Goal: Task Accomplishment & Management: Complete application form

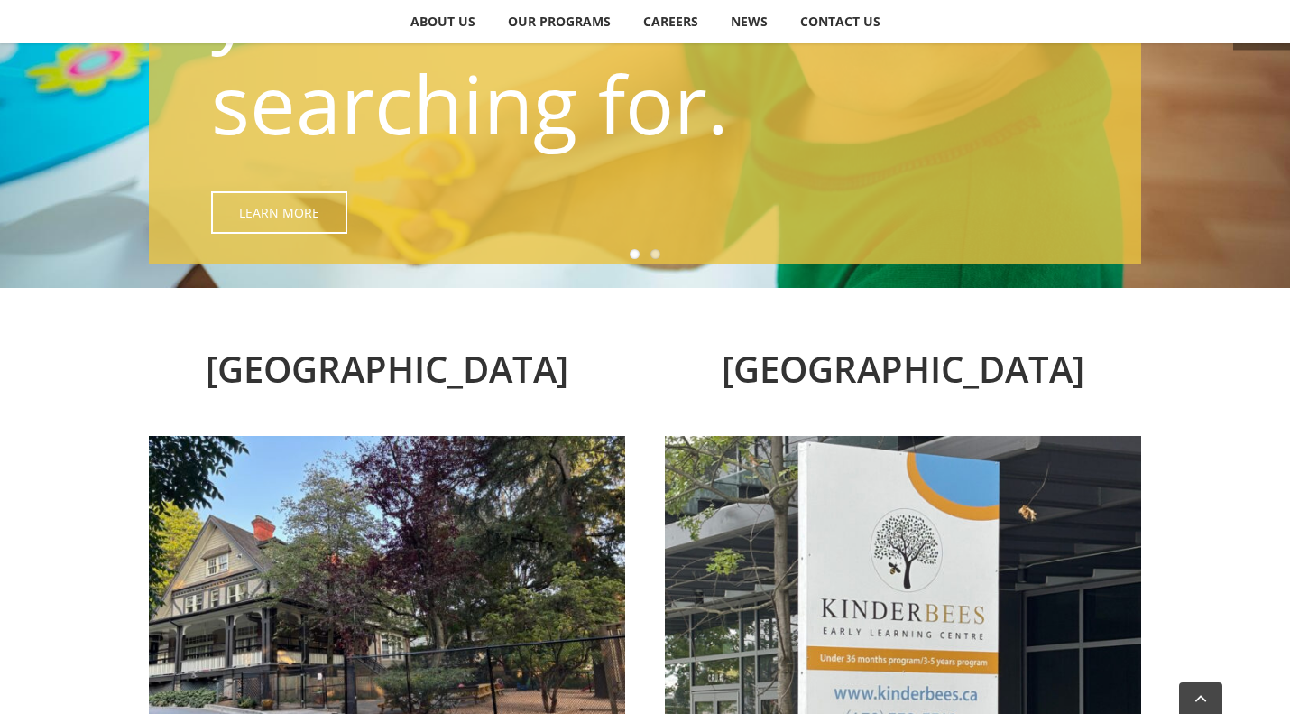
scroll to position [993, 0]
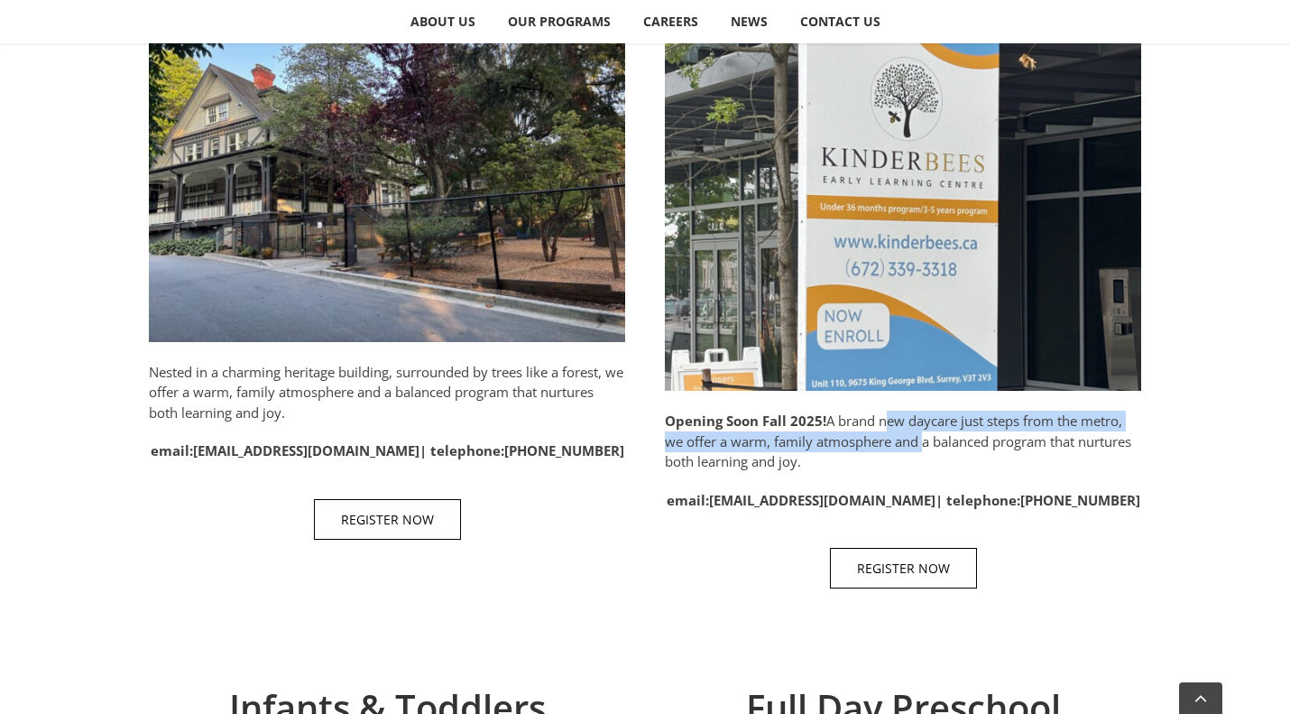
drag, startPoint x: 884, startPoint y: 425, endPoint x: 920, endPoint y: 448, distance: 43.0
click at [920, 448] on p "Opening Soon Fall 2025! A brand new daycare just steps from the metro, we offer…" at bounding box center [903, 441] width 476 height 61
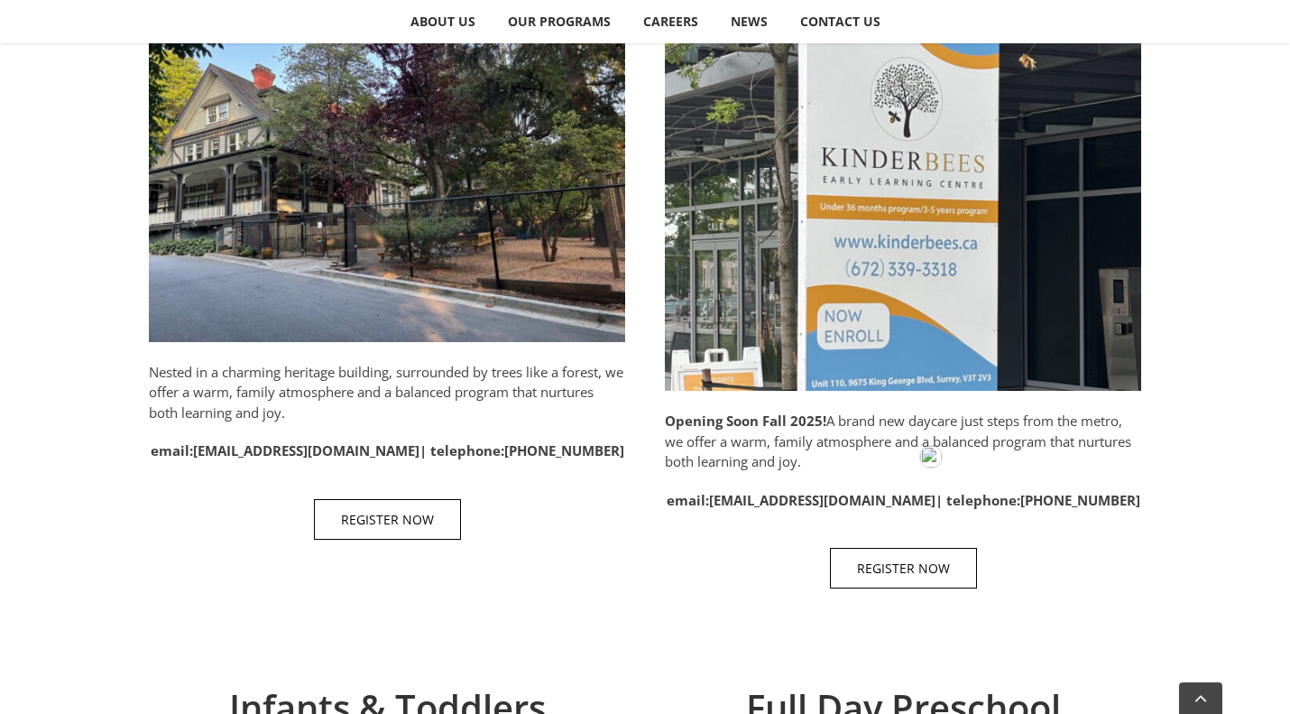
click at [1003, 452] on p "Opening Soon Fall 2025! A brand new daycare just steps from the metro, we offer…" at bounding box center [903, 441] width 476 height 61
drag, startPoint x: 680, startPoint y: 439, endPoint x: 914, endPoint y: 429, distance: 234.0
click at [914, 429] on p "Opening Soon Fall 2025! A brand new daycare just steps from the metro, we offer…" at bounding box center [903, 441] width 476 height 61
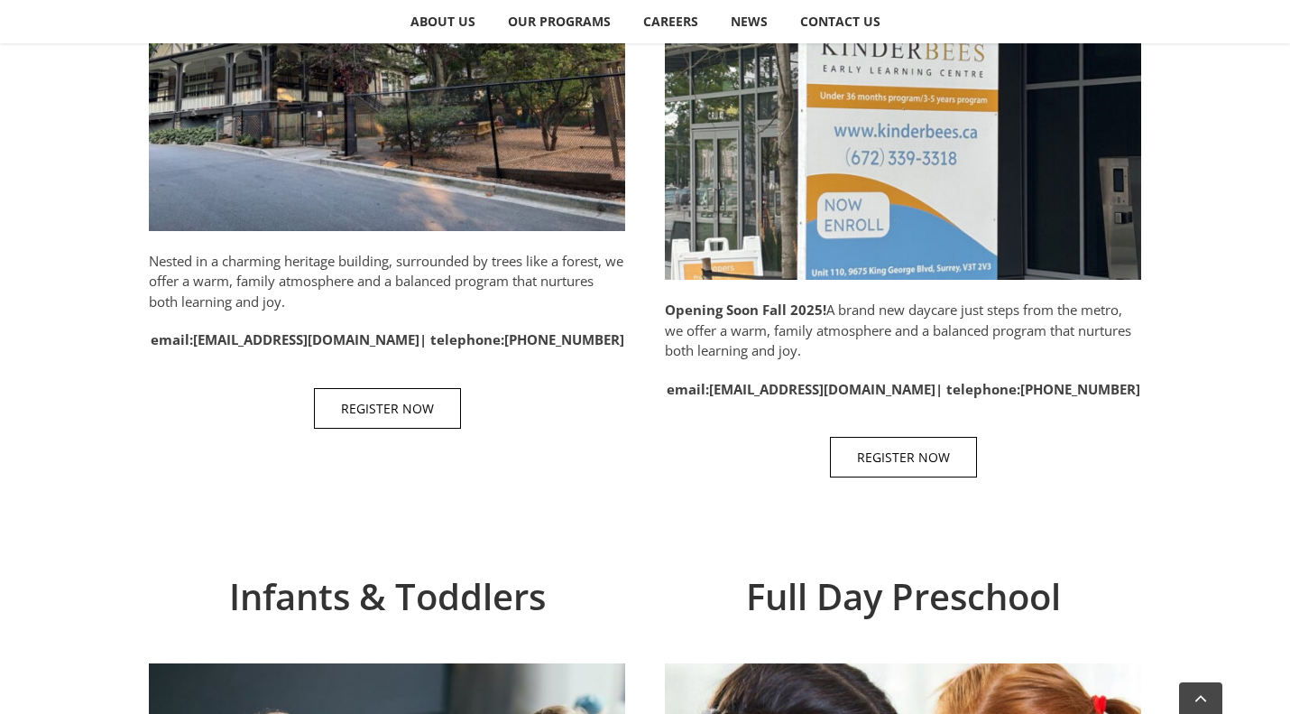
scroll to position [1083, 0]
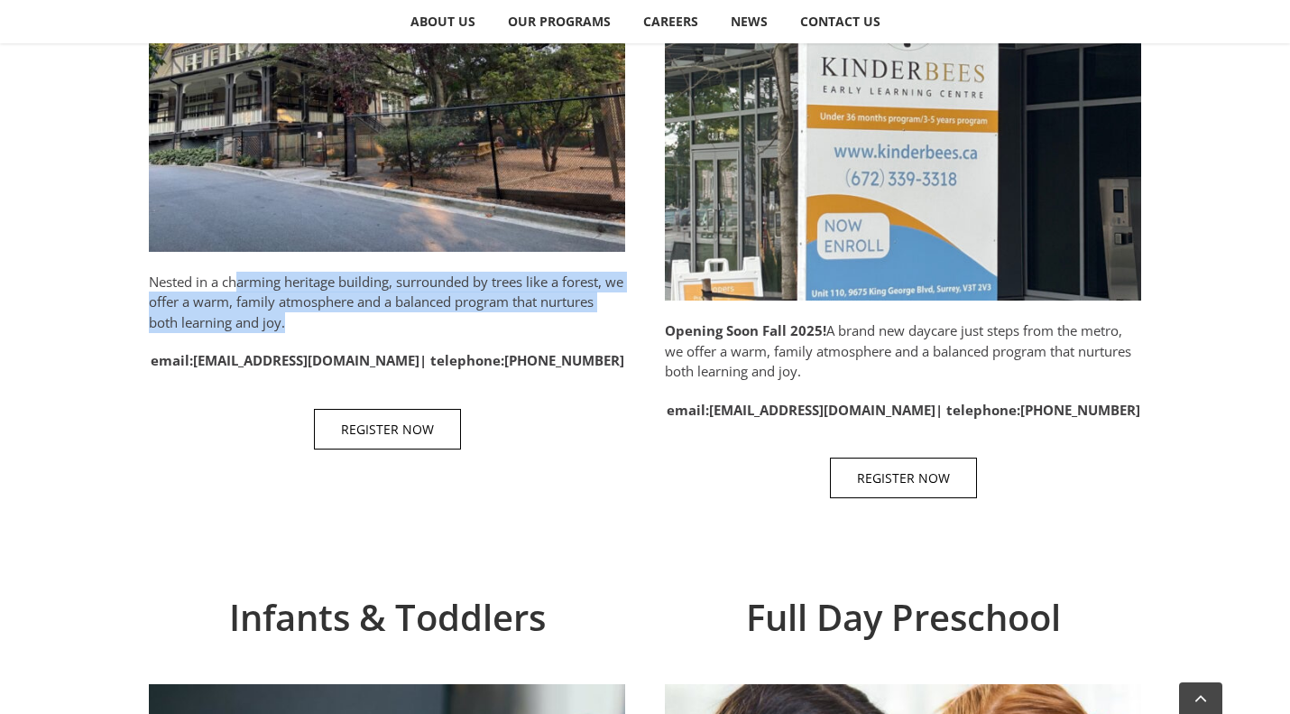
drag, startPoint x: 240, startPoint y: 282, endPoint x: 312, endPoint y: 322, distance: 82.4
click at [312, 322] on p "Nested in a charming heritage building, surrounded by trees like a forest, we o…" at bounding box center [387, 302] width 476 height 61
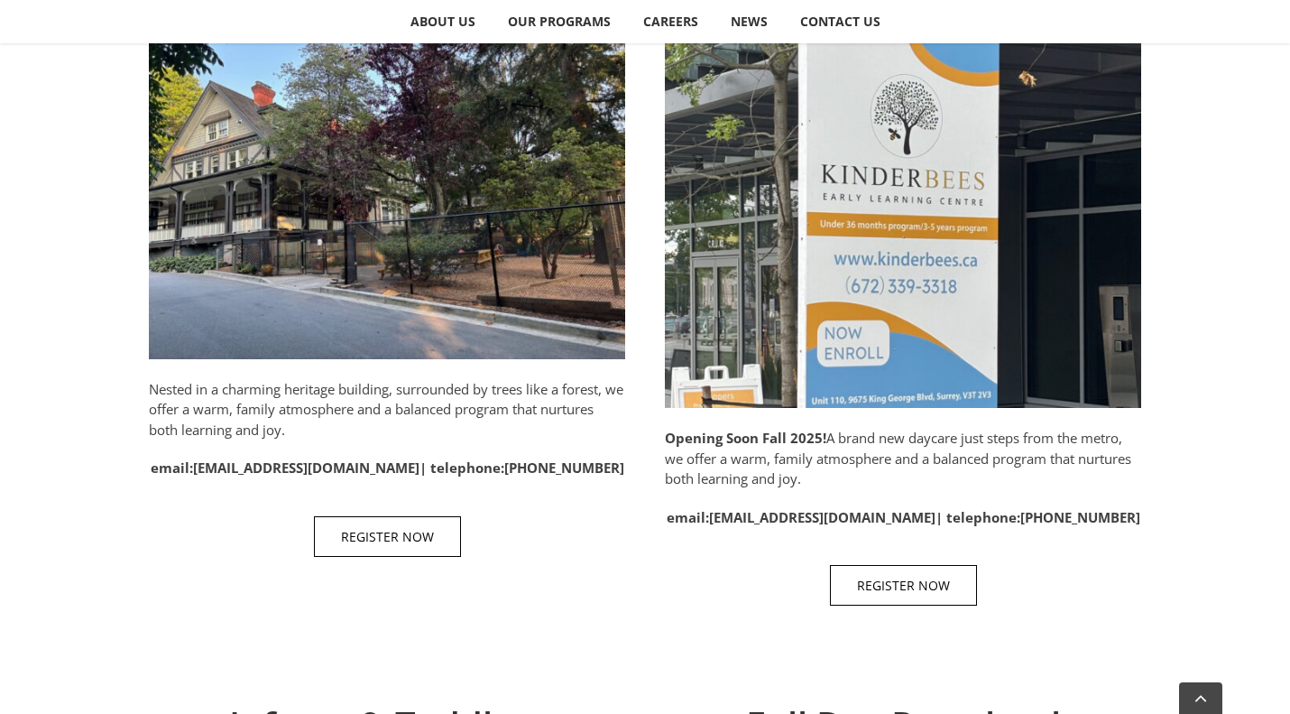
scroll to position [993, 0]
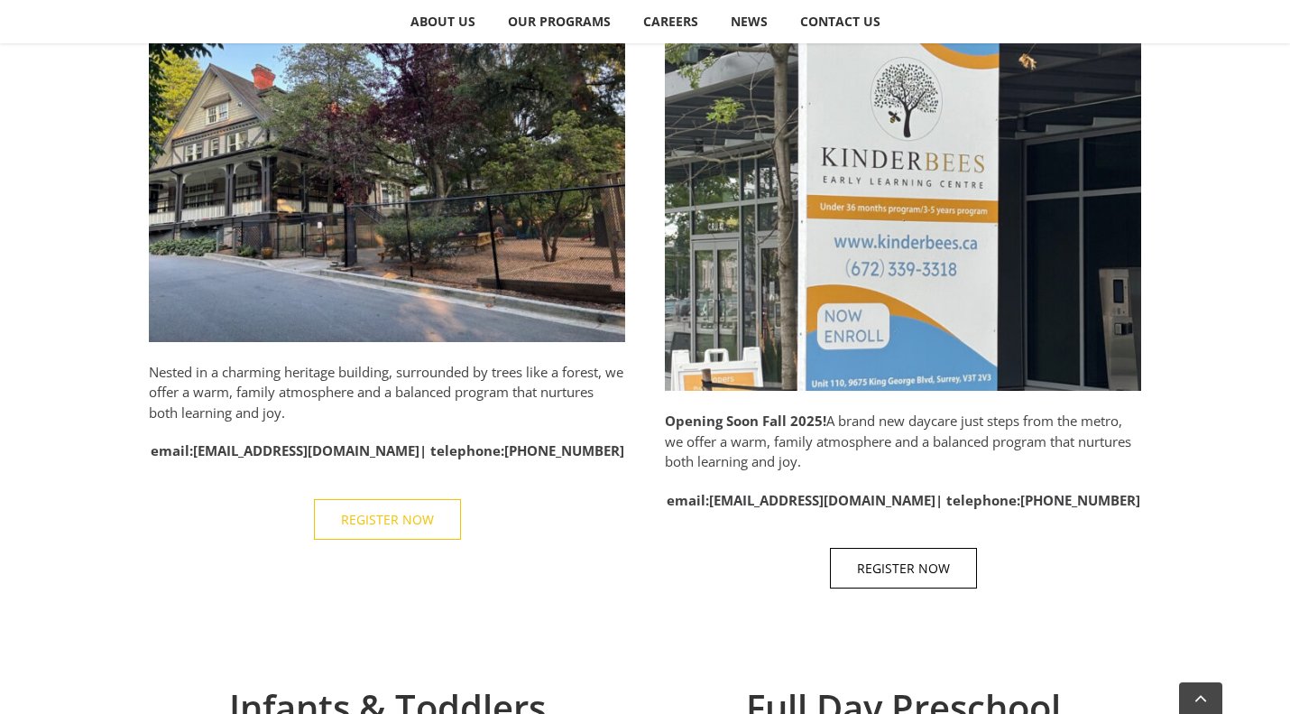
click at [372, 515] on span "REGISTER NOW" at bounding box center [387, 519] width 93 height 15
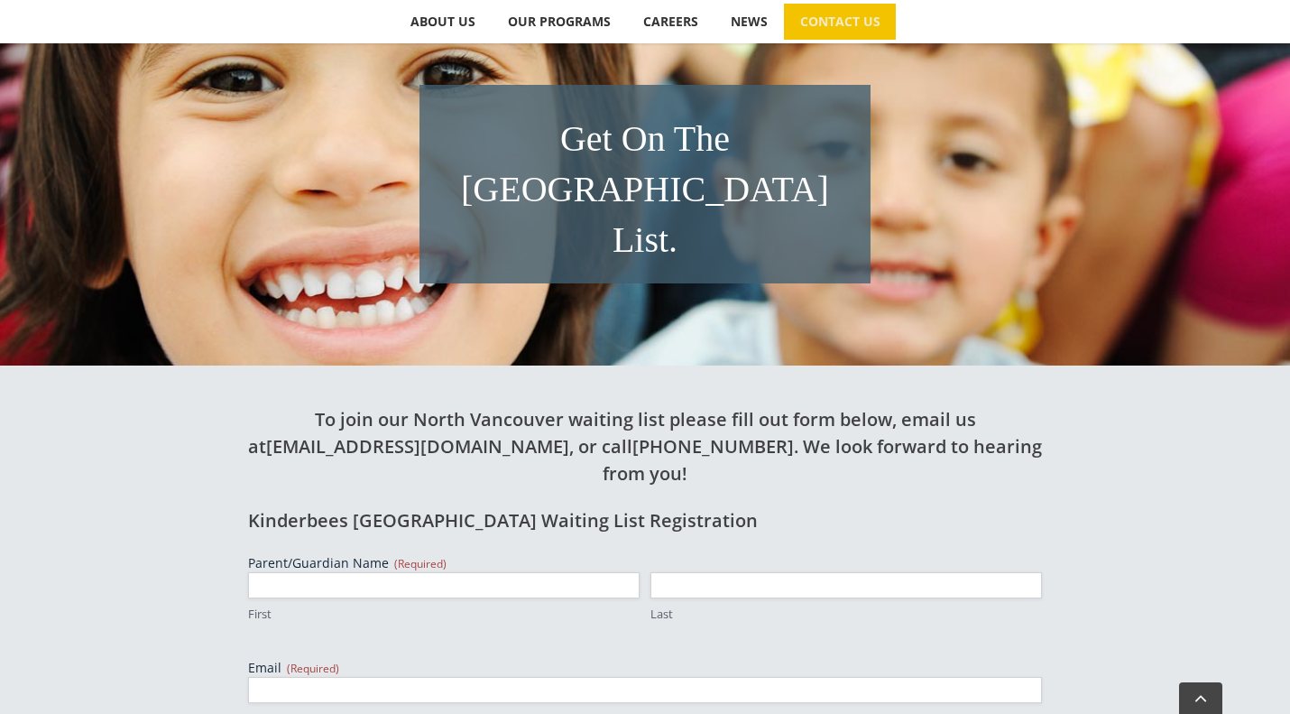
scroll to position [361, 0]
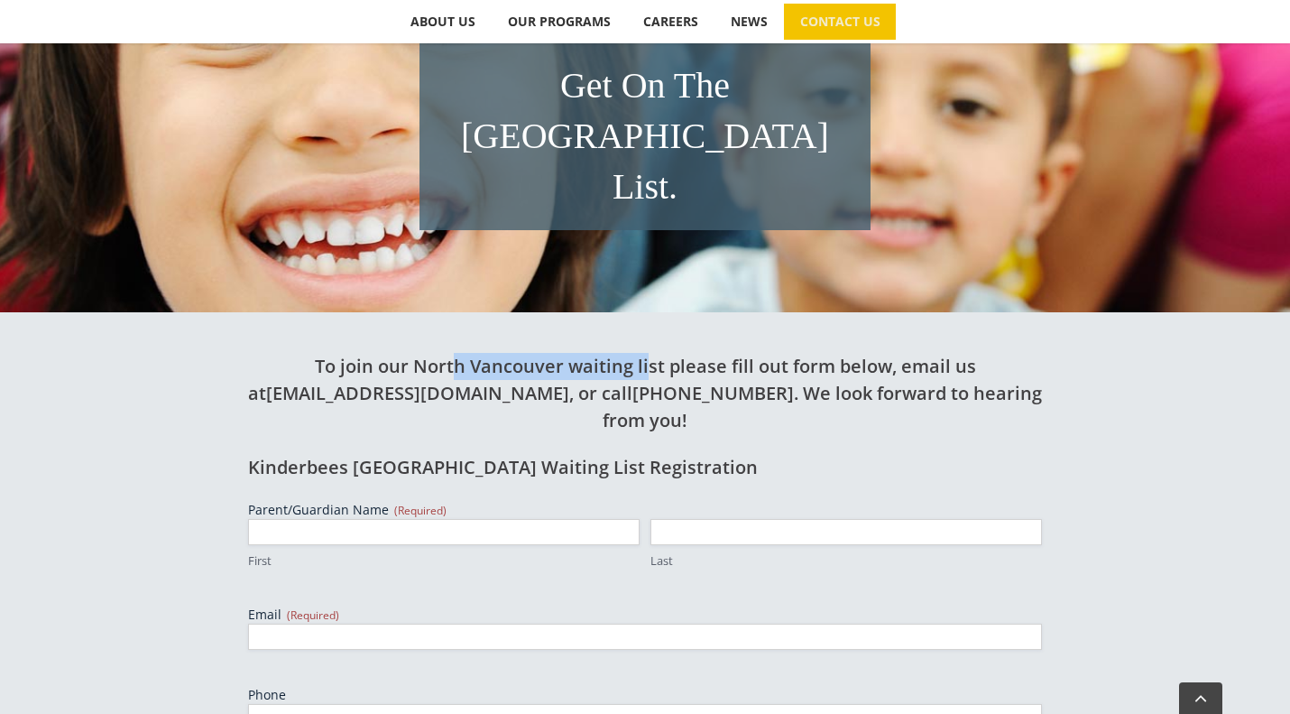
drag, startPoint x: 447, startPoint y: 317, endPoint x: 645, endPoint y: 318, distance: 198.5
click at [645, 353] on h2 "To join our North Vancouver waiting list please fill out form below, email us a…" at bounding box center [645, 393] width 794 height 81
click at [646, 353] on h2 "To join our North Vancouver waiting list please fill out form below, email us a…" at bounding box center [645, 393] width 794 height 81
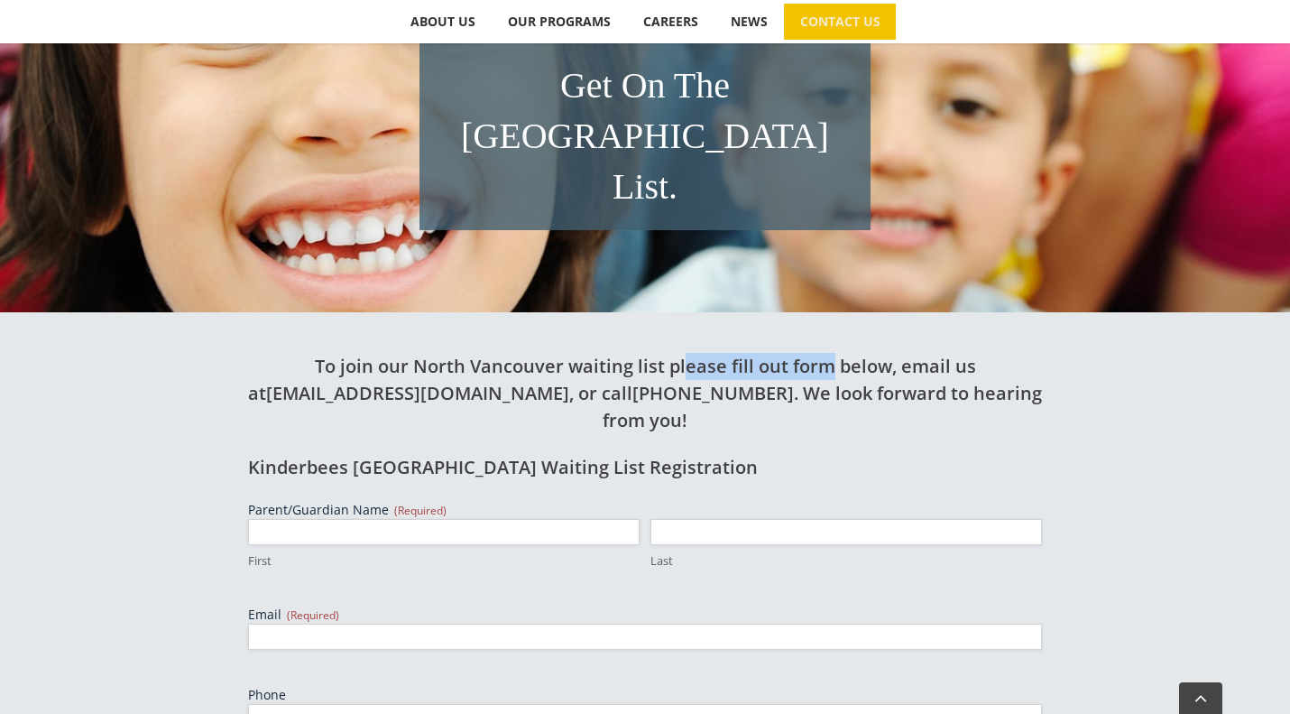
drag, startPoint x: 699, startPoint y: 318, endPoint x: 824, endPoint y: 313, distance: 124.6
click at [824, 353] on h2 "To join our North Vancouver waiting list please fill out form below, email us a…" at bounding box center [645, 393] width 794 height 81
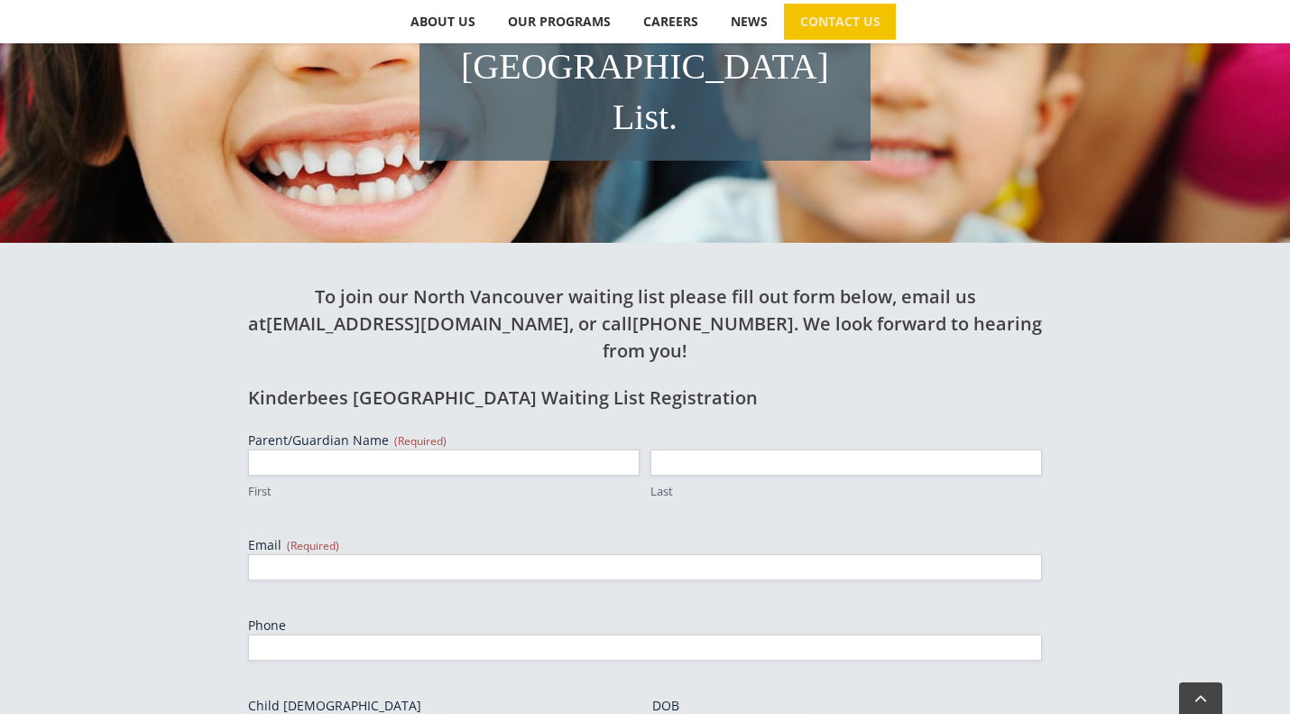
scroll to position [451, 0]
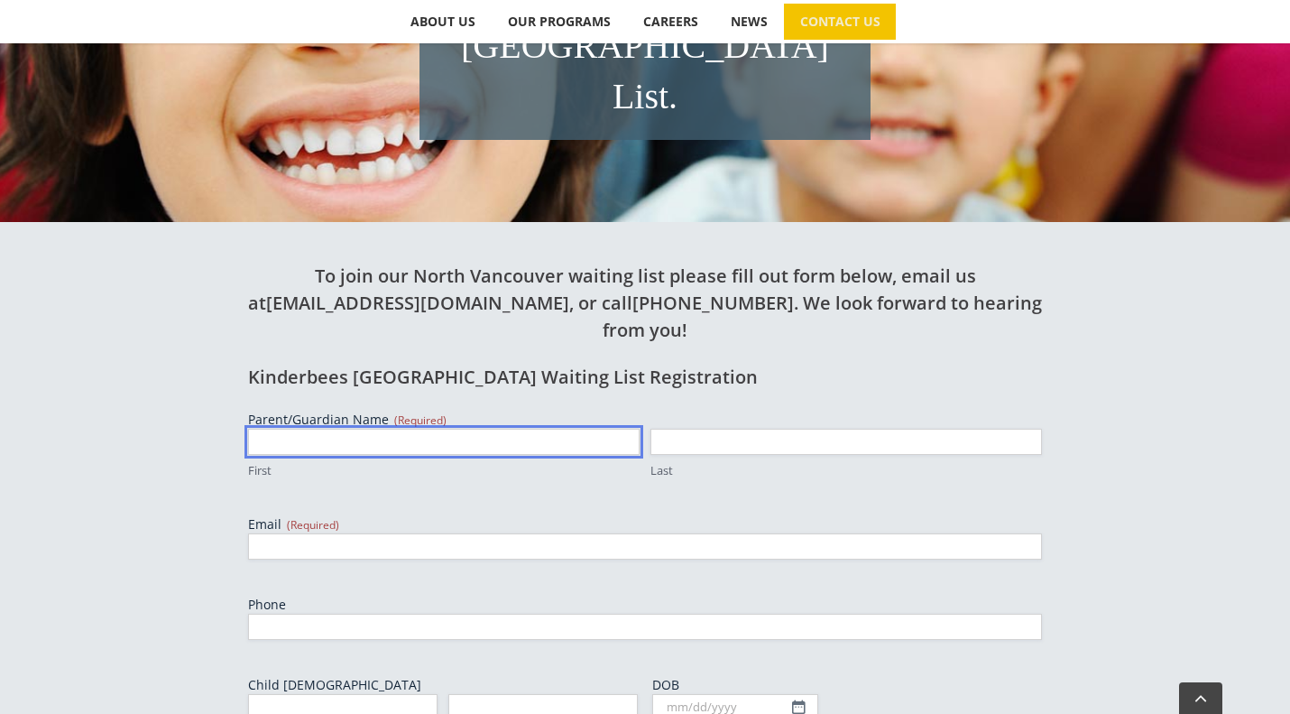
click at [451, 429] on input "First" at bounding box center [444, 442] width 392 height 26
type input "Gaf"
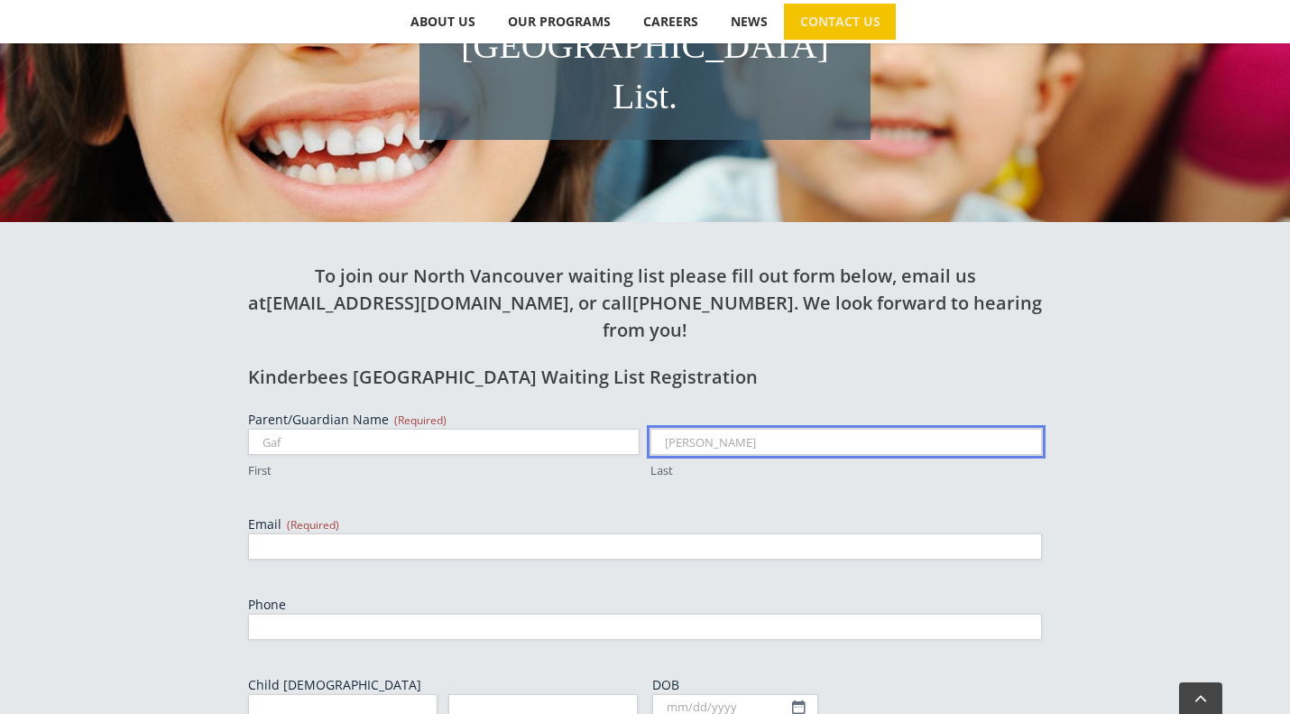
type input "Zhao"
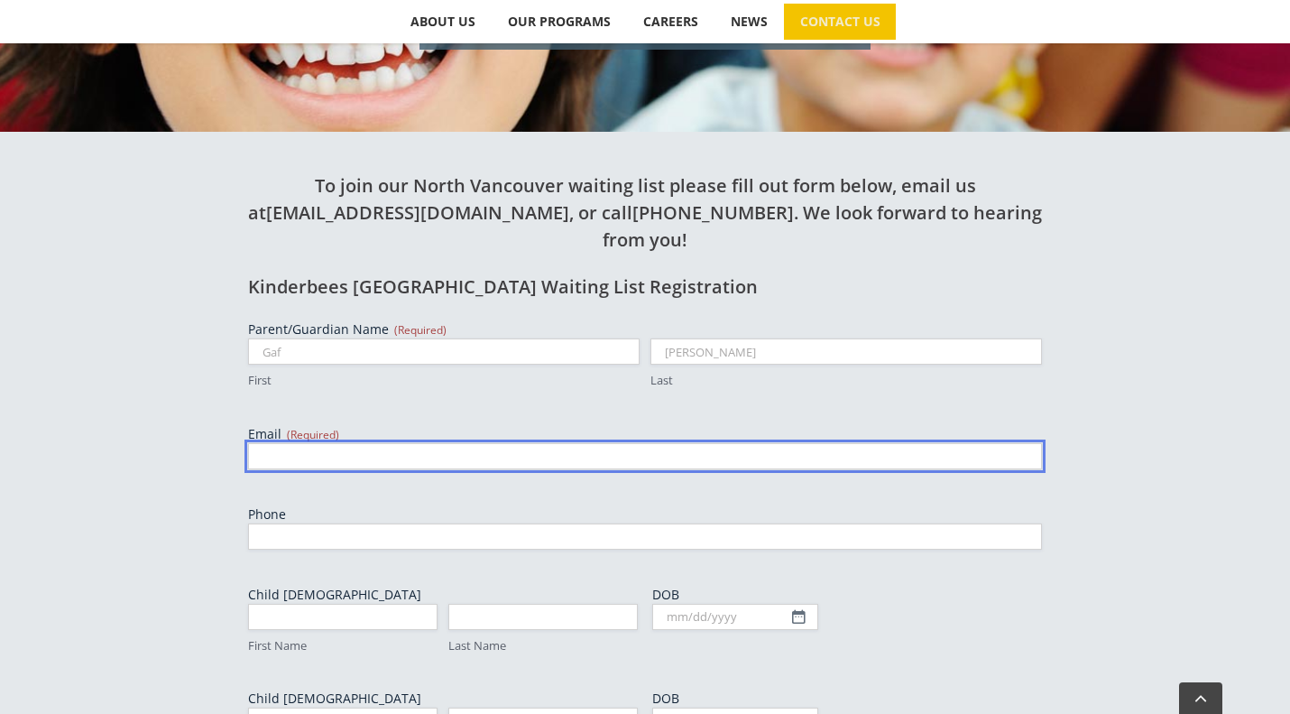
scroll to position [632, 0]
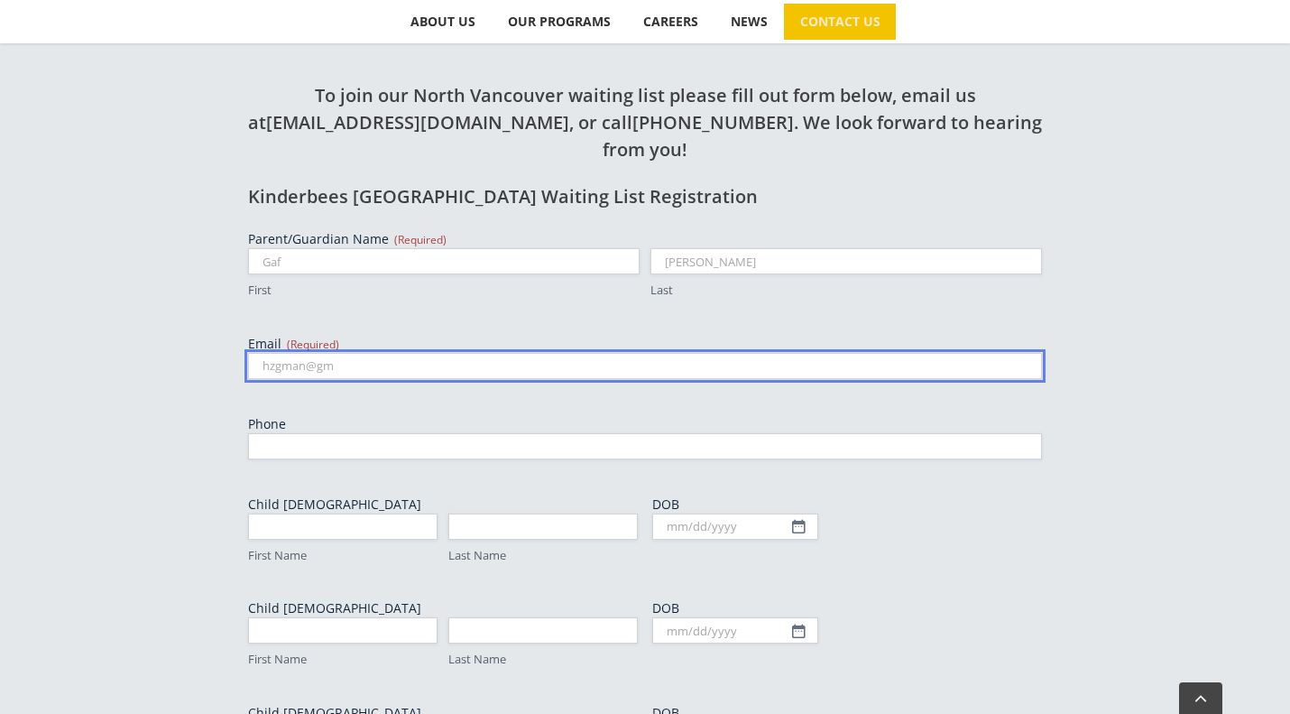
type input "hzgman@gmail.com"
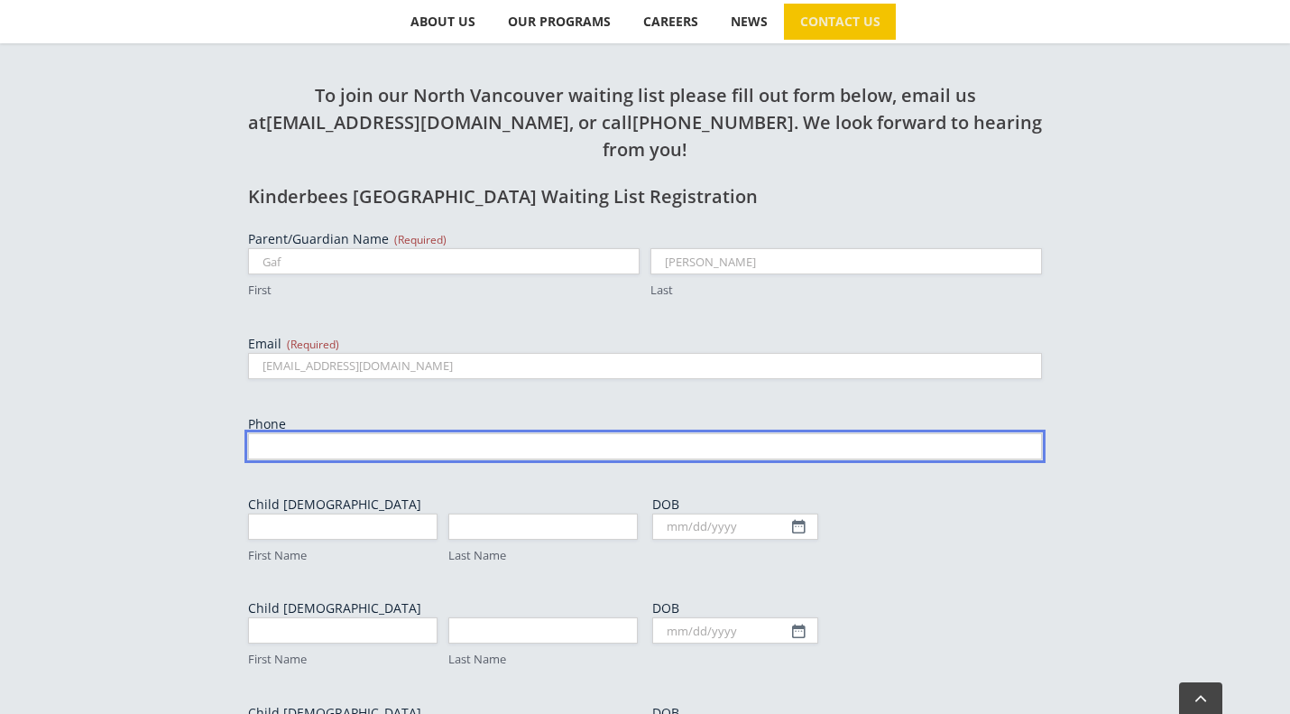
type input "3066124119"
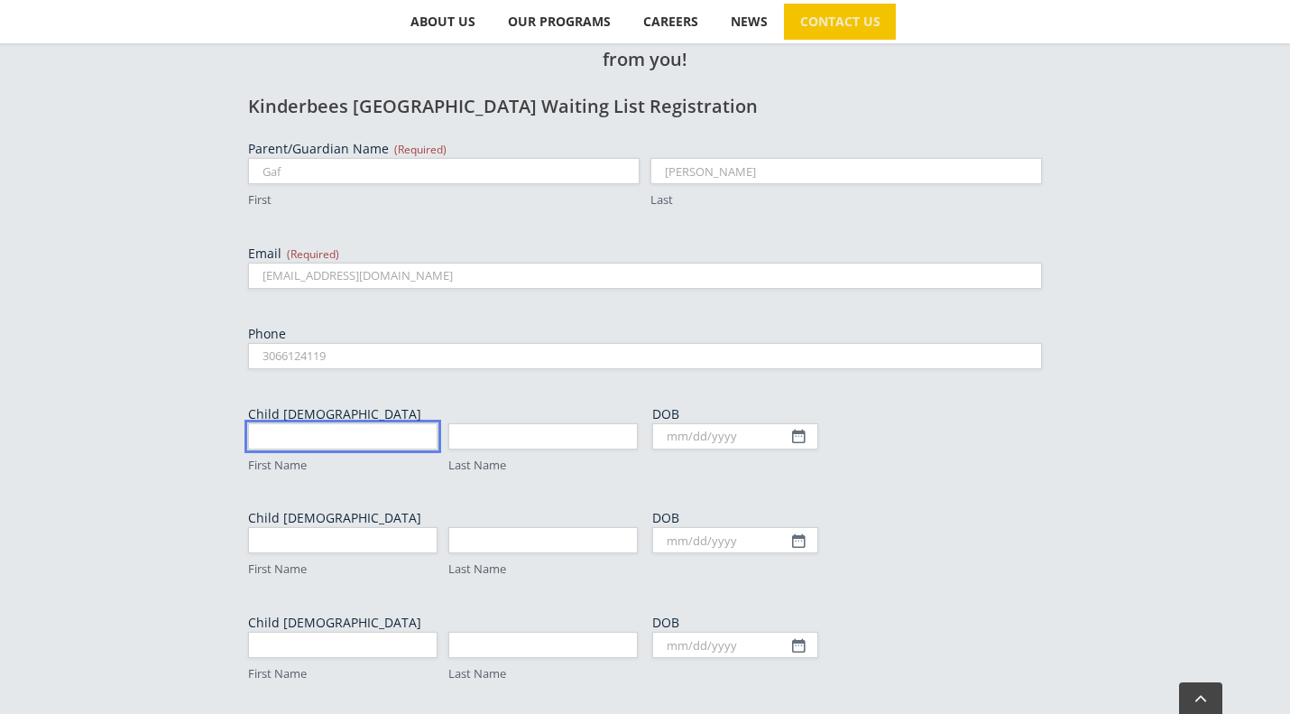
click at [383, 423] on input "First Name" at bounding box center [342, 436] width 189 height 26
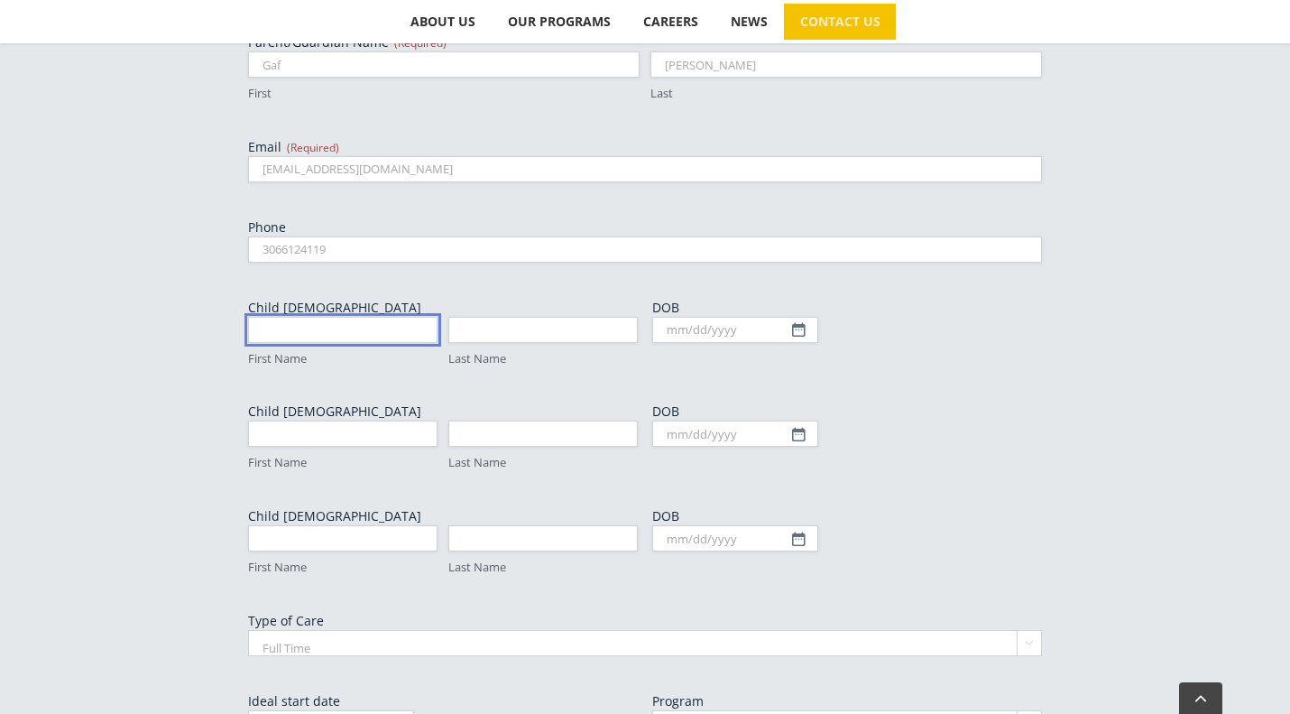
scroll to position [902, 0]
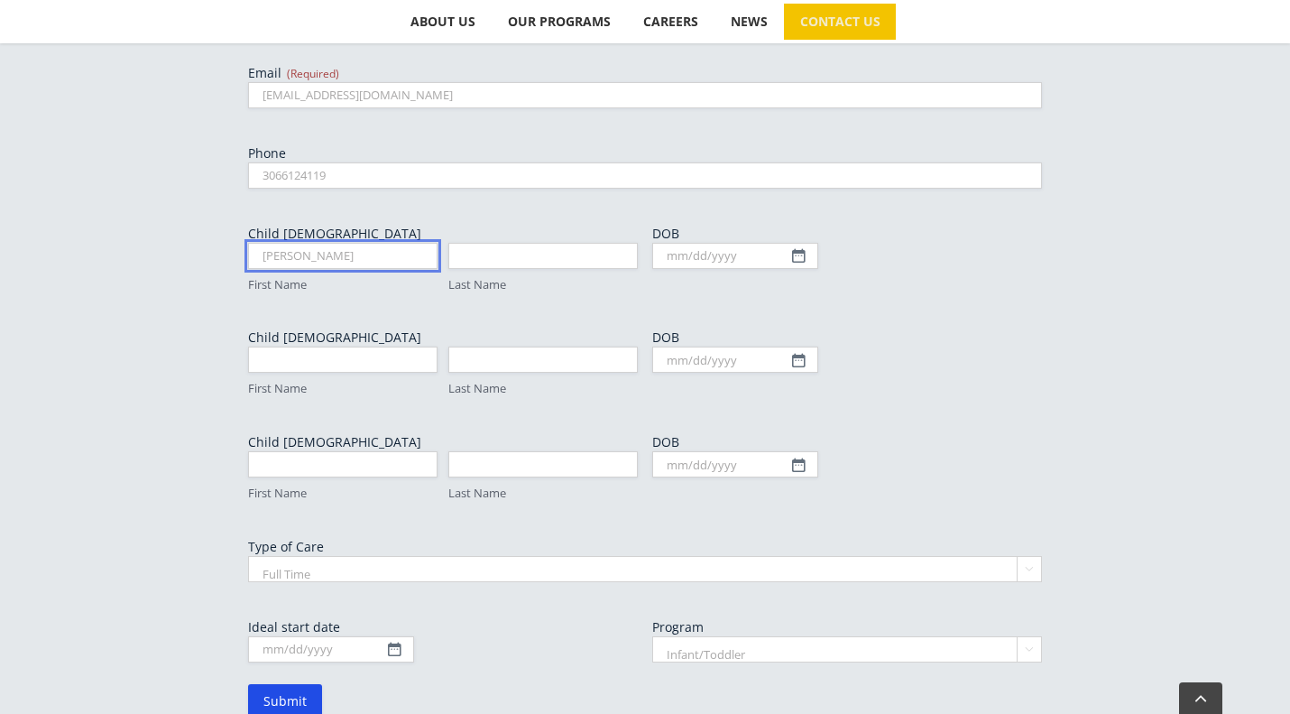
type input "Cody"
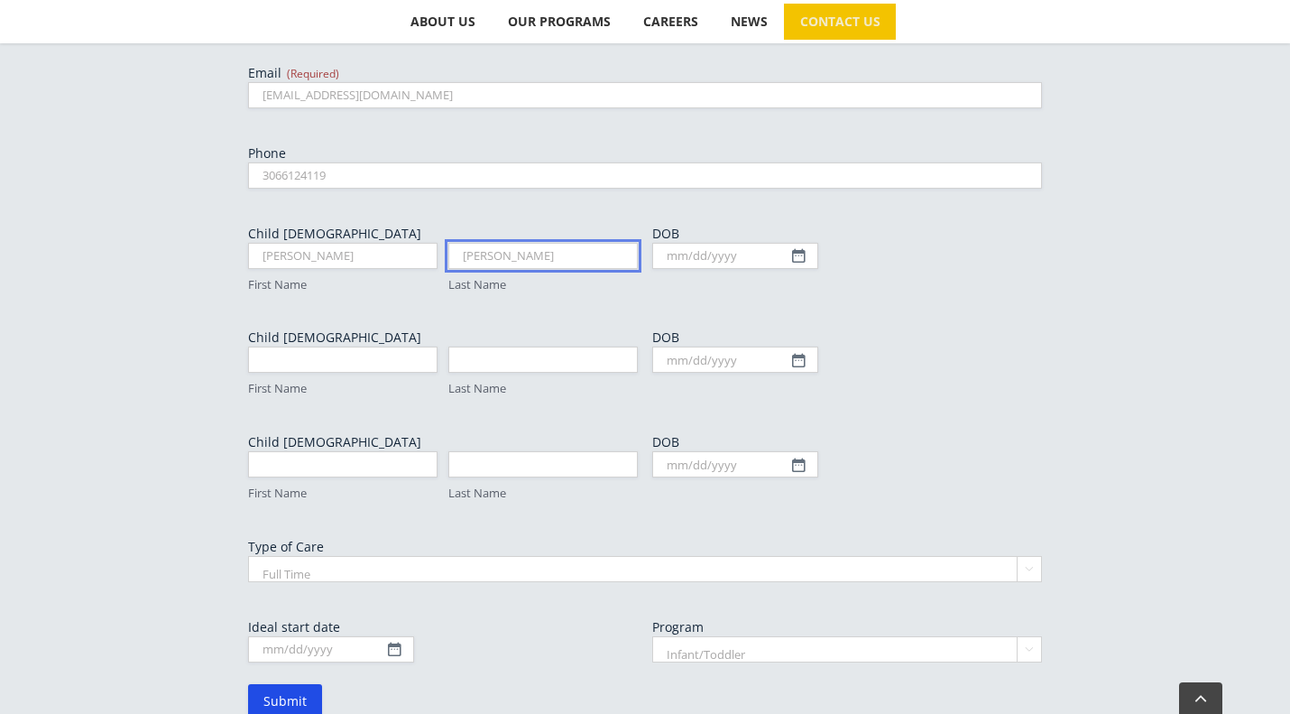
type input "Zhao"
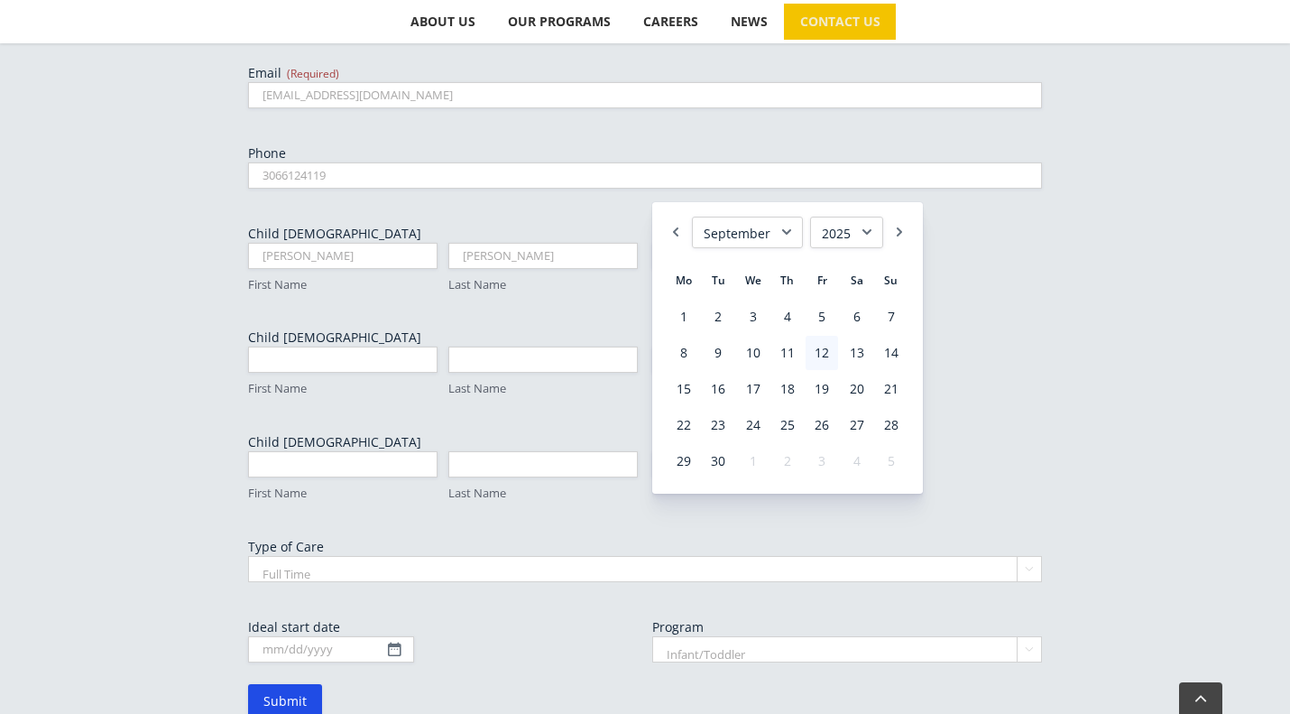
click at [865, 228] on select "1925 1926 1927 1928 1929 1930 1931 1932 1933 1934 1935 1936 1937 1938 1939 1940…" at bounding box center [846, 233] width 73 height 32
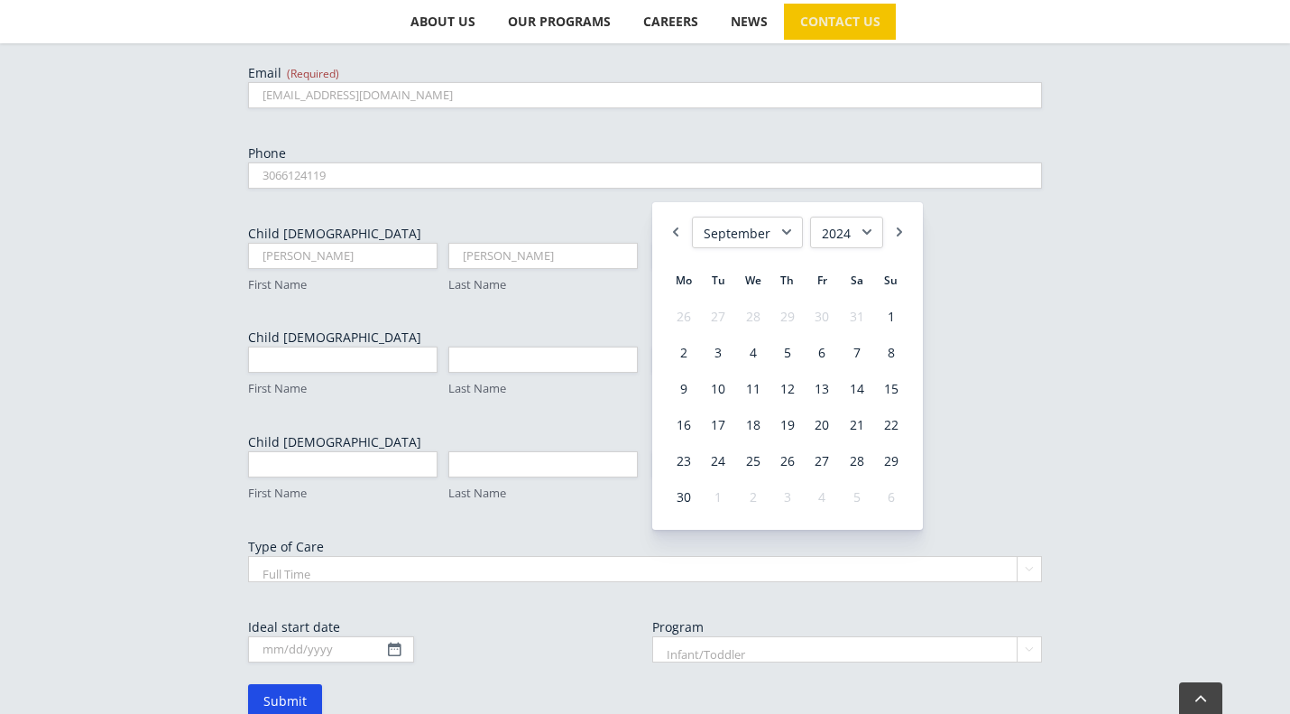
click at [713, 244] on select "January February March April May June July August September October November De…" at bounding box center [747, 233] width 111 height 32
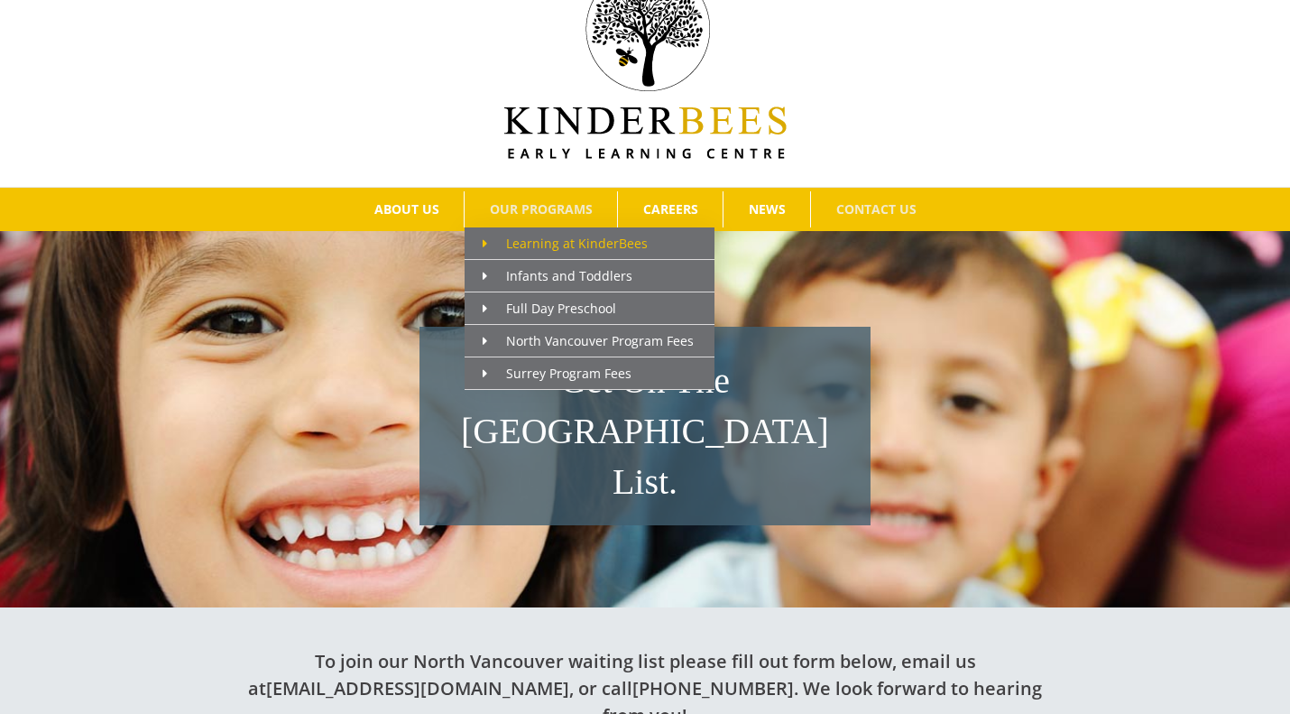
scroll to position [180, 0]
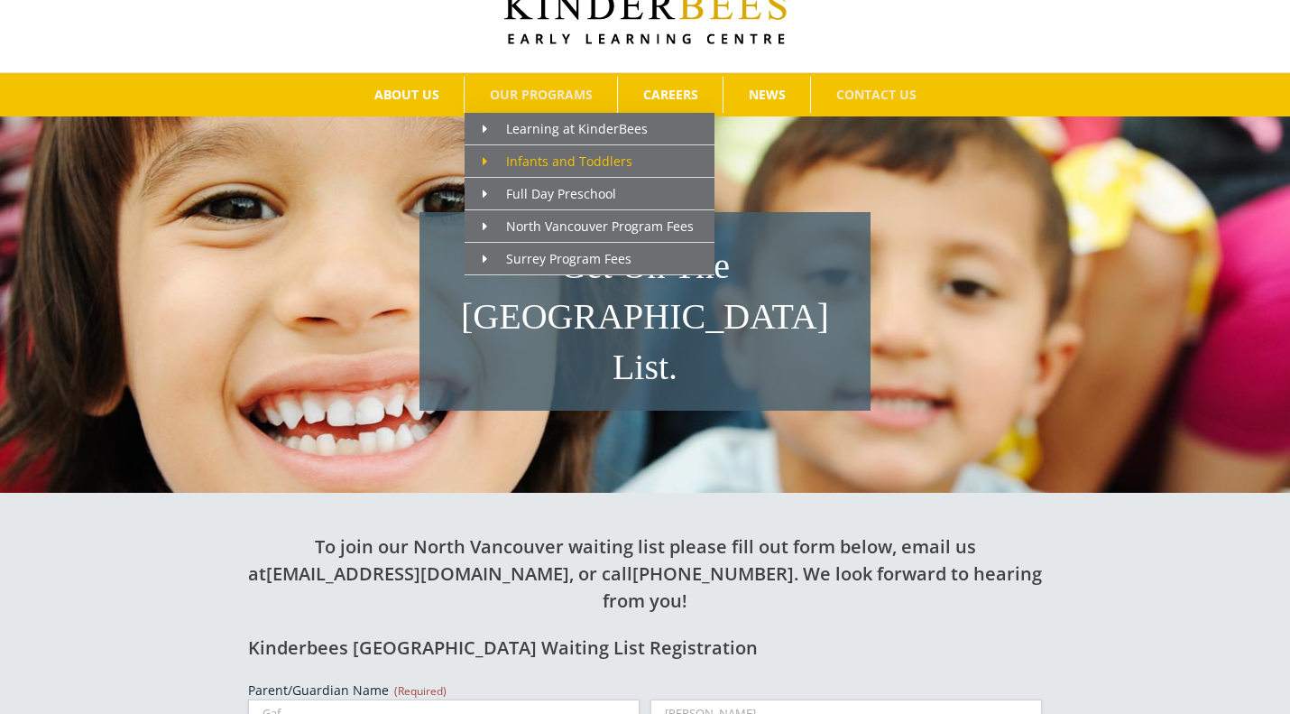
click at [562, 158] on span "Infants and Toddlers" at bounding box center [558, 161] width 150 height 17
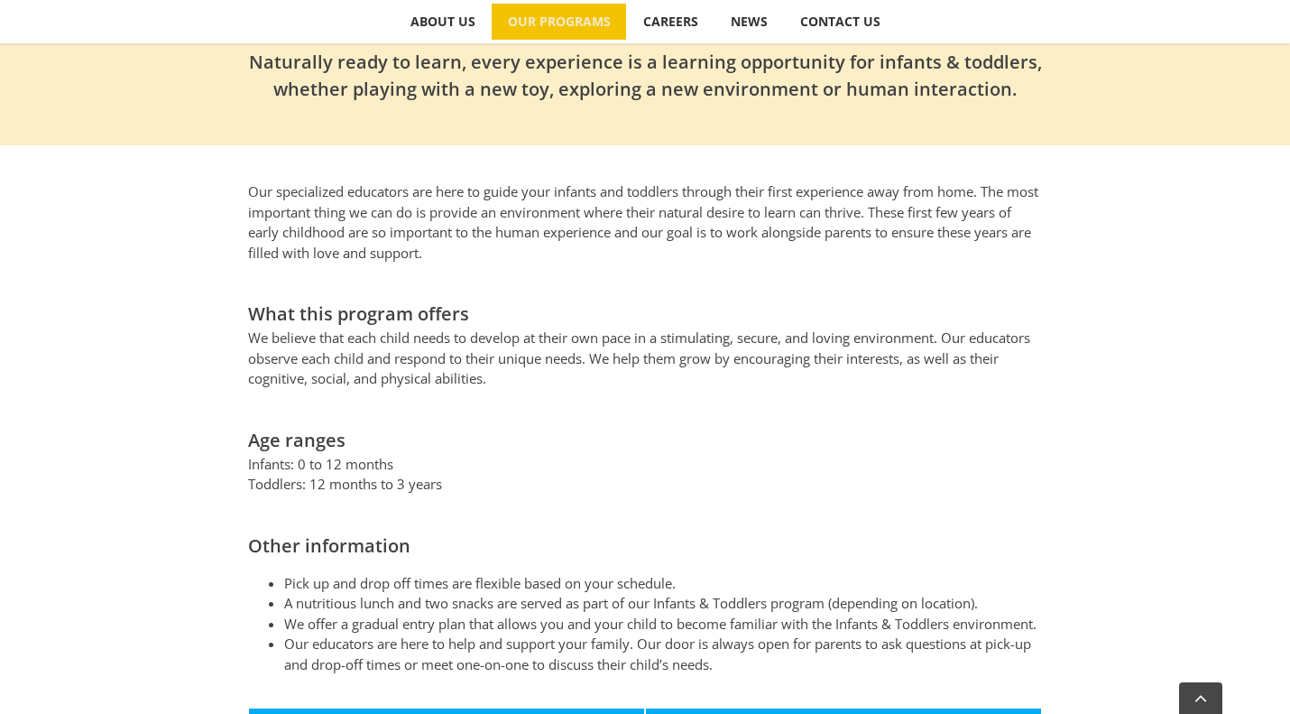
scroll to position [721, 0]
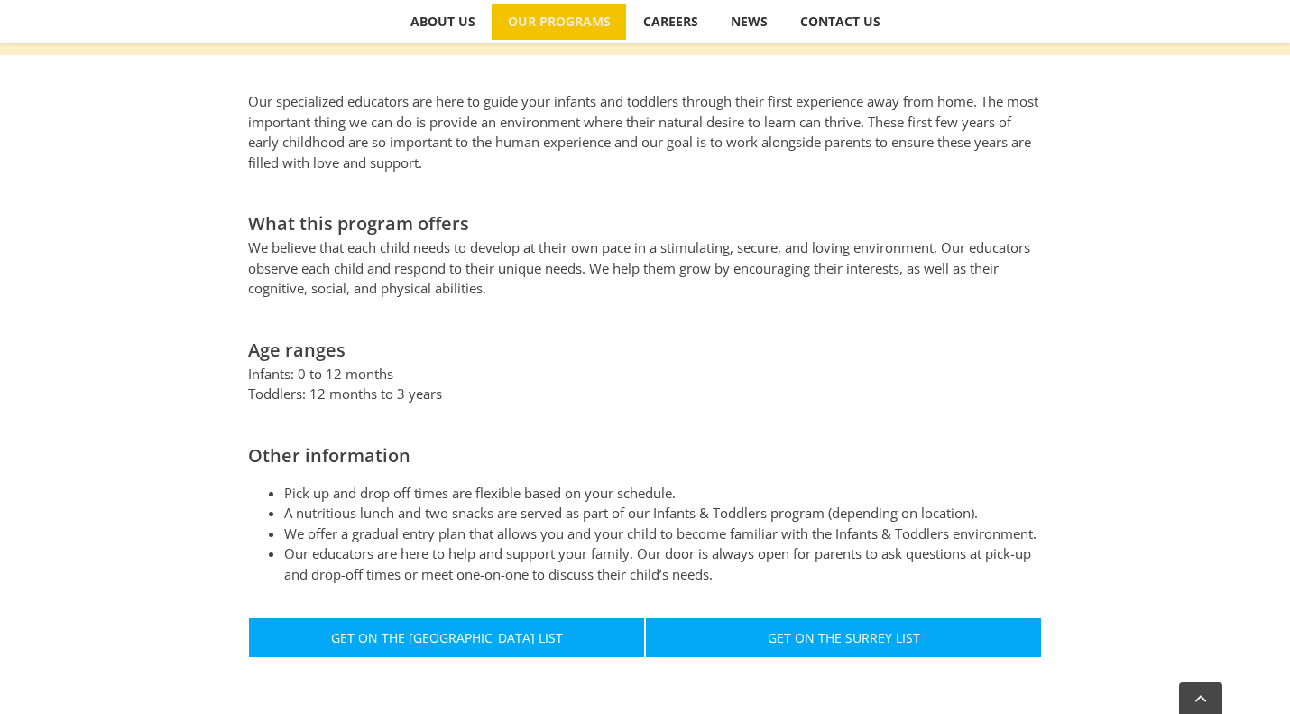
drag, startPoint x: 309, startPoint y: 374, endPoint x: 475, endPoint y: 379, distance: 166.1
click at [475, 379] on p "Infants: 0 to 12 months Toddlers: 12 months to 3 years" at bounding box center [645, 384] width 794 height 41
drag, startPoint x: 371, startPoint y: 362, endPoint x: 294, endPoint y: 362, distance: 76.7
click at [294, 364] on p "Infants: 0 to 12 months Toddlers: 12 months to 3 years" at bounding box center [645, 384] width 794 height 41
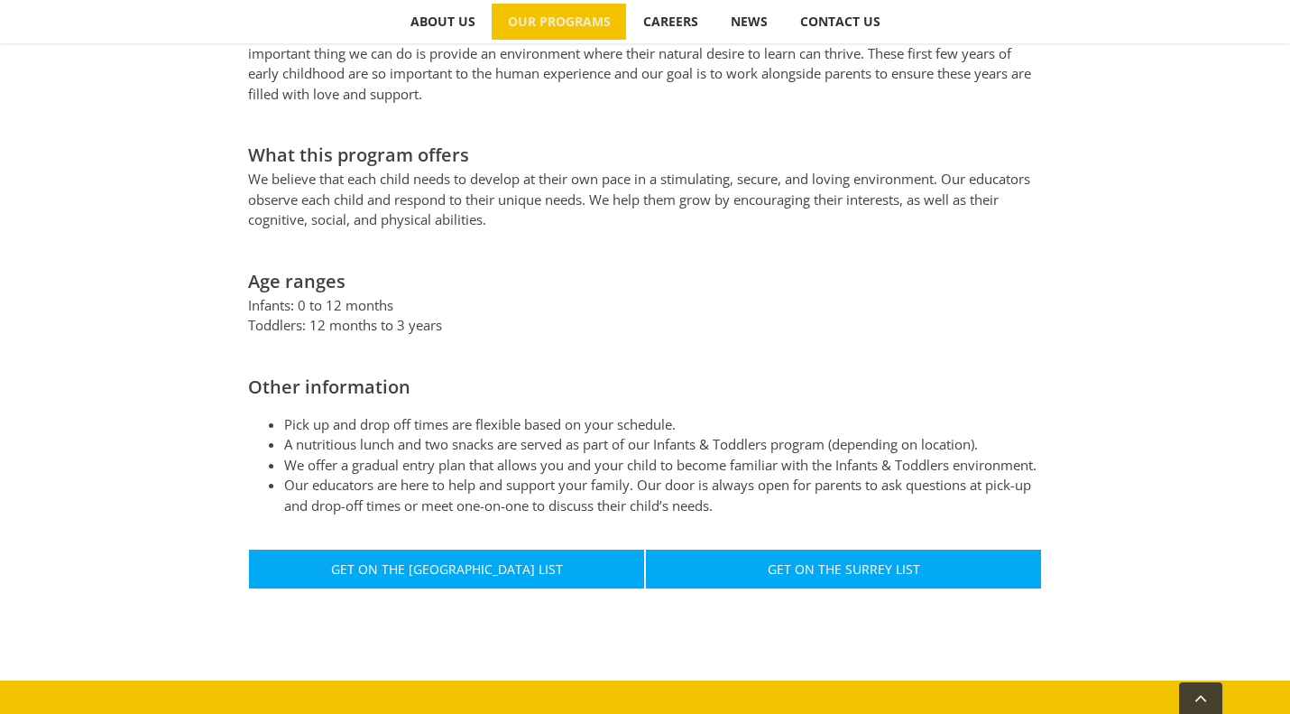
scroll to position [811, 0]
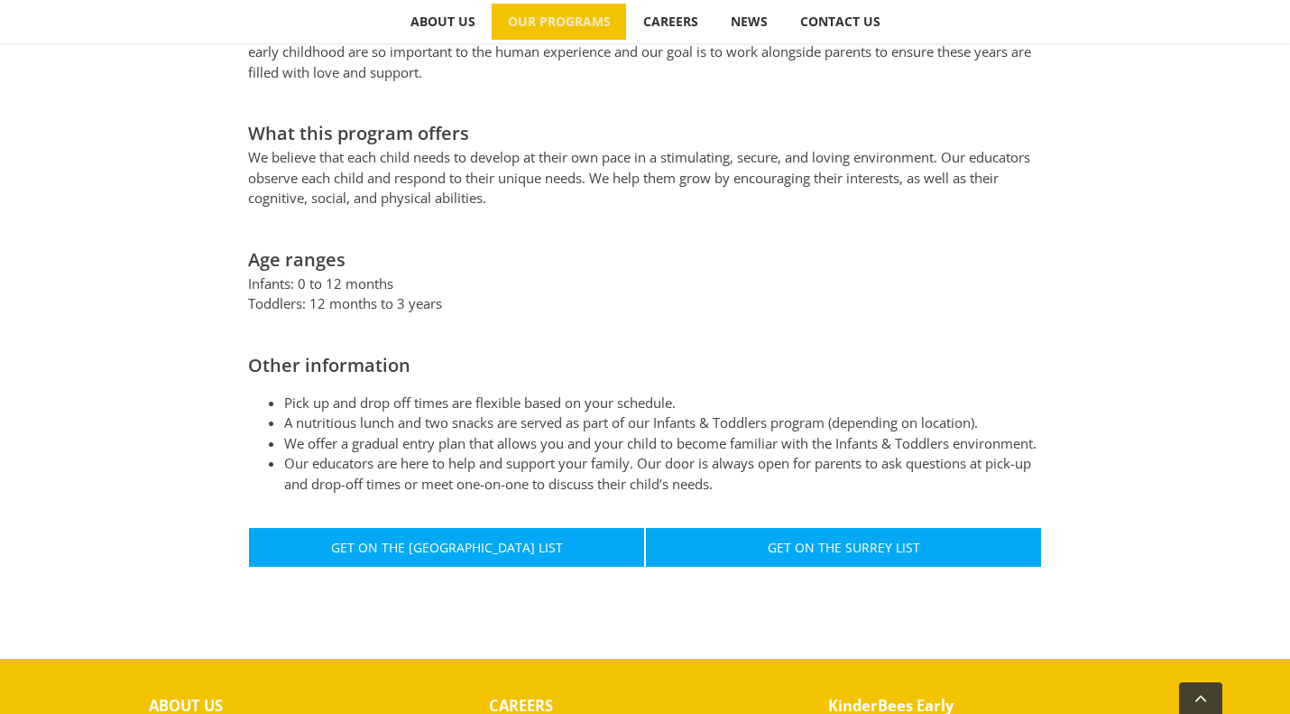
click at [500, 361] on div "Other information Pick up and drop off times are flexible based on your schedul…" at bounding box center [645, 423] width 794 height 143
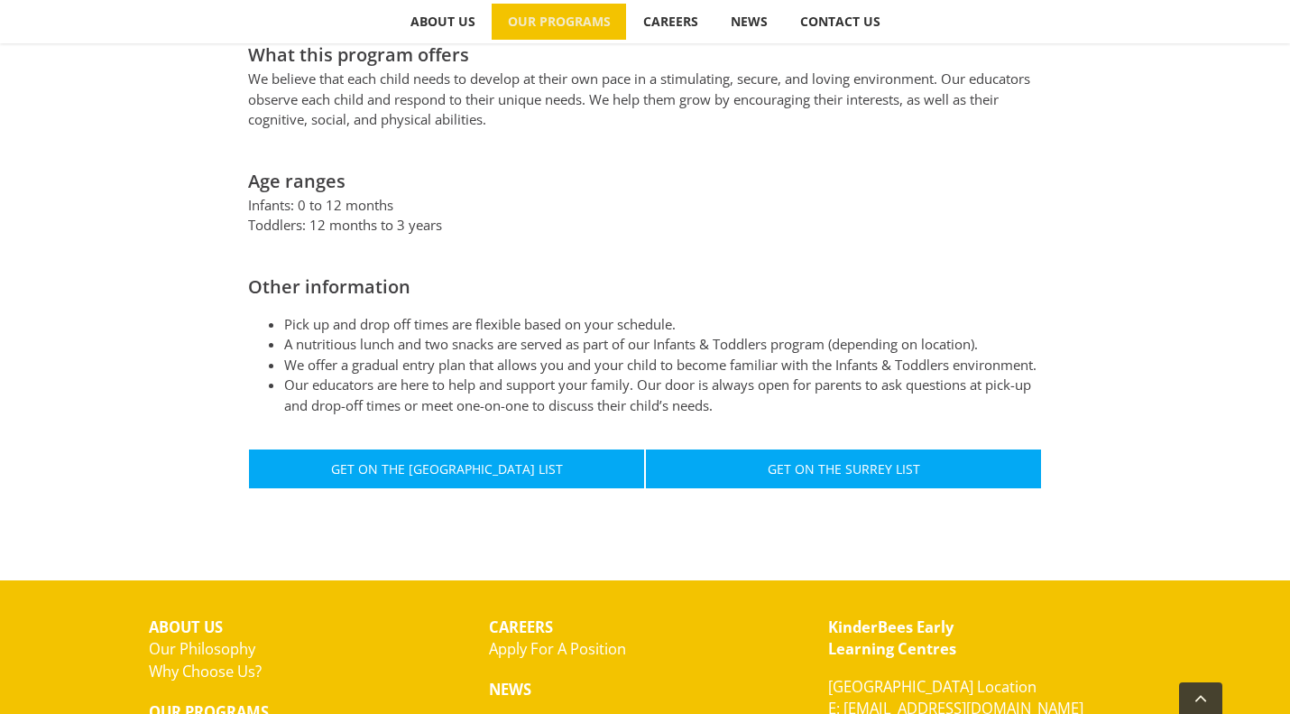
scroll to position [901, 0]
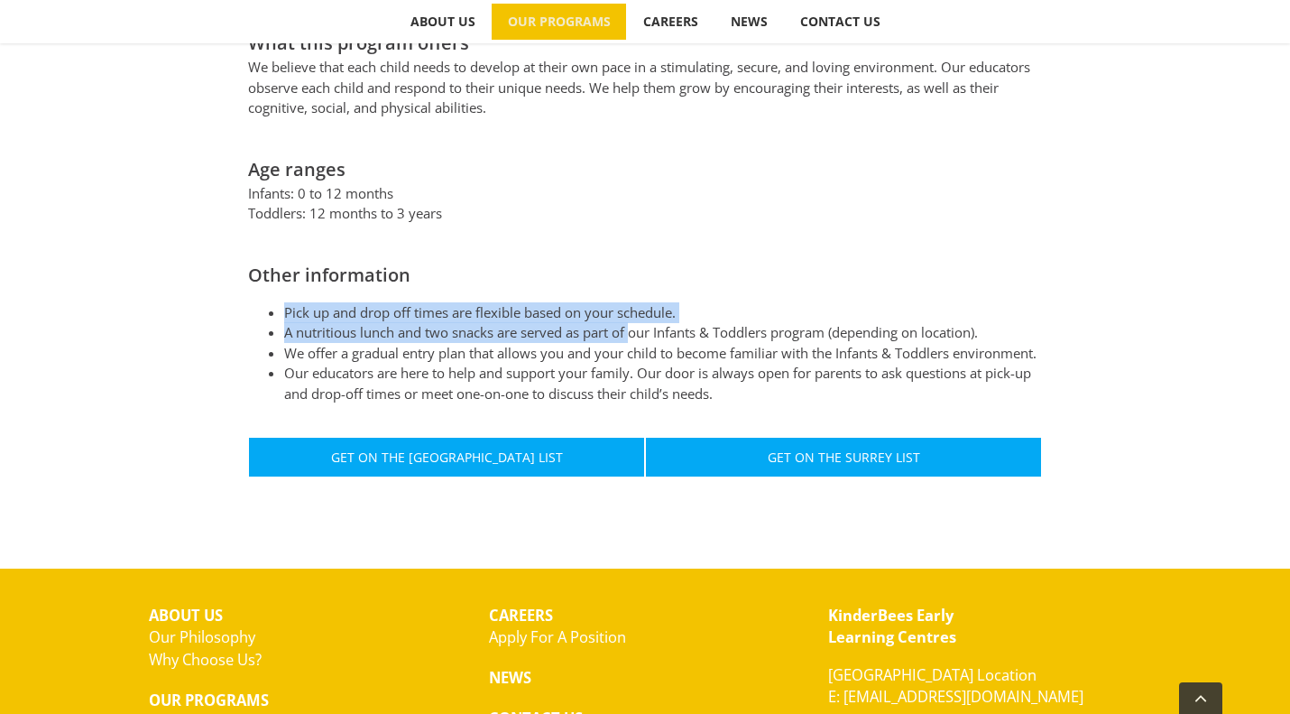
drag, startPoint x: 286, startPoint y: 293, endPoint x: 633, endPoint y: 300, distance: 347.5
click at [633, 302] on ul "Pick up and drop off times are flexible based on your schedule. A nutritious lu…" at bounding box center [645, 353] width 794 height 102
click at [633, 322] on li "A nutritious lunch and two snacks are served as part of our Infants & Toddlers …" at bounding box center [663, 332] width 758 height 21
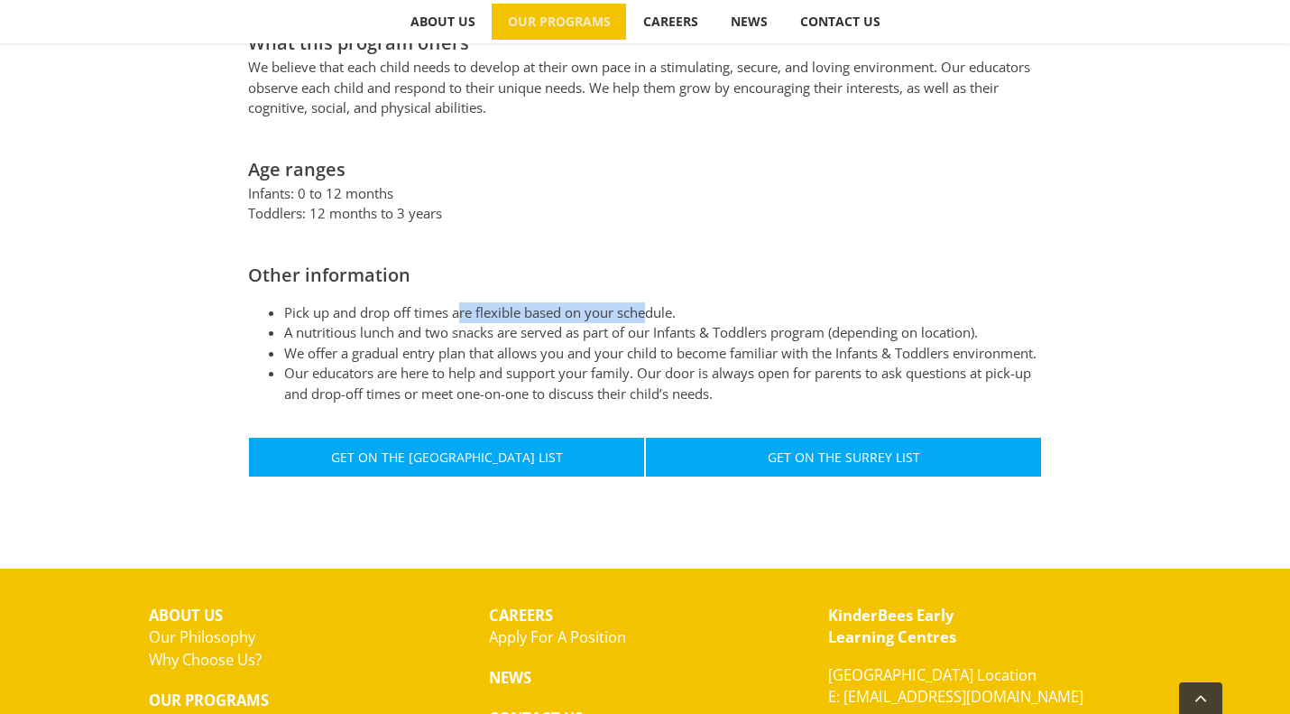
drag, startPoint x: 458, startPoint y: 278, endPoint x: 647, endPoint y: 280, distance: 188.6
click at [647, 302] on li "Pick up and drop off times are flexible based on your schedule." at bounding box center [663, 312] width 758 height 21
click at [648, 302] on li "Pick up and drop off times are flexible based on your schedule." at bounding box center [663, 312] width 758 height 21
drag, startPoint x: 681, startPoint y: 283, endPoint x: 522, endPoint y: 283, distance: 159.7
click at [522, 302] on li "Pick up and drop off times are flexible based on your schedule." at bounding box center [663, 312] width 758 height 21
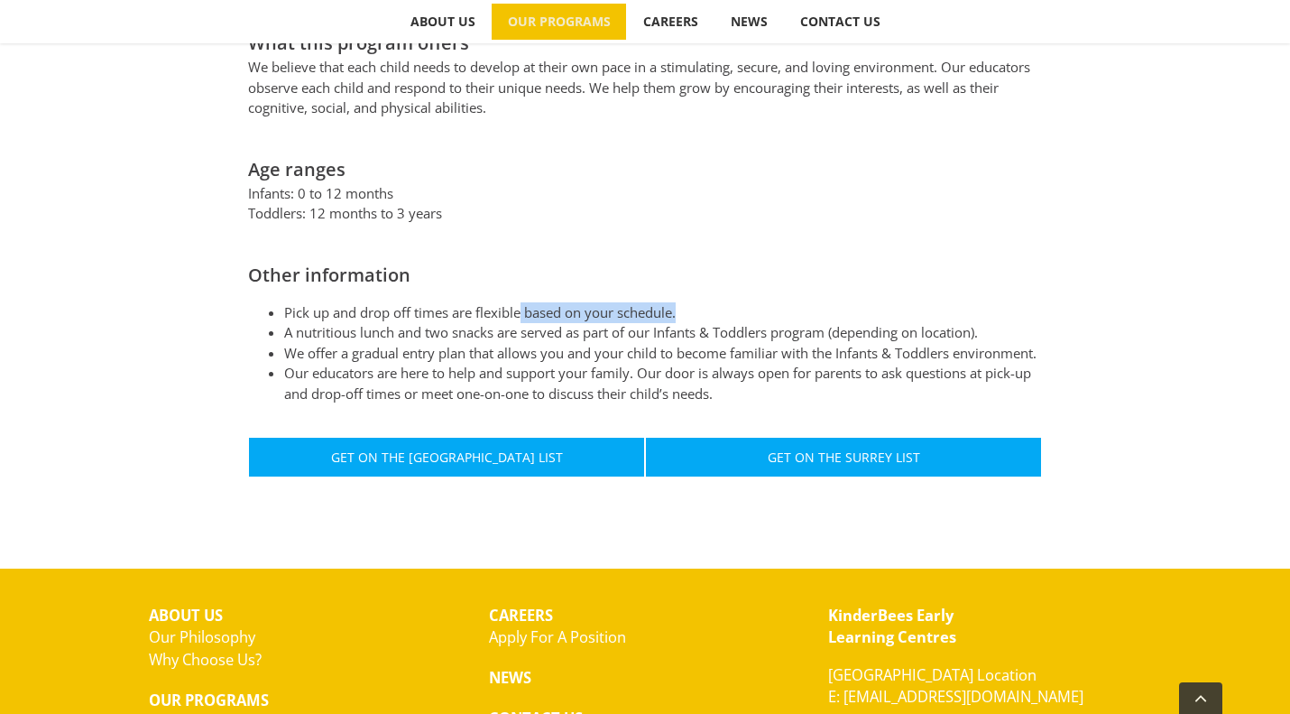
click at [522, 302] on li "Pick up and drop off times are flexible based on your schedule." at bounding box center [663, 312] width 758 height 21
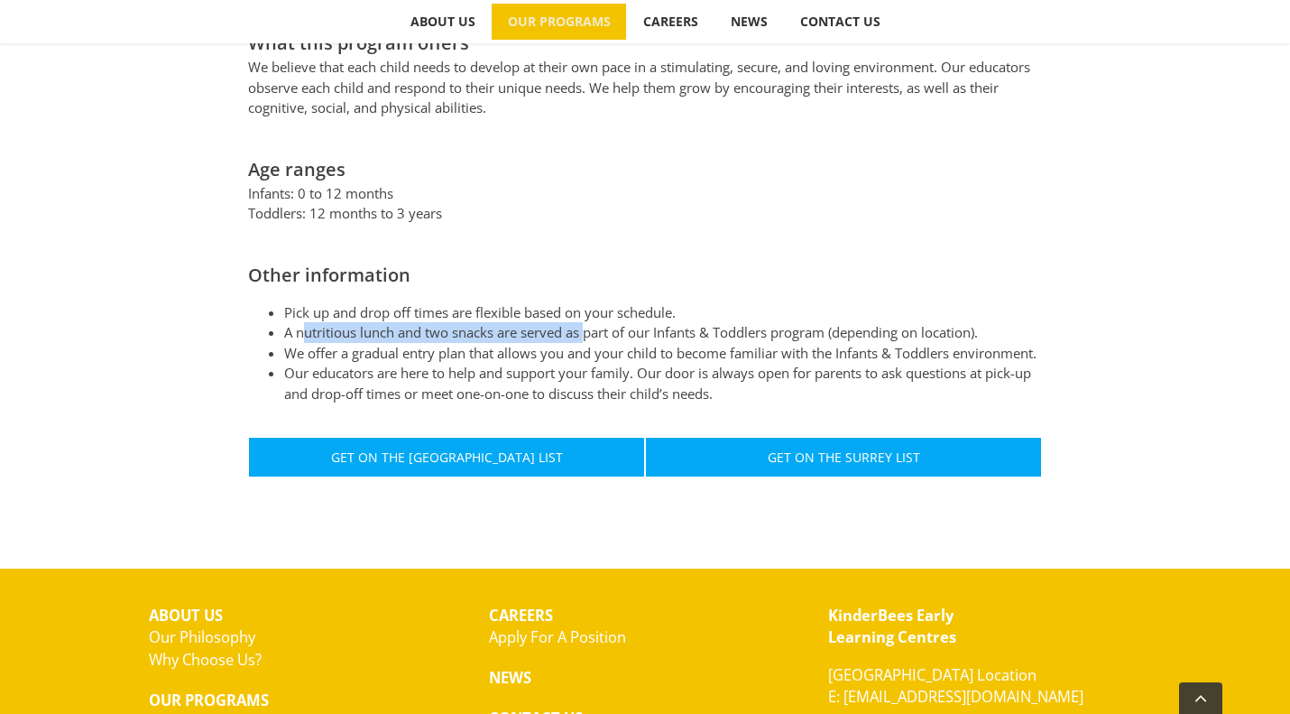
drag, startPoint x: 303, startPoint y: 311, endPoint x: 628, endPoint y: 310, distance: 324.9
click at [628, 322] on li "A nutritious lunch and two snacks are served as part of our Infants & Toddlers …" at bounding box center [663, 332] width 758 height 21
drag, startPoint x: 342, startPoint y: 310, endPoint x: 698, endPoint y: 310, distance: 356.4
click at [698, 322] on li "A nutritious lunch and two snacks are served as part of our Infants & Toddlers …" at bounding box center [663, 332] width 758 height 21
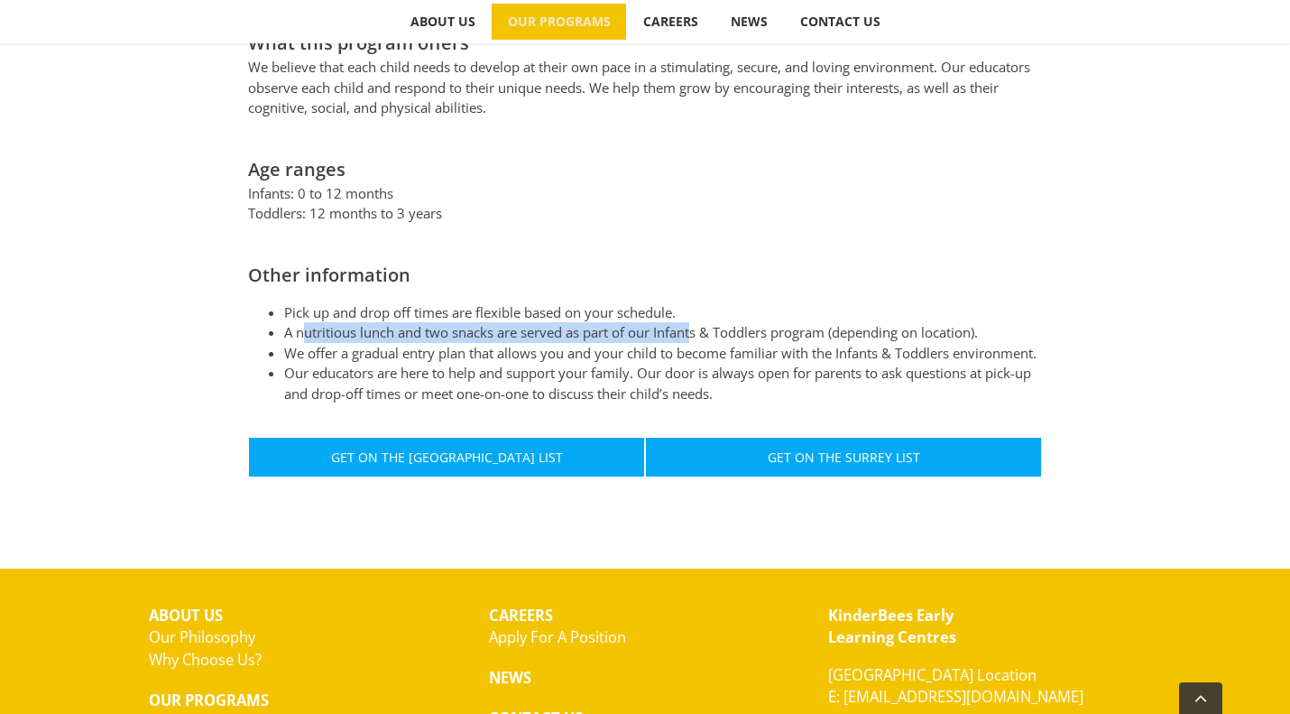
click at [698, 322] on li "A nutritious lunch and two snacks are served as part of our Infants & Toddlers …" at bounding box center [663, 332] width 758 height 21
drag, startPoint x: 410, startPoint y: 313, endPoint x: 686, endPoint y: 313, distance: 276.1
click at [686, 322] on li "A nutritious lunch and two snacks are served as part of our Infants & Toddlers …" at bounding box center [663, 332] width 758 height 21
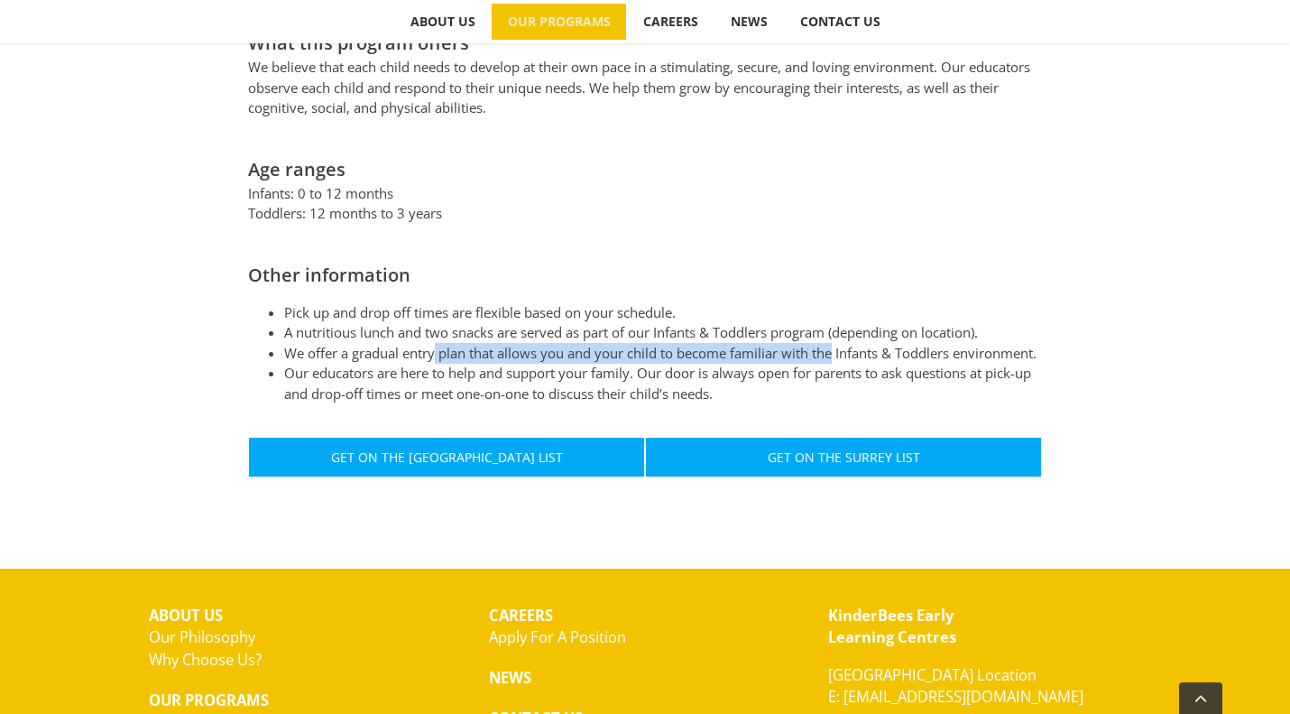
drag, startPoint x: 443, startPoint y: 332, endPoint x: 838, endPoint y: 328, distance: 395.3
click at [838, 343] on li "We offer a gradual entry plan that allows you and your child to become familiar…" at bounding box center [663, 353] width 758 height 21
drag, startPoint x: 622, startPoint y: 326, endPoint x: 871, endPoint y: 328, distance: 249.1
click at [871, 343] on li "We offer a gradual entry plan that allows you and your child to become familiar…" at bounding box center [663, 353] width 758 height 21
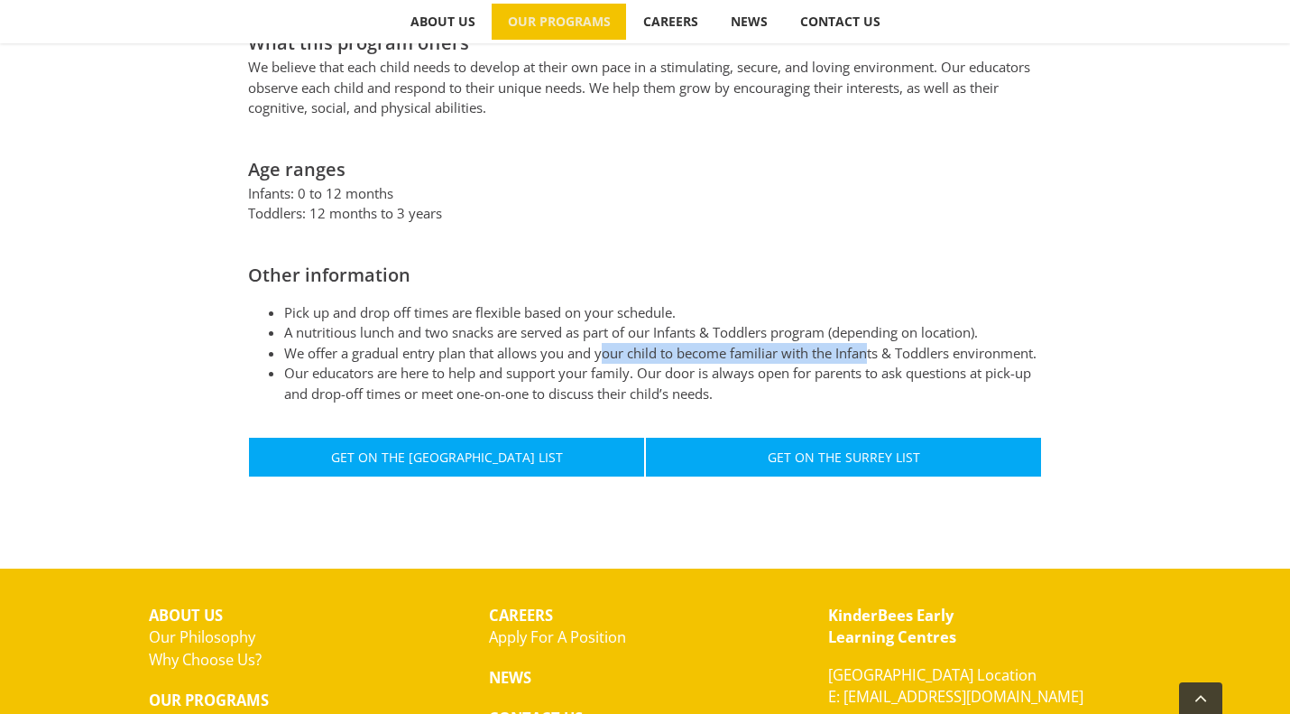
click at [871, 343] on li "We offer a gradual entry plan that allows you and your child to become familiar…" at bounding box center [663, 353] width 758 height 21
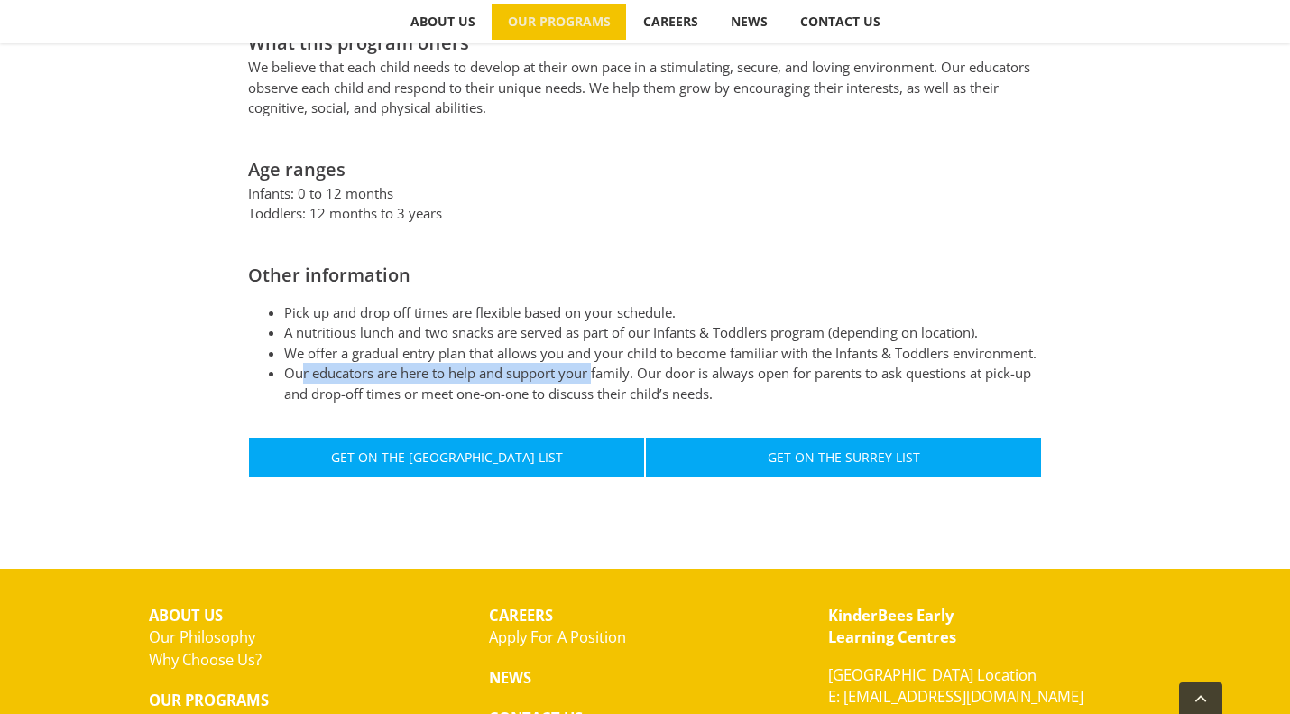
drag, startPoint x: 302, startPoint y: 364, endPoint x: 596, endPoint y: 367, distance: 293.3
click at [596, 367] on li "Our educators are here to help and support your family. Our door is always open…" at bounding box center [663, 383] width 758 height 41
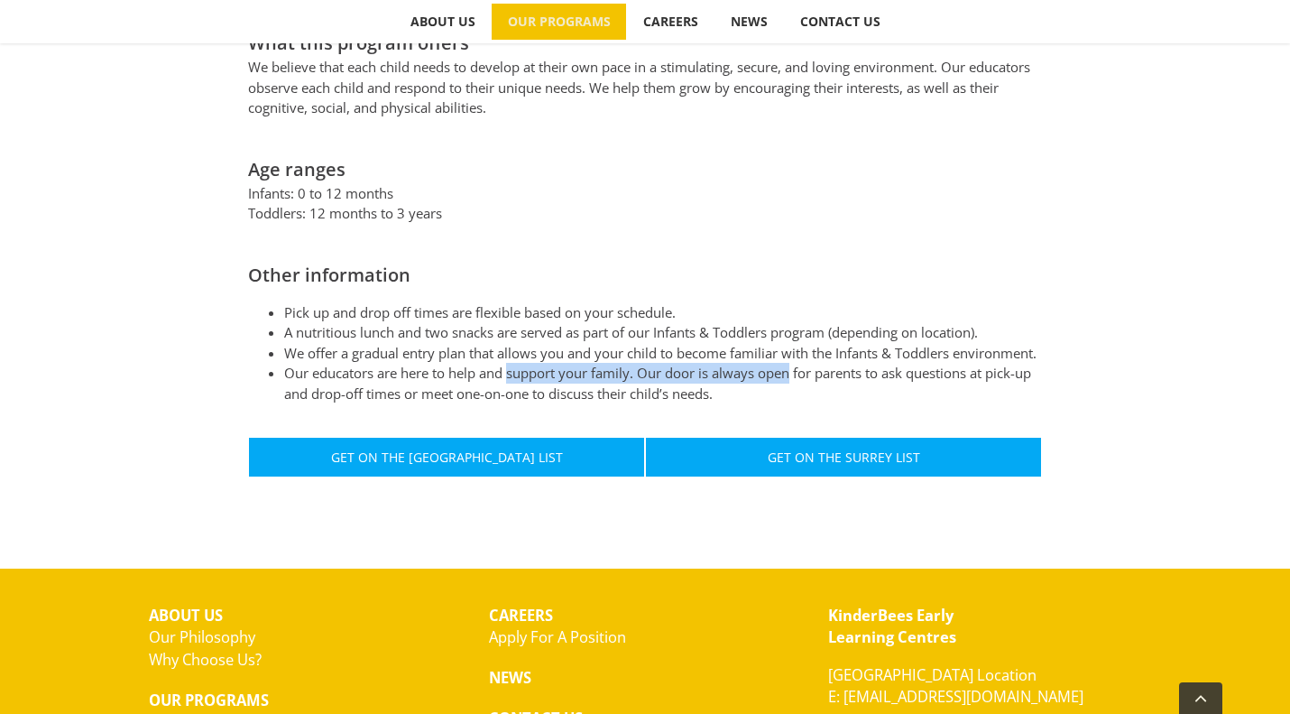
drag, startPoint x: 513, startPoint y: 373, endPoint x: 792, endPoint y: 367, distance: 279.8
click at [792, 367] on li "Our educators are here to help and support your family. Our door is always open…" at bounding box center [663, 383] width 758 height 41
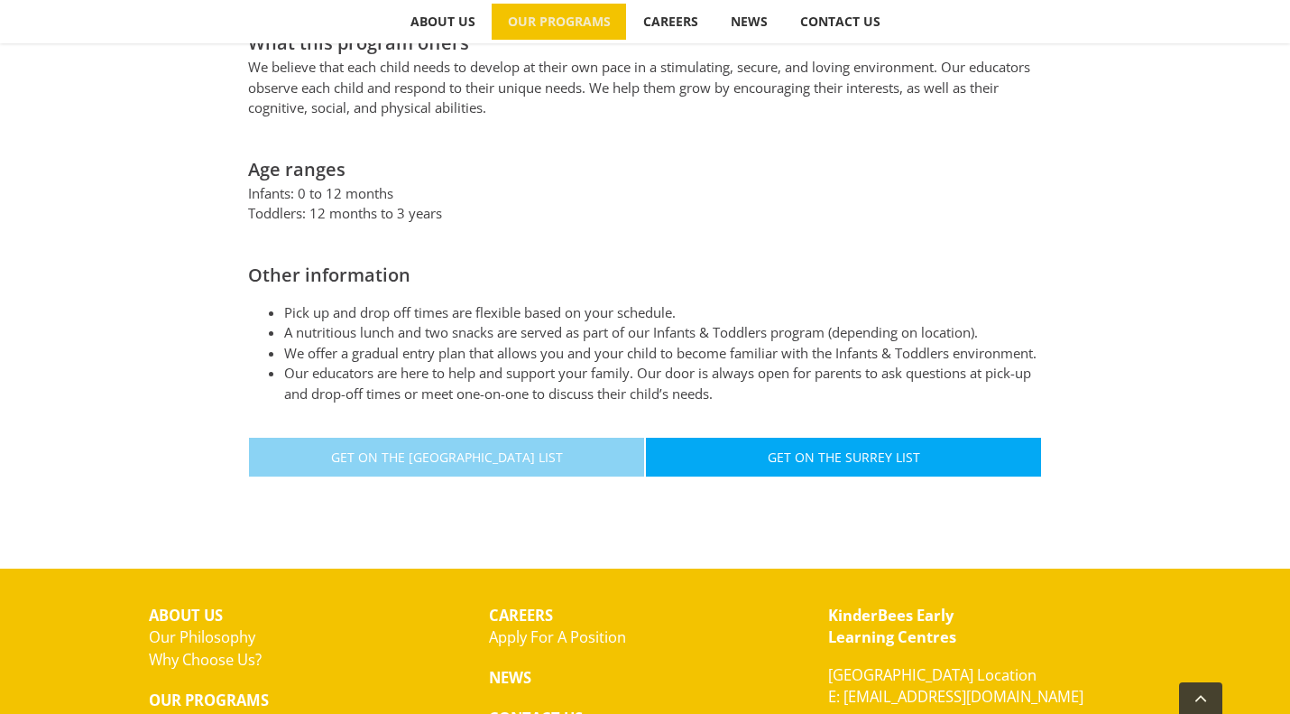
click at [483, 449] on span "Get On The North Vancouver List" at bounding box center [447, 456] width 232 height 15
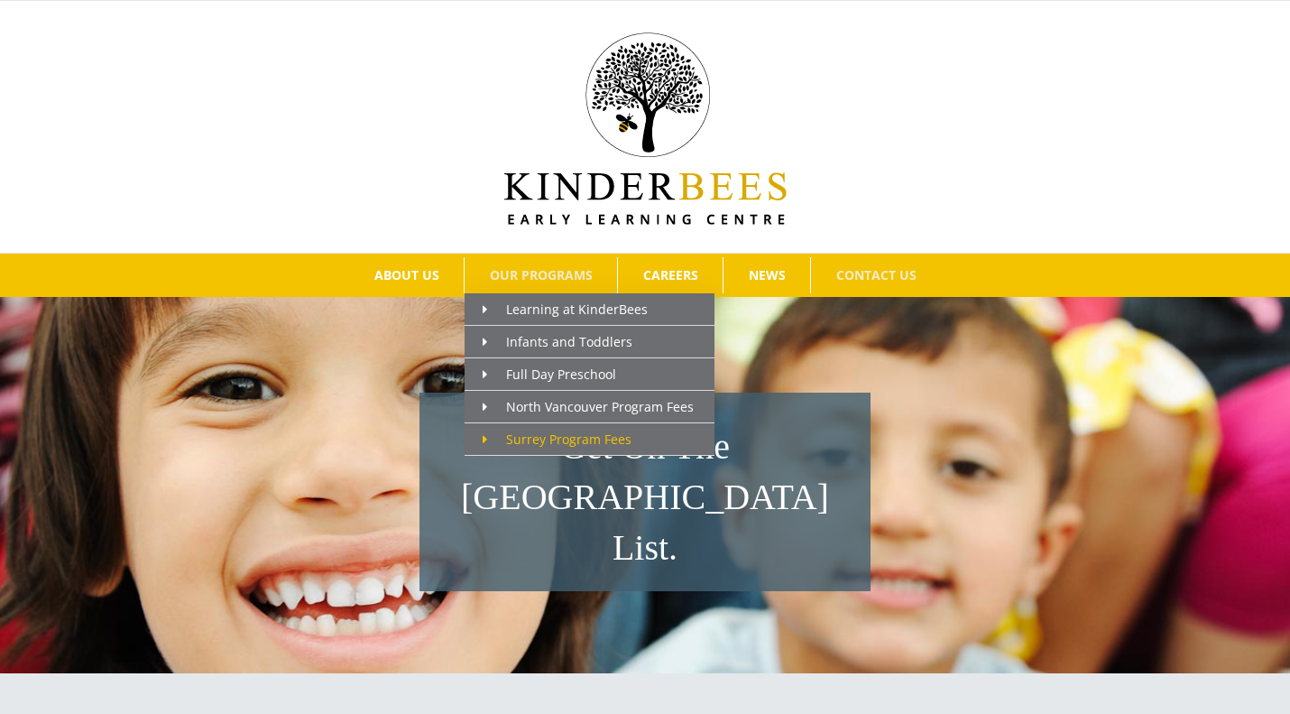
click at [578, 441] on span "Surrey Program Fees" at bounding box center [557, 438] width 149 height 17
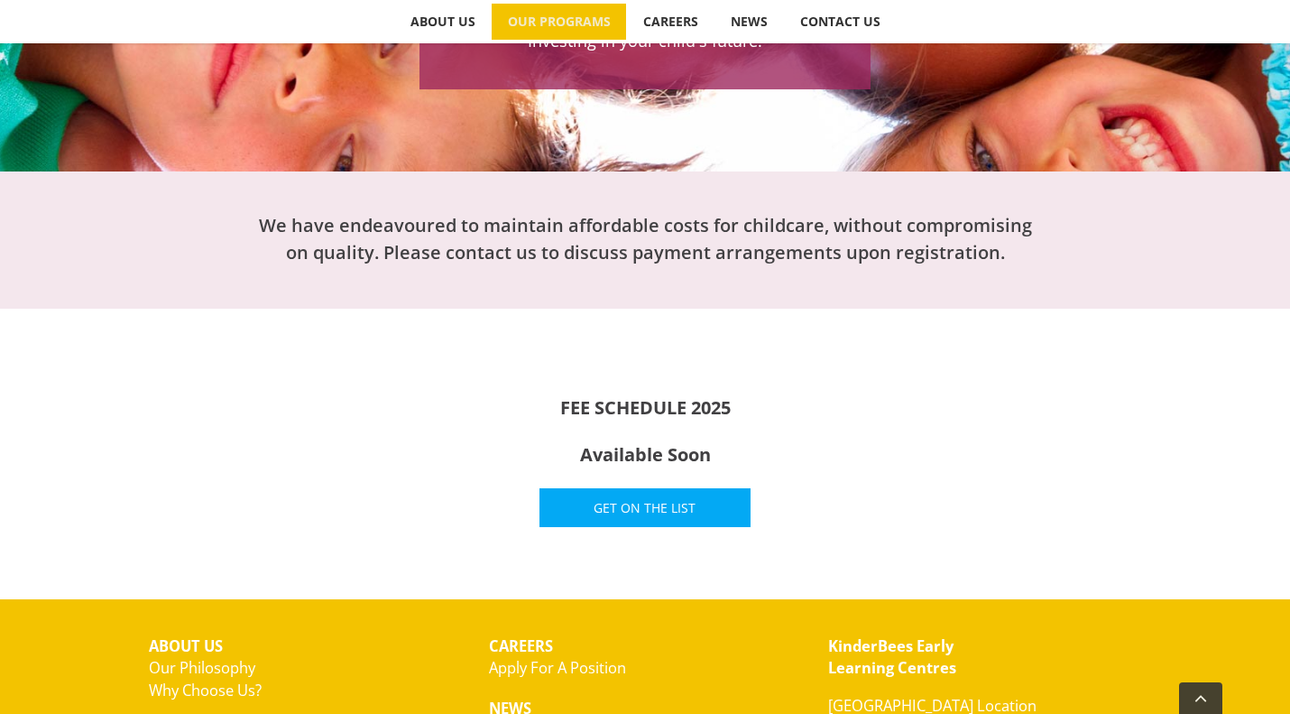
scroll to position [89, 0]
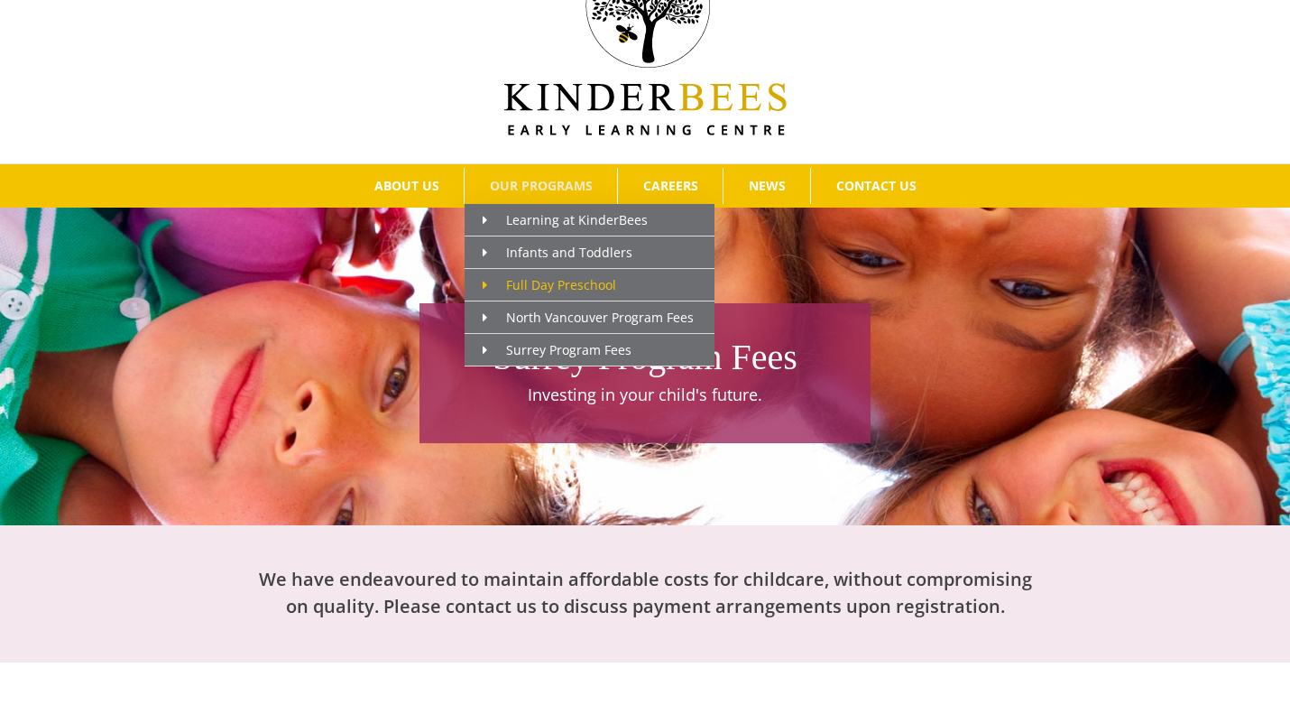
click at [560, 282] on span "Full Day Preschool" at bounding box center [550, 284] width 134 height 17
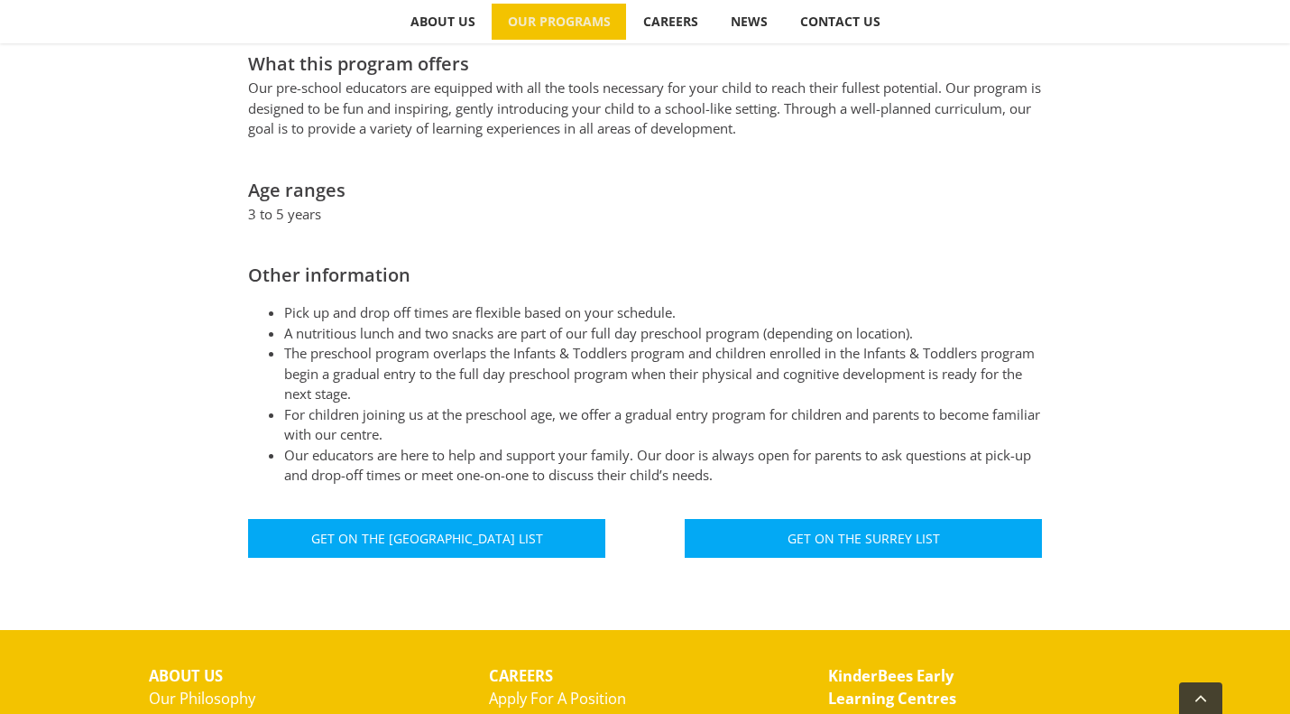
scroll to position [901, 0]
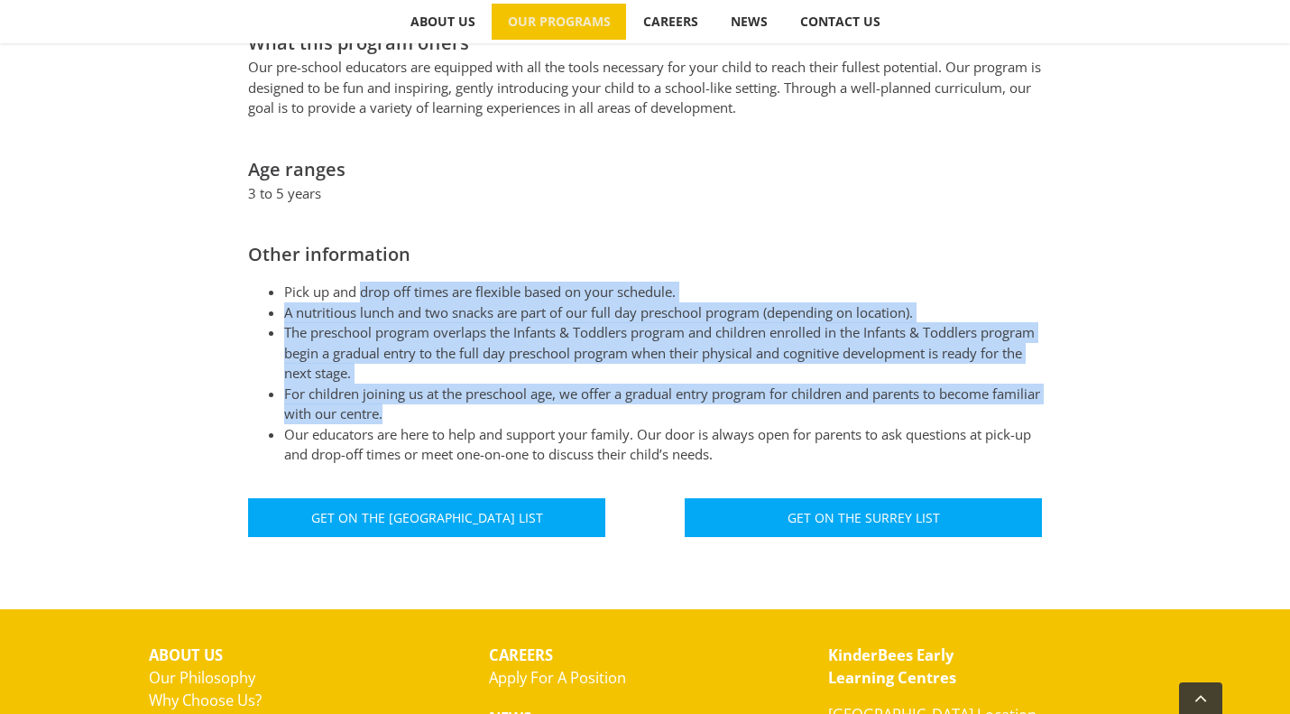
drag, startPoint x: 360, startPoint y: 272, endPoint x: 470, endPoint y: 392, distance: 162.9
click at [470, 392] on ul "Pick up and drop off times are flexible based on your schedule. A nutritious lu…" at bounding box center [645, 373] width 794 height 183
click at [470, 392] on li "For children joining us at the preschool age, we offer a gradual entry program …" at bounding box center [663, 404] width 758 height 41
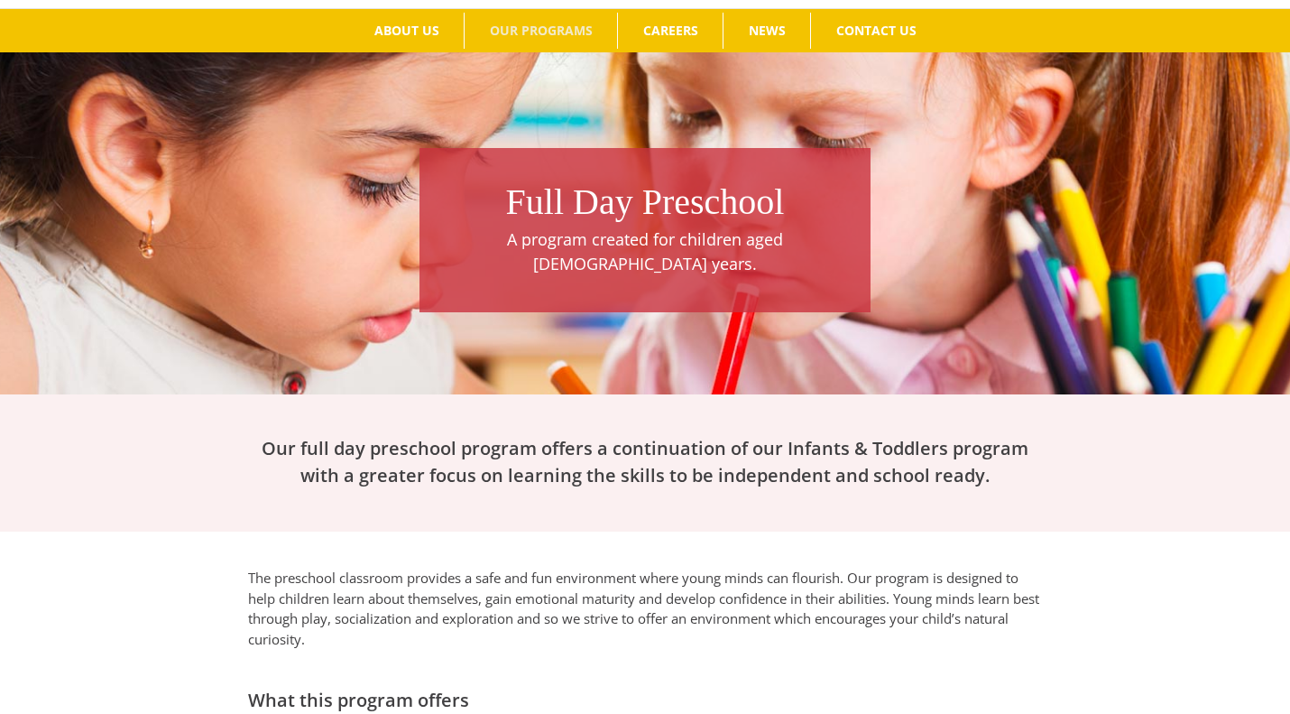
scroll to position [89, 0]
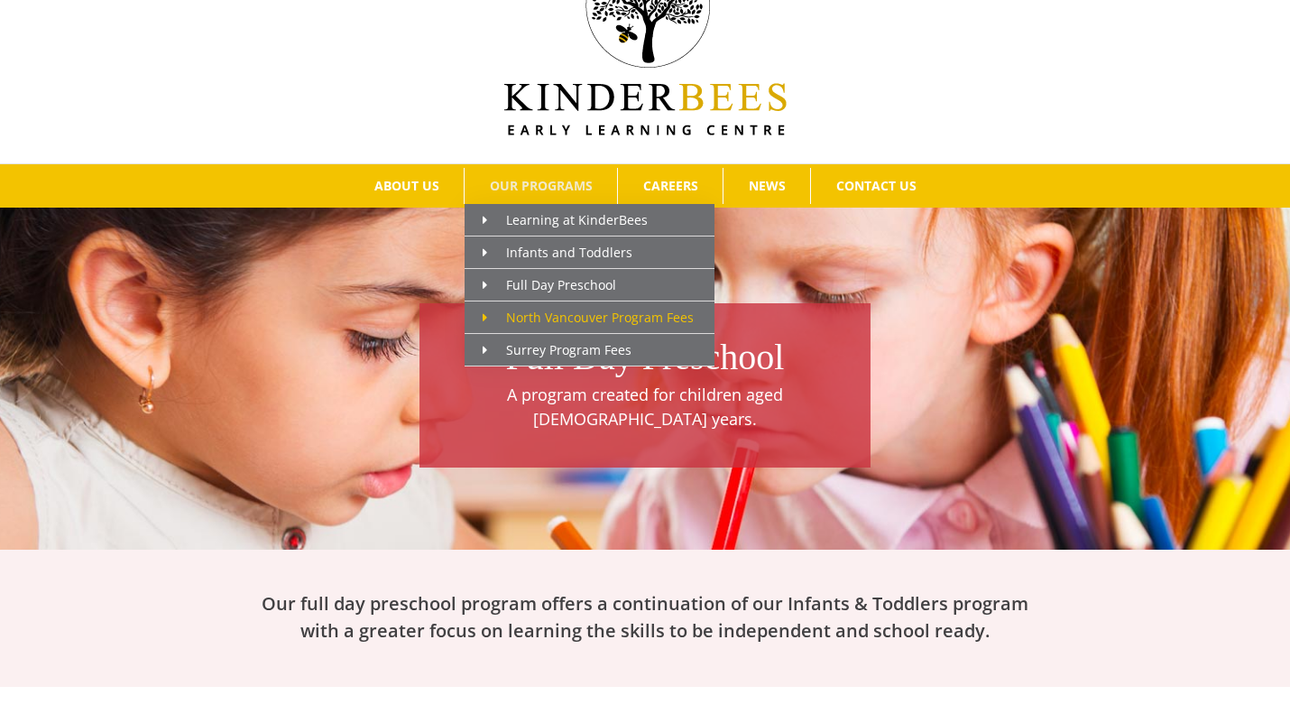
click at [556, 323] on span "North Vancouver Program Fees" at bounding box center [588, 317] width 211 height 17
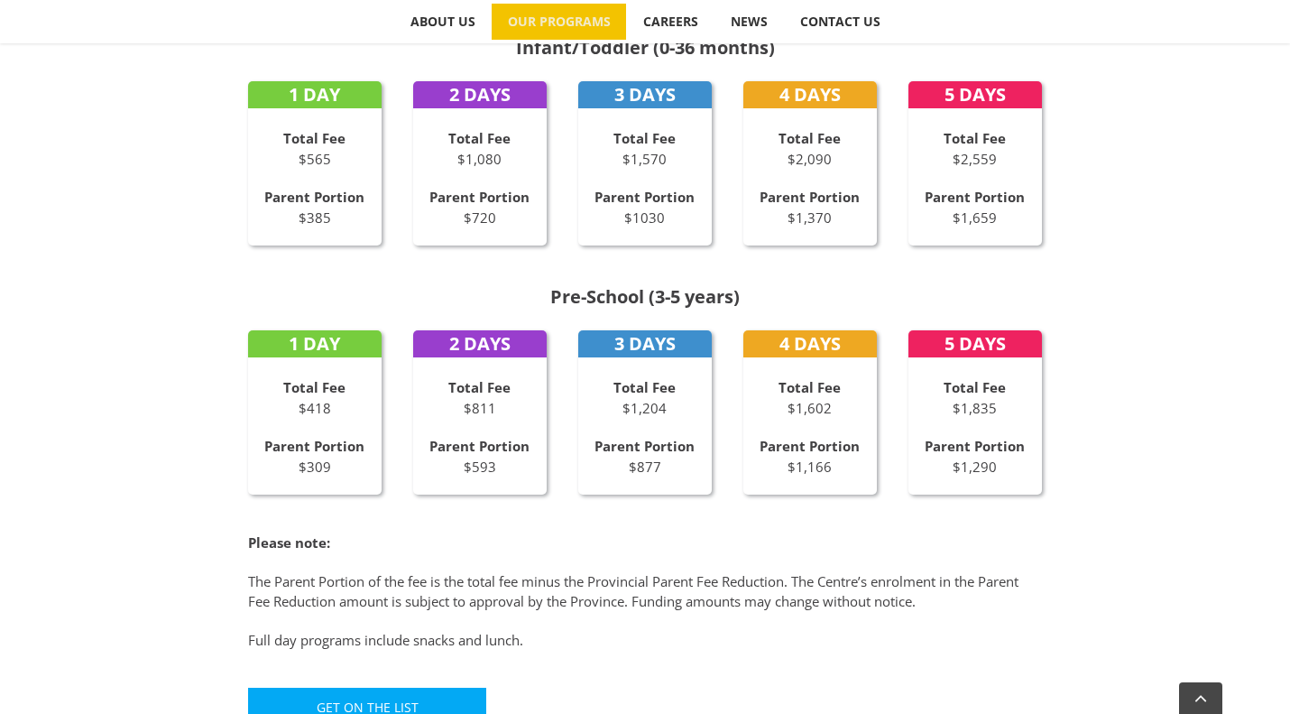
scroll to position [810, 0]
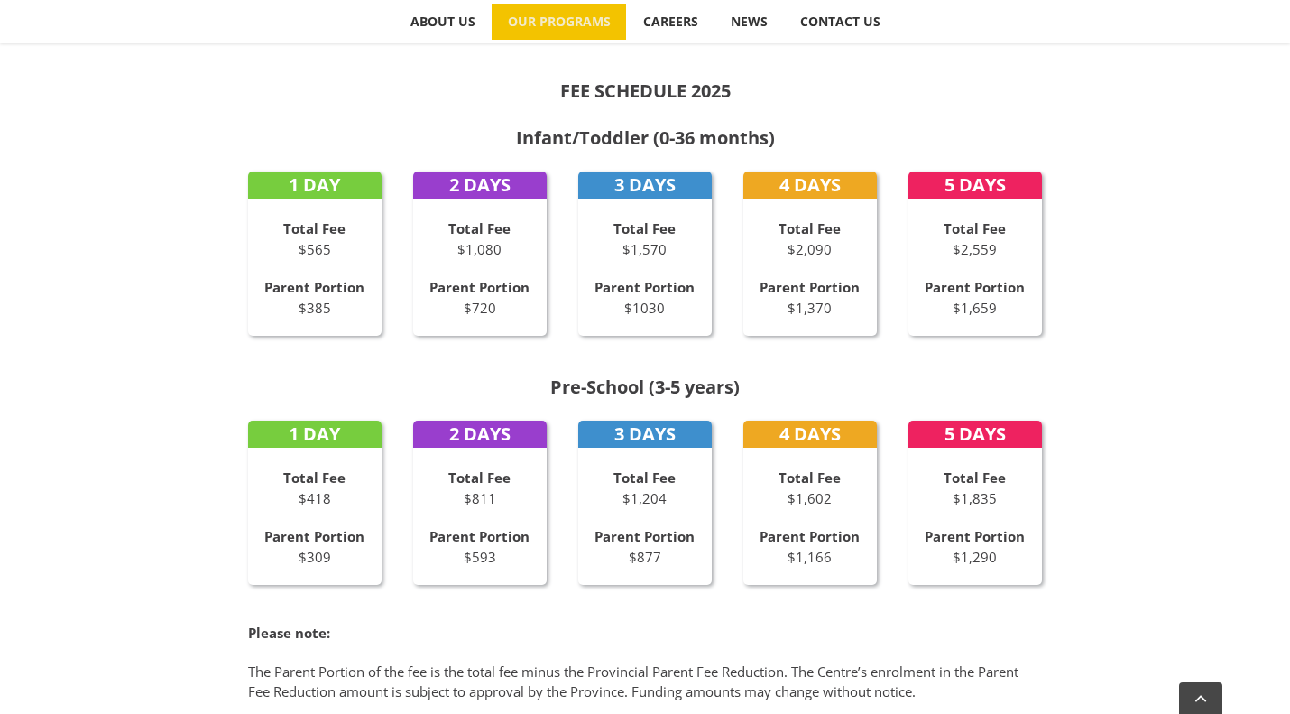
drag, startPoint x: 955, startPoint y: 305, endPoint x: 1001, endPoint y: 310, distance: 46.3
click at [1001, 310] on p "Parent Portion $1,659" at bounding box center [976, 297] width 134 height 41
click at [1048, 319] on div "FEE SCHEDULE 2025 Infant/Toddler (0-36 months) 1 DAY Total Fee $565 Parent Port…" at bounding box center [645, 431] width 993 height 807
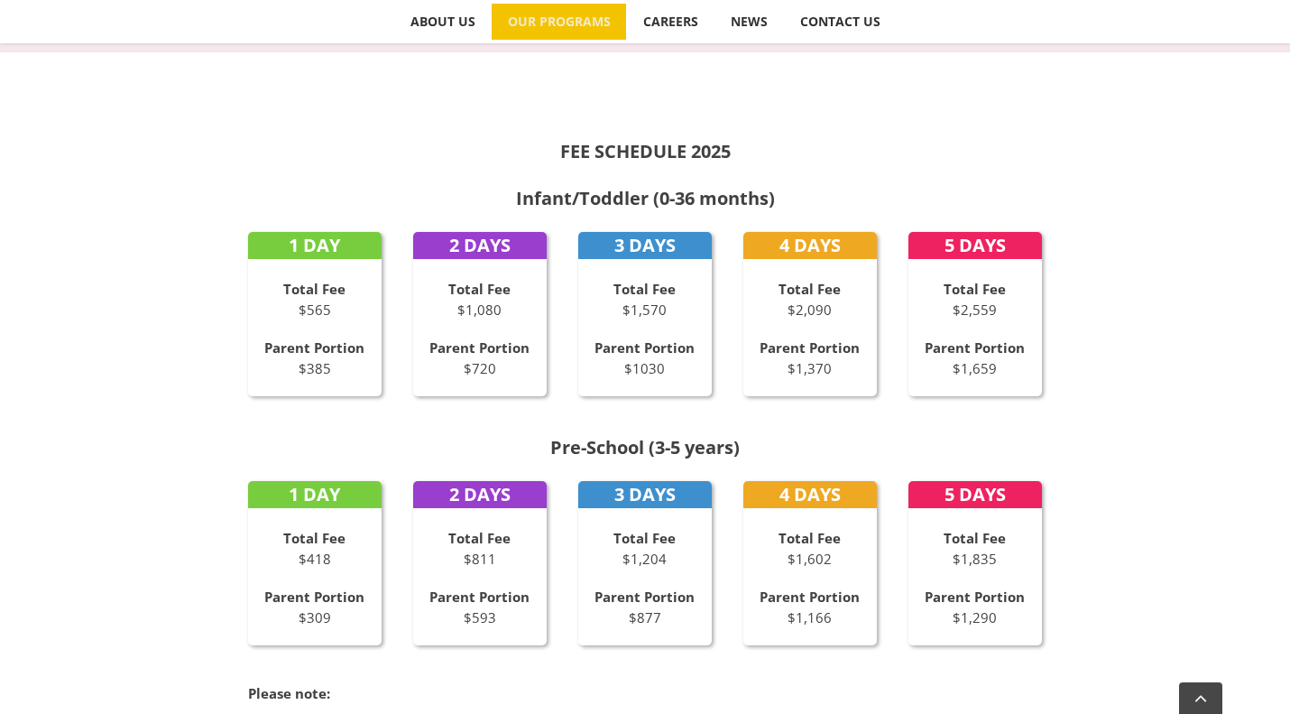
scroll to position [720, 0]
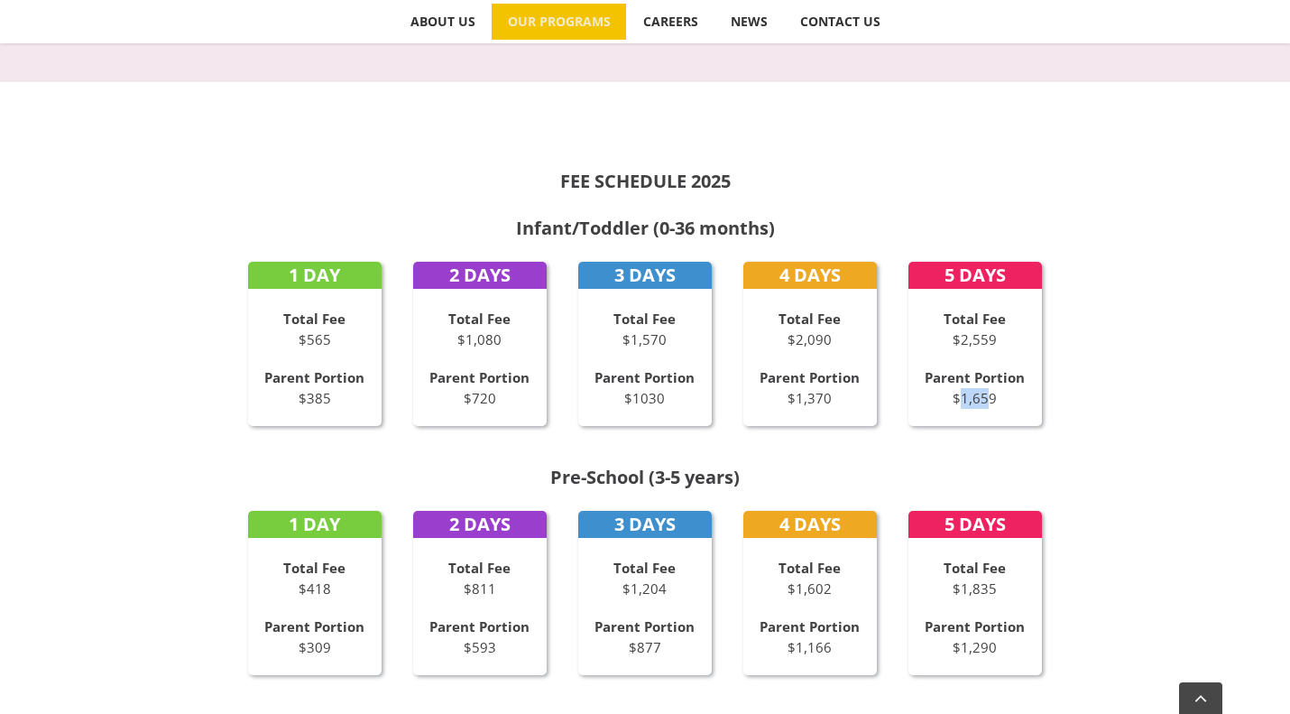
drag, startPoint x: 977, startPoint y: 399, endPoint x: 947, endPoint y: 399, distance: 30.7
click at [947, 399] on p "Parent Portion $1,659" at bounding box center [976, 387] width 134 height 41
click at [981, 399] on p "Parent Portion $1,659" at bounding box center [976, 387] width 134 height 41
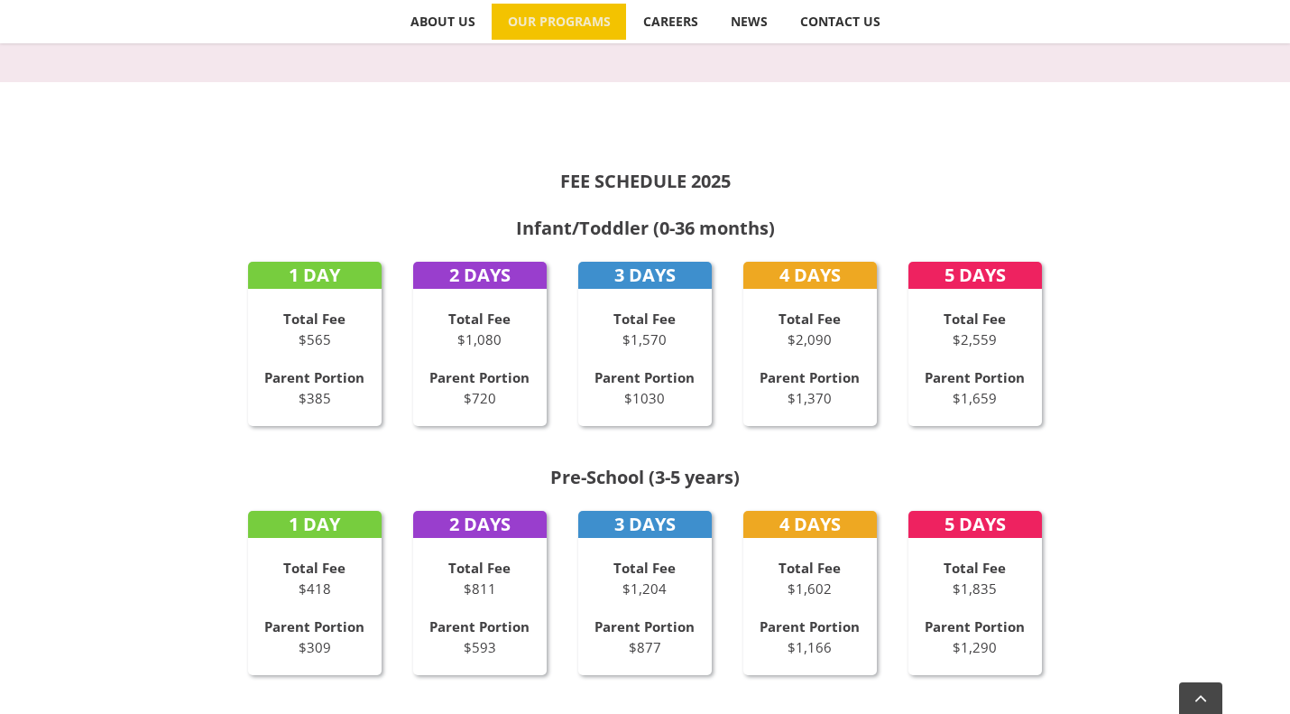
drag, startPoint x: 1002, startPoint y: 392, endPoint x: 939, endPoint y: 309, distance: 103.8
click at [939, 309] on div "Total Fee $2,559 Parent Portion $1,659" at bounding box center [976, 358] width 134 height 99
click at [939, 309] on p "Total Fee $2,559" at bounding box center [976, 329] width 134 height 41
drag, startPoint x: 992, startPoint y: 396, endPoint x: 964, endPoint y: 330, distance: 71.6
click at [964, 330] on div "Total Fee $2,559 Parent Portion $1,659" at bounding box center [976, 358] width 134 height 99
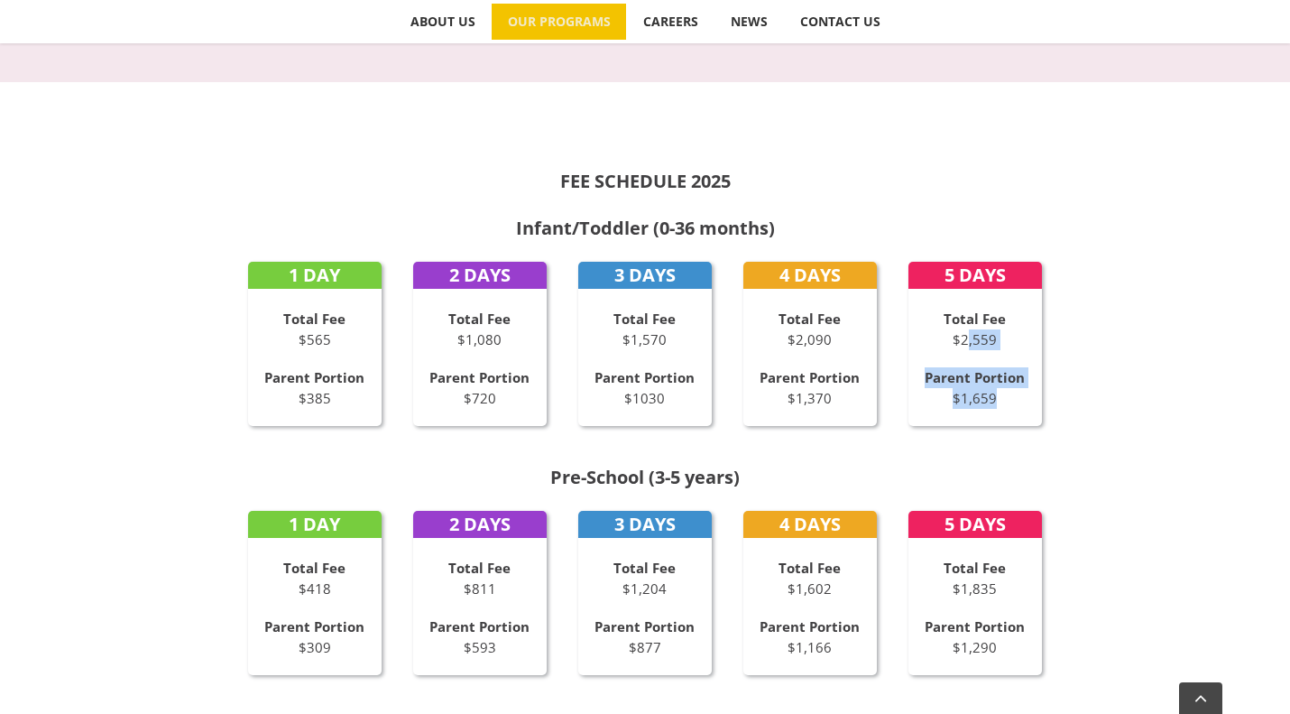
click at [964, 330] on p "Total Fee $2,559" at bounding box center [976, 329] width 134 height 41
drag, startPoint x: 838, startPoint y: 399, endPoint x: 785, endPoint y: 310, distance: 104.0
click at [785, 310] on div "Total Fee $2,090 Parent Portion $1,370" at bounding box center [811, 358] width 134 height 99
click at [785, 310] on strong "Total Fee" at bounding box center [810, 319] width 62 height 18
drag, startPoint x: 773, startPoint y: 315, endPoint x: 833, endPoint y: 392, distance: 97.1
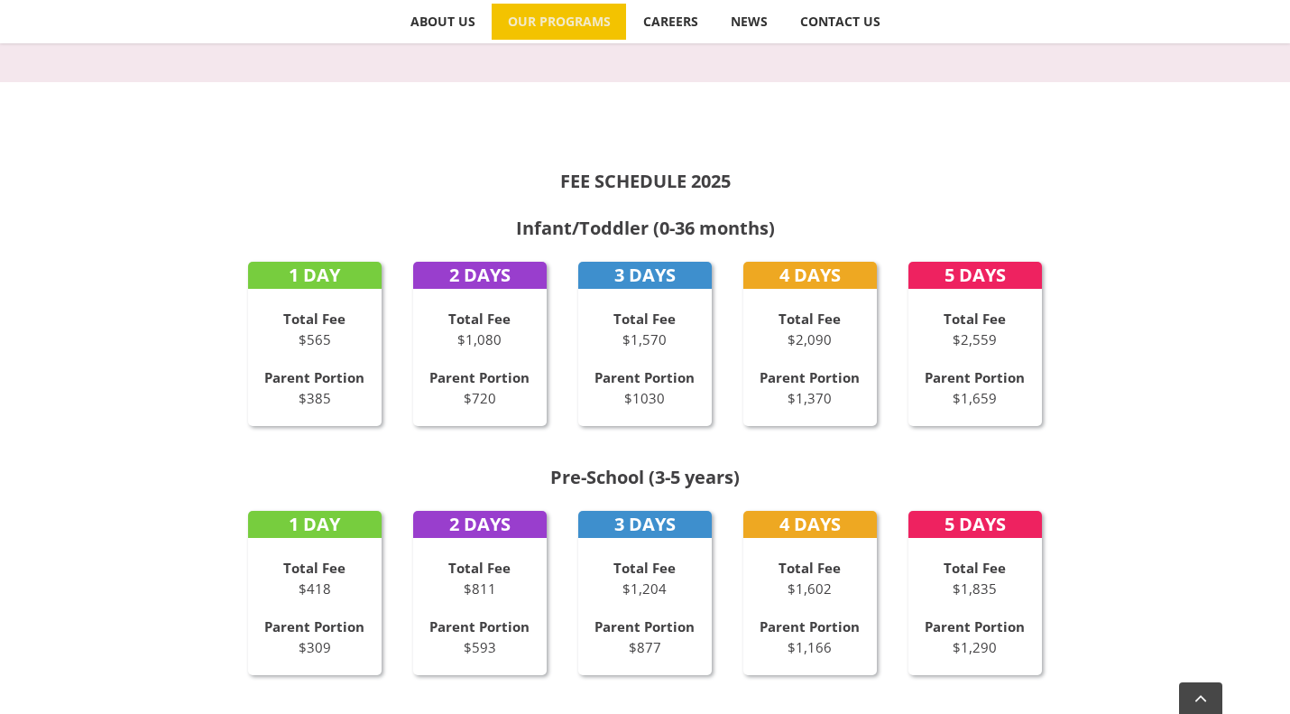
click at [833, 392] on div "Total Fee $2,090 Parent Portion $1,370" at bounding box center [811, 358] width 134 height 99
click at [833, 392] on p "Parent Portion $1,370" at bounding box center [811, 387] width 134 height 41
drag, startPoint x: 836, startPoint y: 397, endPoint x: 780, endPoint y: 310, distance: 103.9
click at [780, 310] on div "Total Fee $2,090 Parent Portion $1,370" at bounding box center [811, 358] width 134 height 99
click at [780, 310] on strong "Total Fee" at bounding box center [810, 319] width 62 height 18
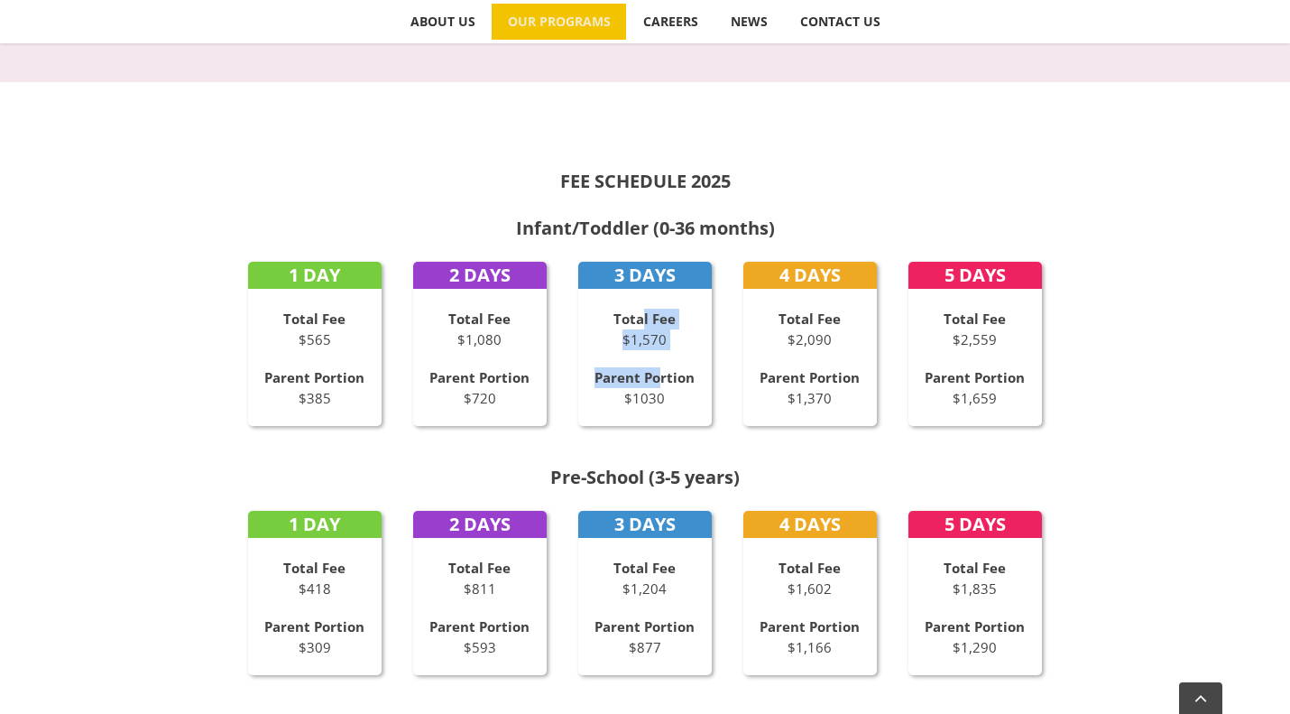
drag, startPoint x: 652, startPoint y: 338, endPoint x: 663, endPoint y: 369, distance: 32.8
click at [663, 369] on div "Total Fee $1,570 Parent Portion $1030" at bounding box center [645, 358] width 134 height 99
click at [663, 369] on strong "Parent Portion" at bounding box center [645, 377] width 100 height 18
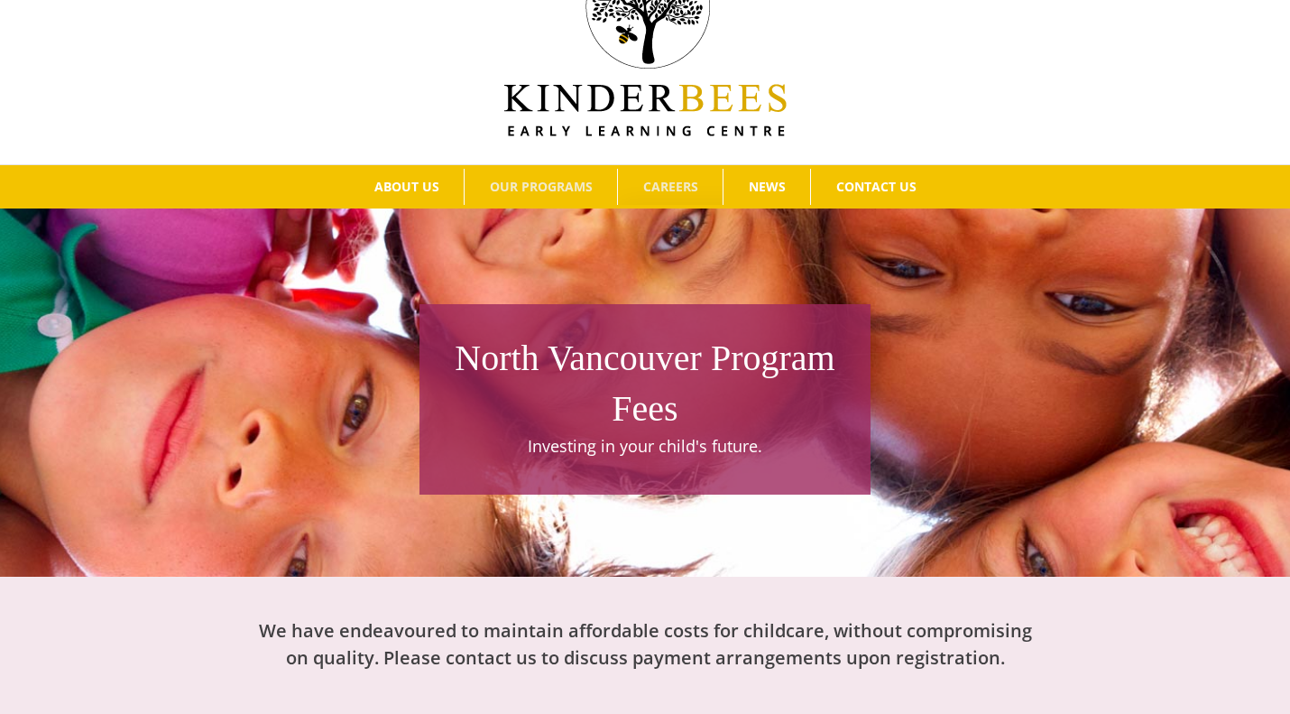
scroll to position [0, 0]
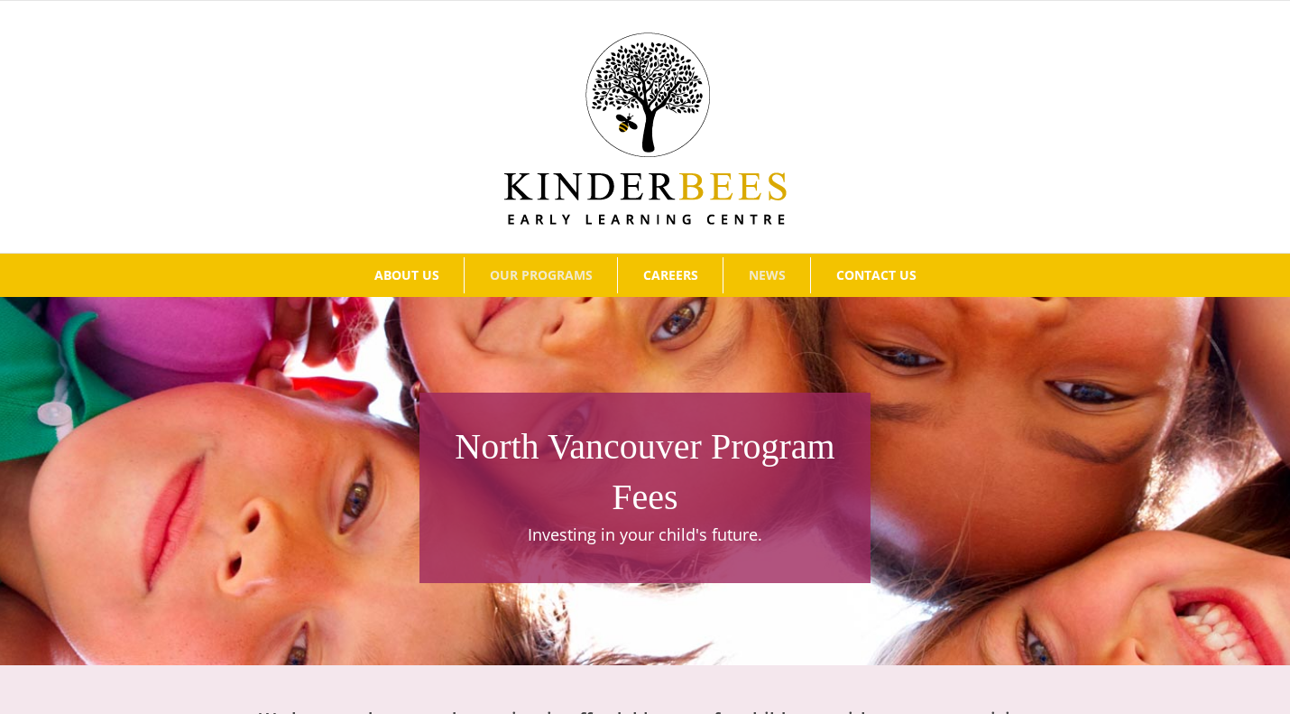
click at [762, 277] on span "NEWS" at bounding box center [767, 275] width 37 height 13
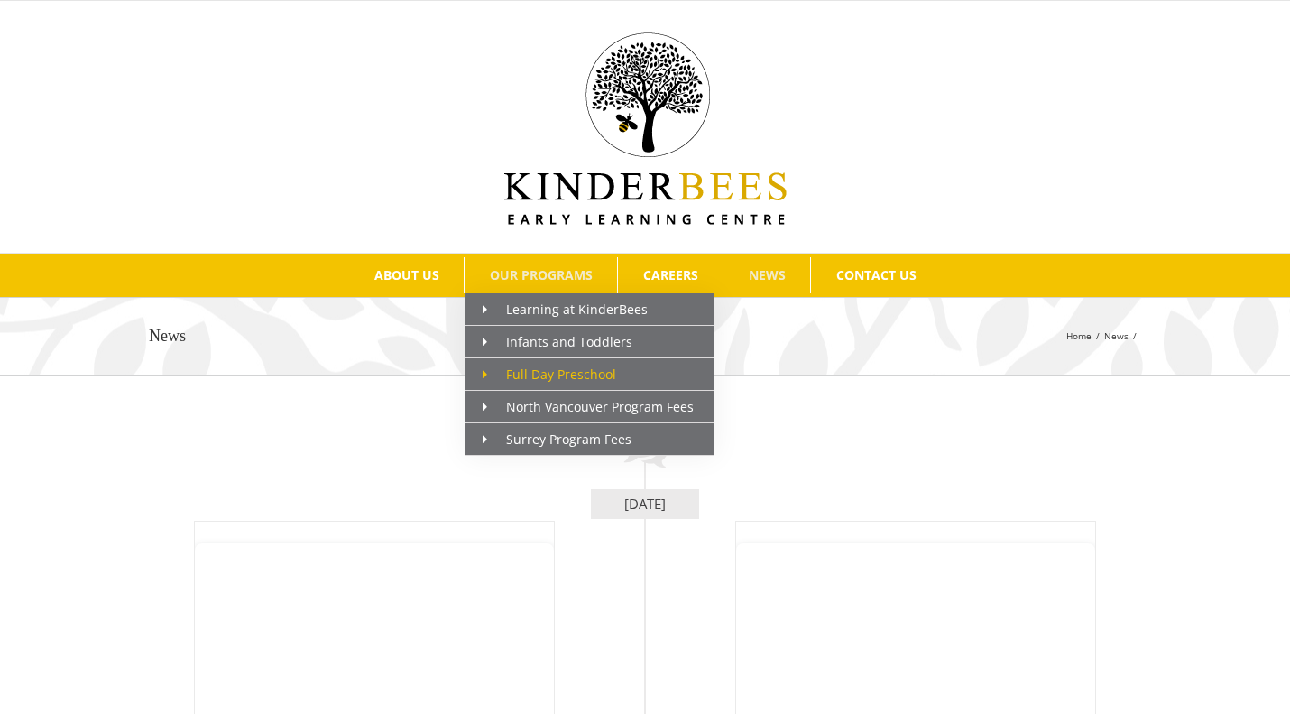
click at [565, 377] on span "Full Day Preschool" at bounding box center [550, 373] width 134 height 17
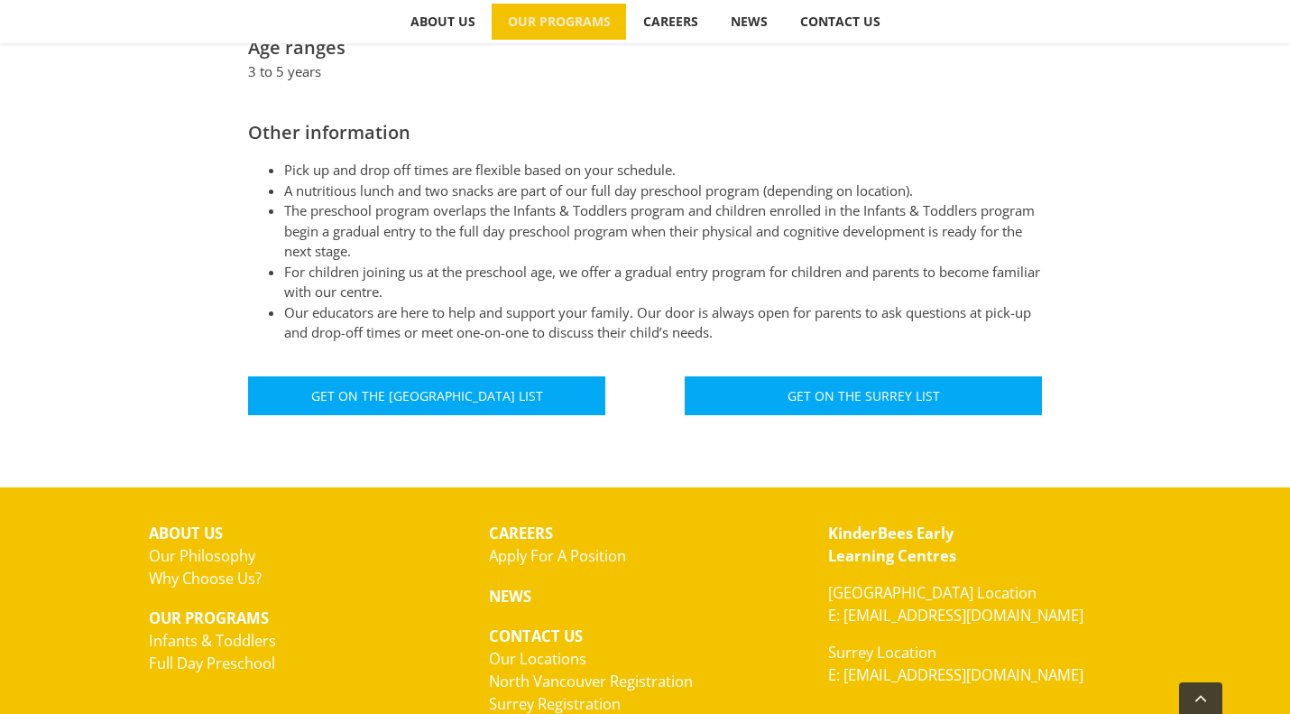
scroll to position [1122, 0]
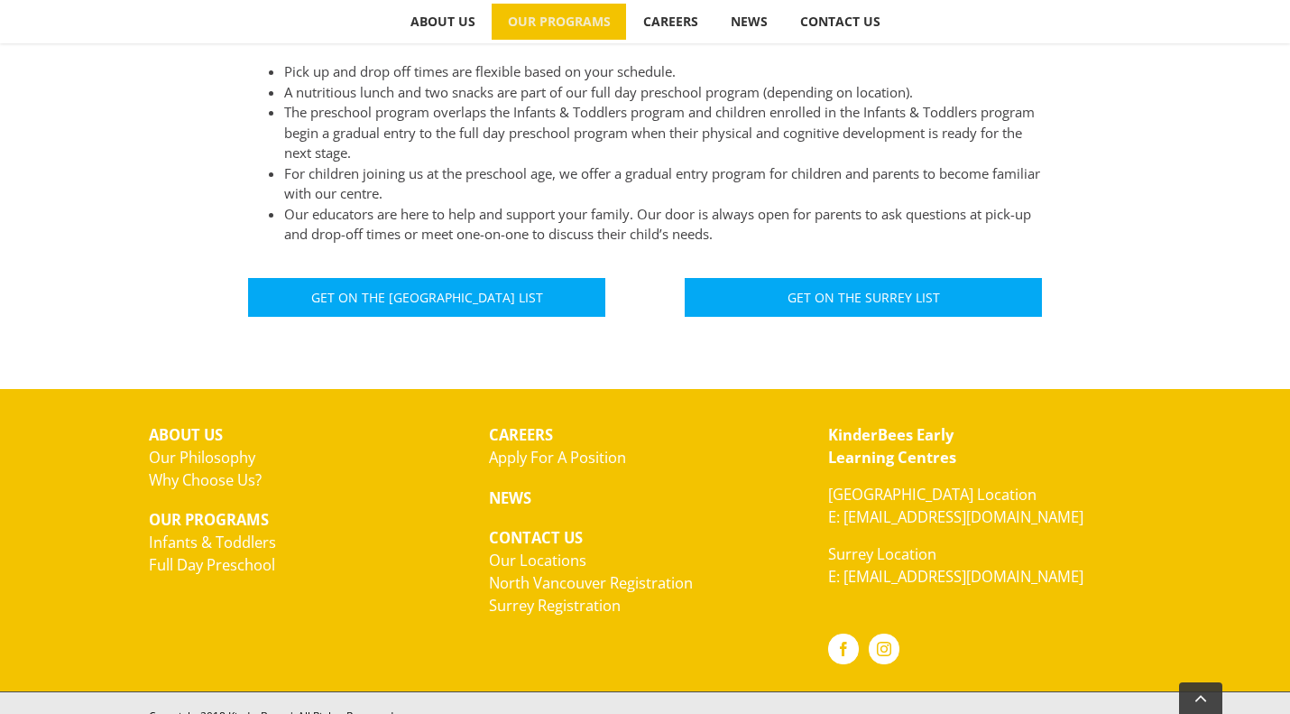
click at [924, 433] on strong "KinderBees Early Learning Centres" at bounding box center [892, 445] width 128 height 43
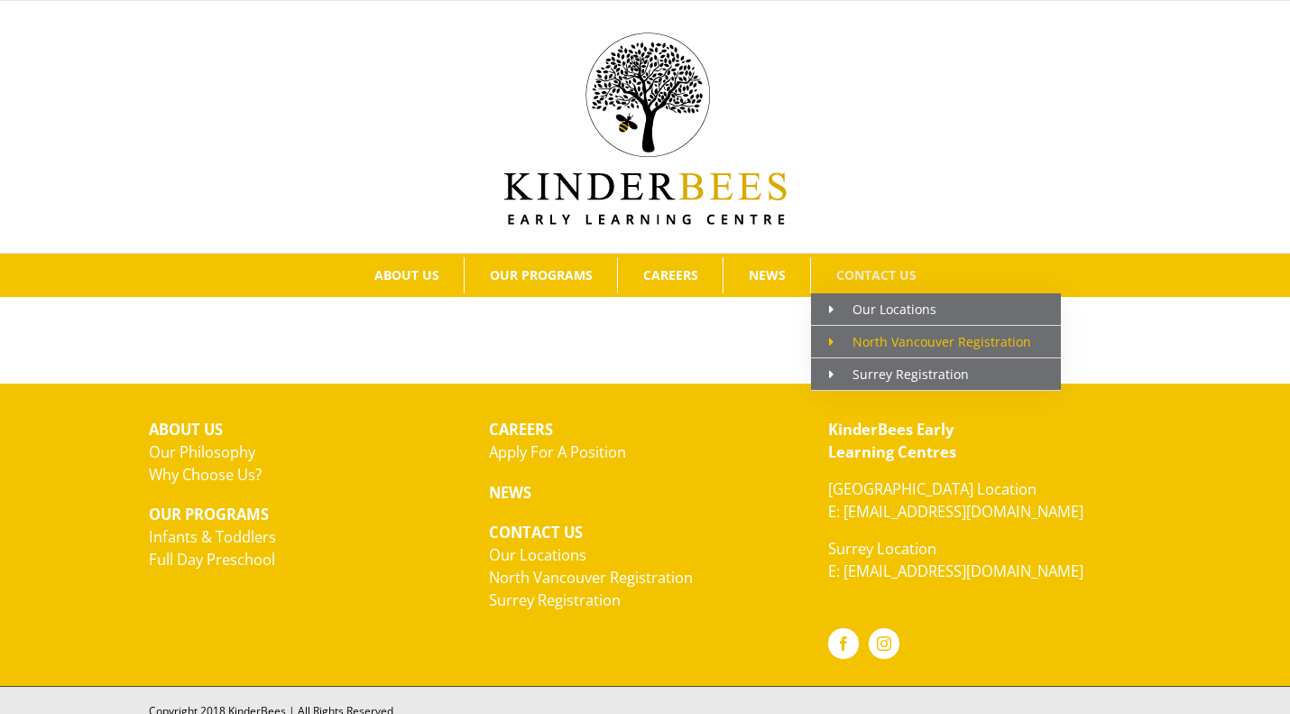
click at [871, 346] on span "North Vancouver Registration" at bounding box center [930, 341] width 202 height 17
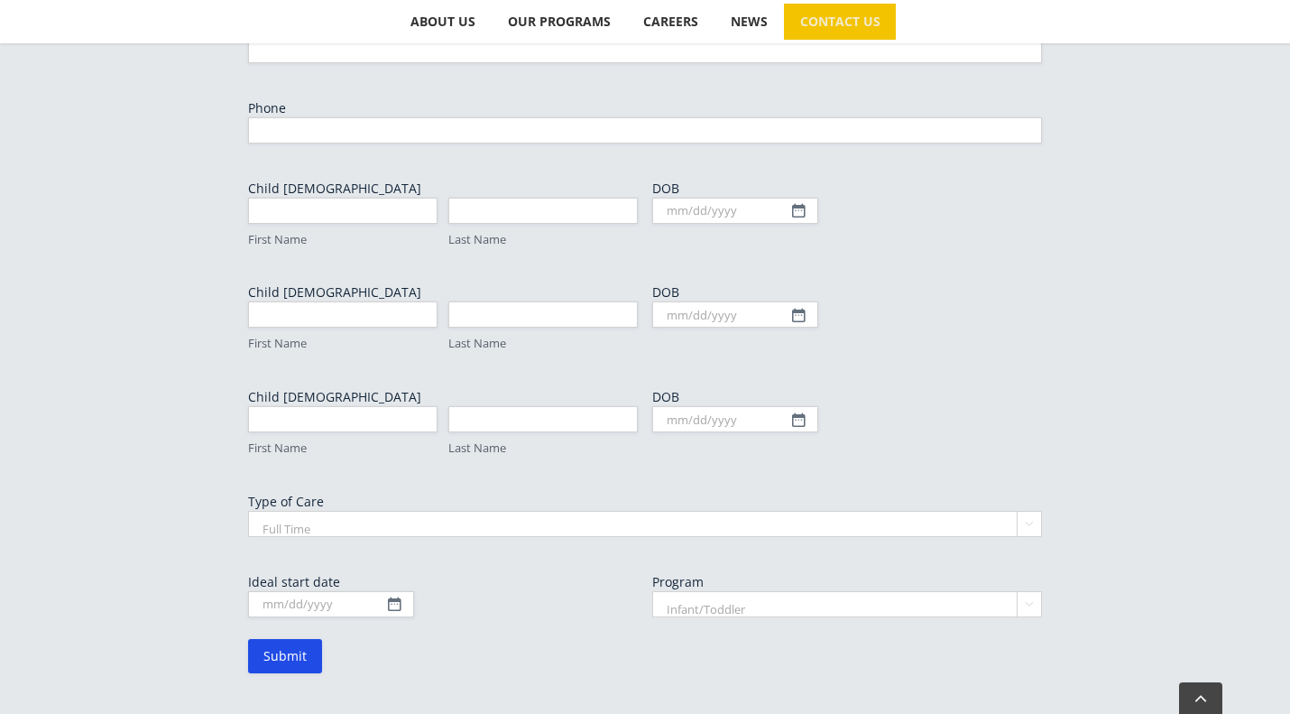
scroll to position [901, 0]
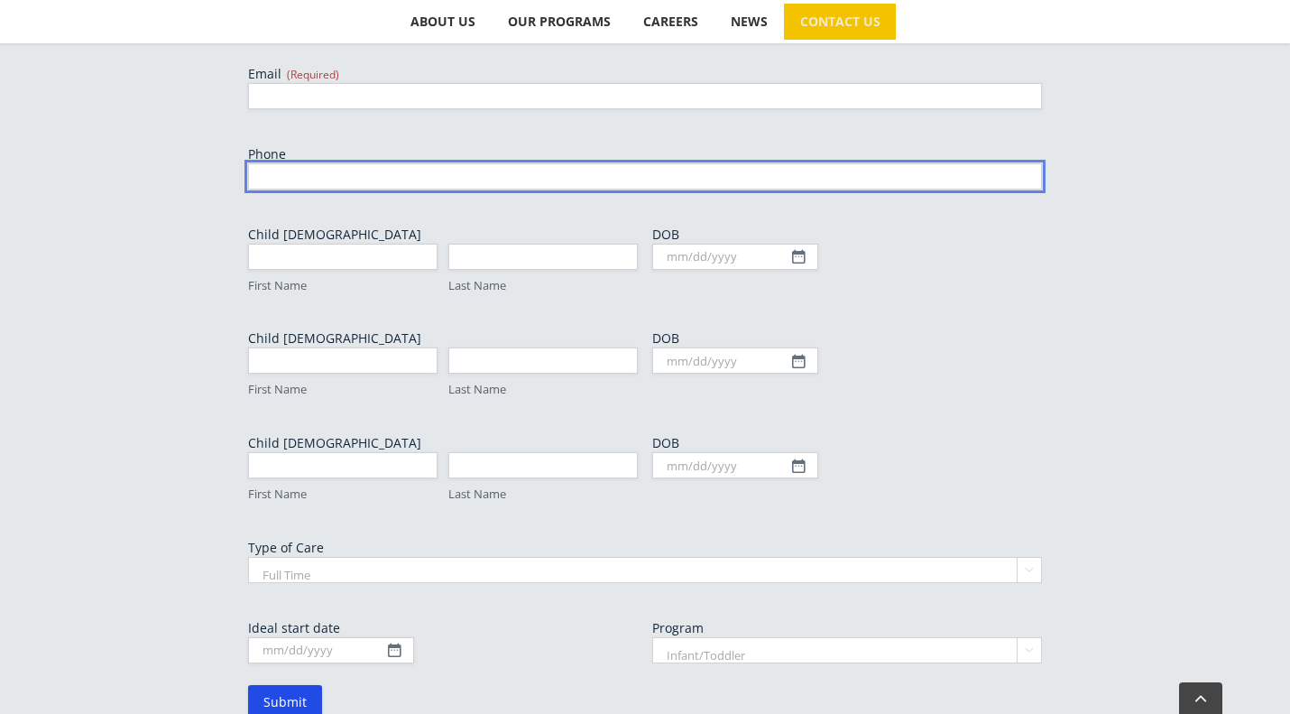
click at [471, 163] on input "Phone" at bounding box center [645, 176] width 794 height 26
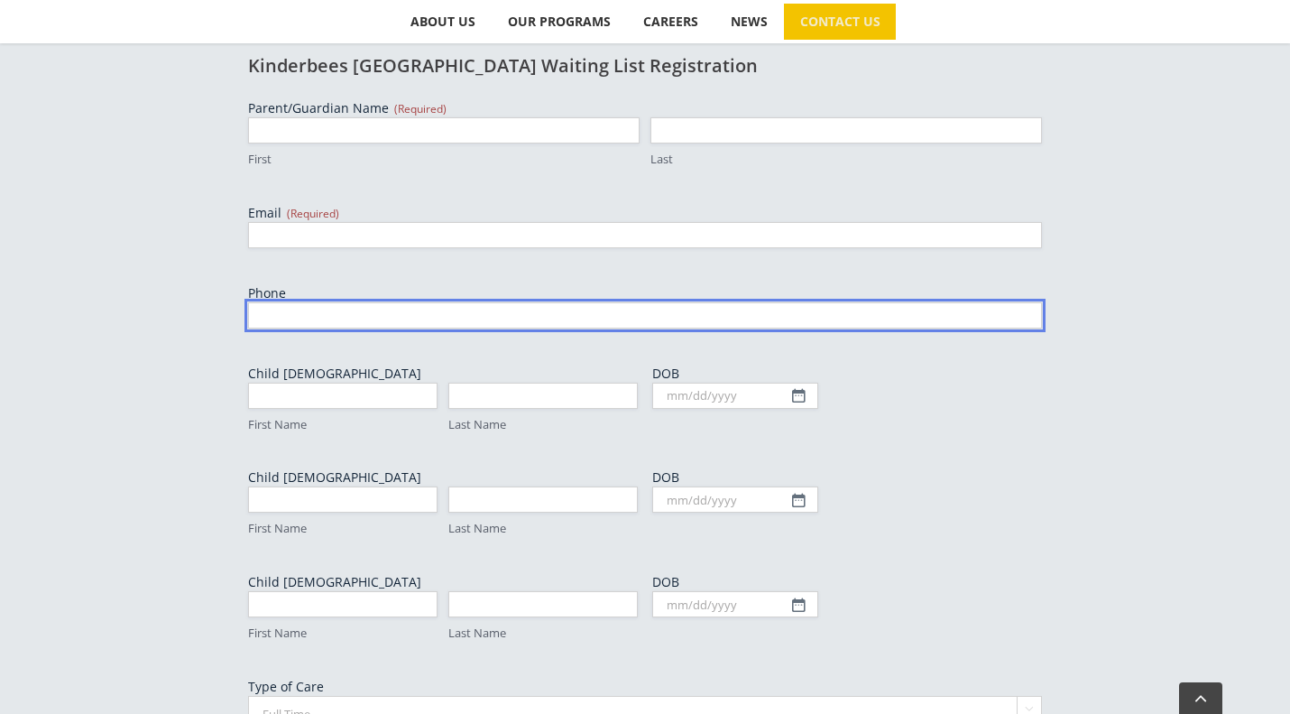
scroll to position [631, 0]
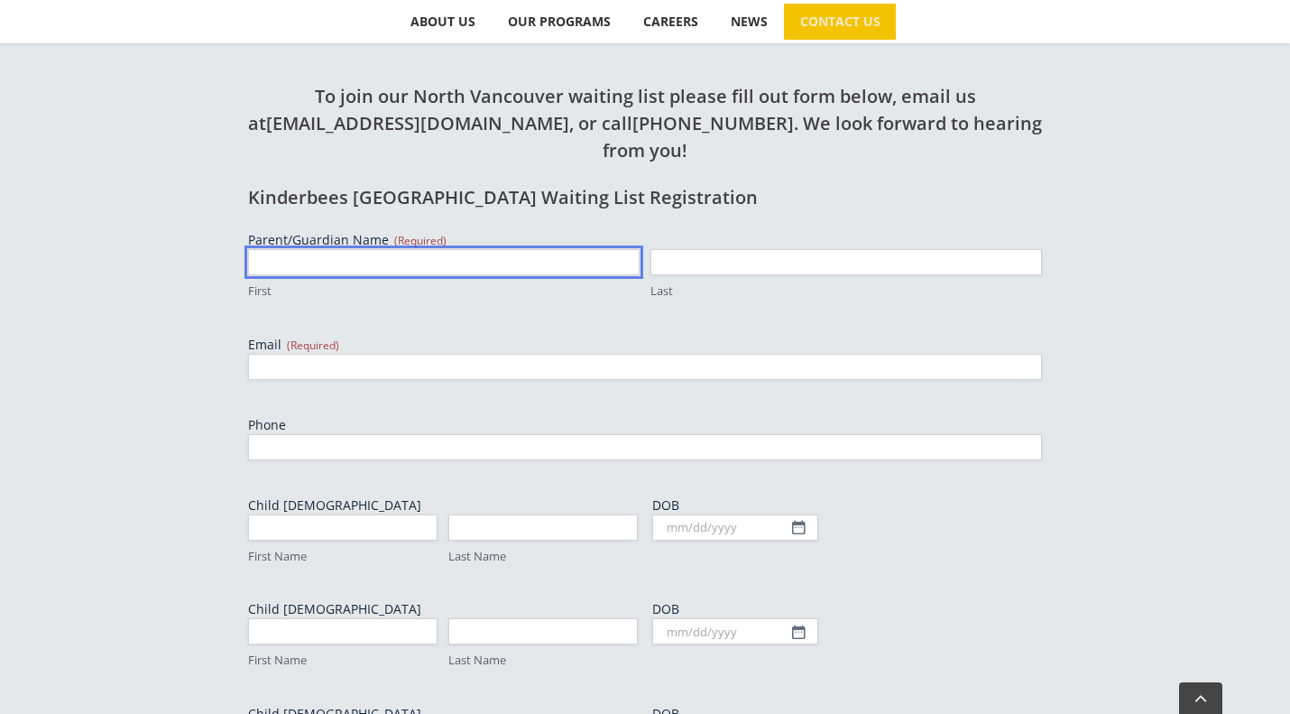
click at [439, 249] on input "First" at bounding box center [444, 262] width 392 height 26
type input "Gaf"
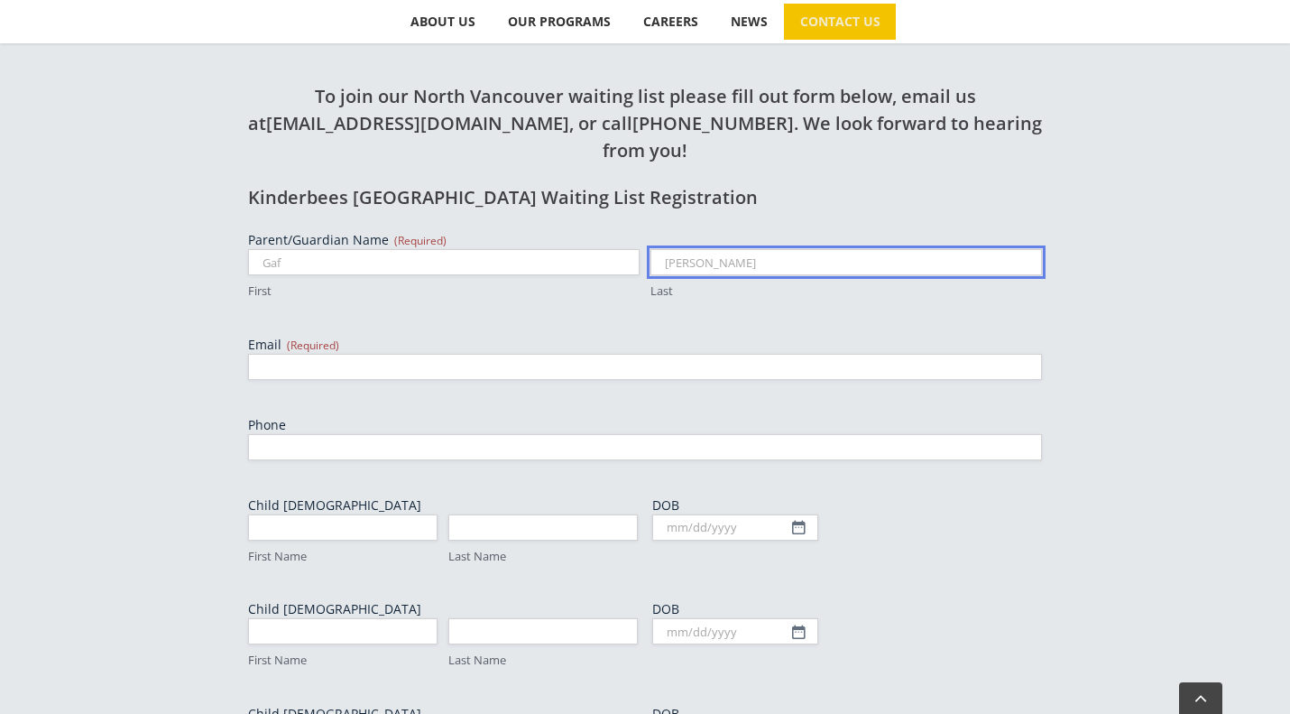
type input "[PERSON_NAME]"
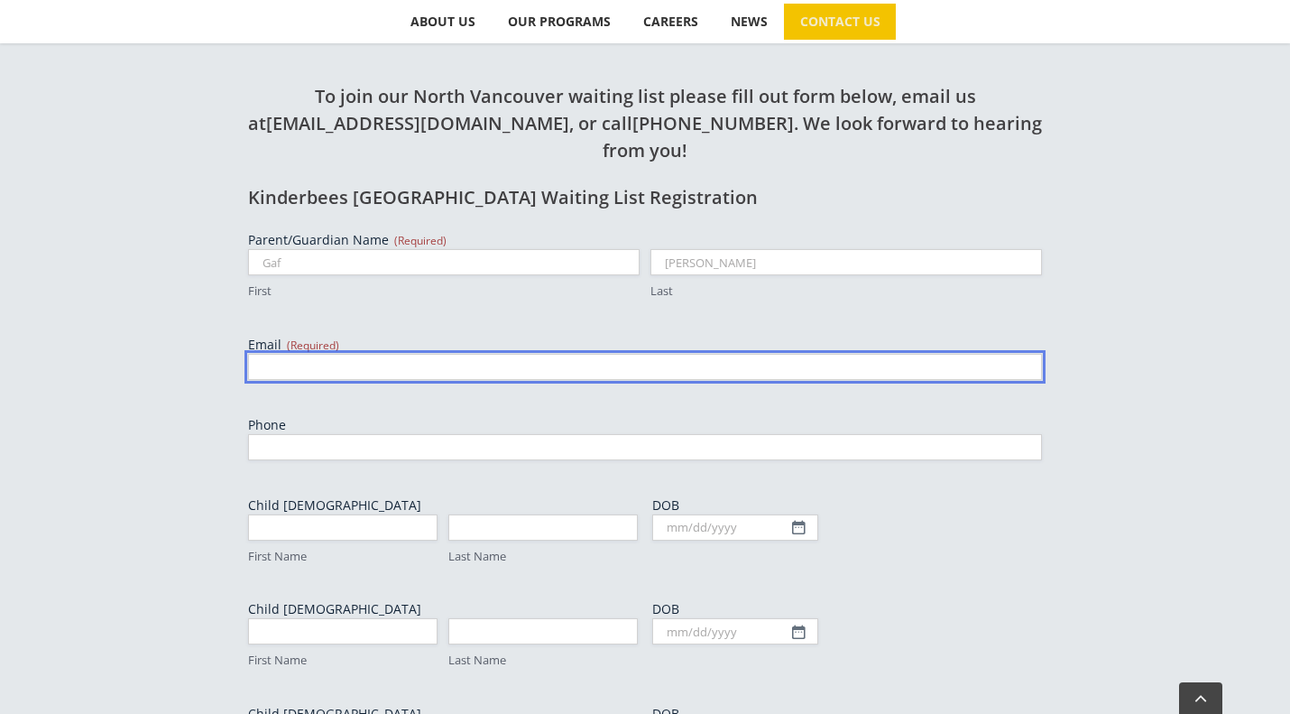
type input "z"
type input "[EMAIL_ADDRESS][DOMAIN_NAME]"
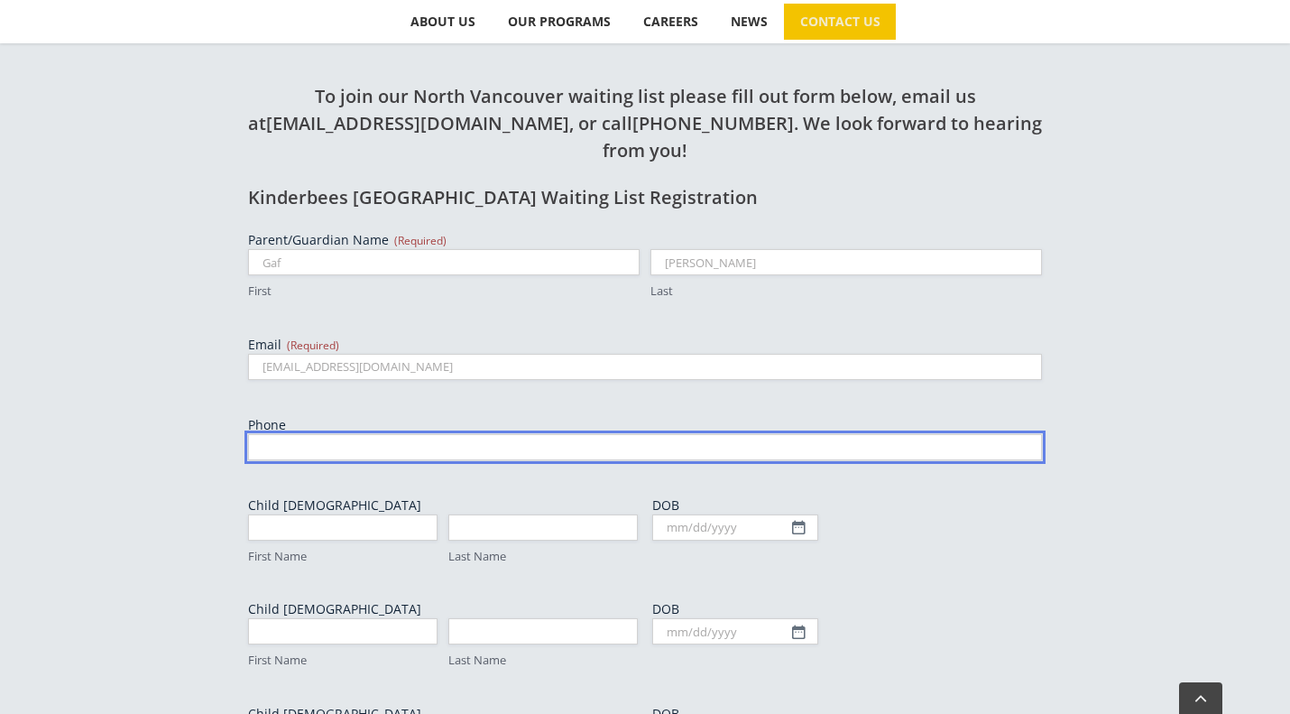
type input "3066124119"
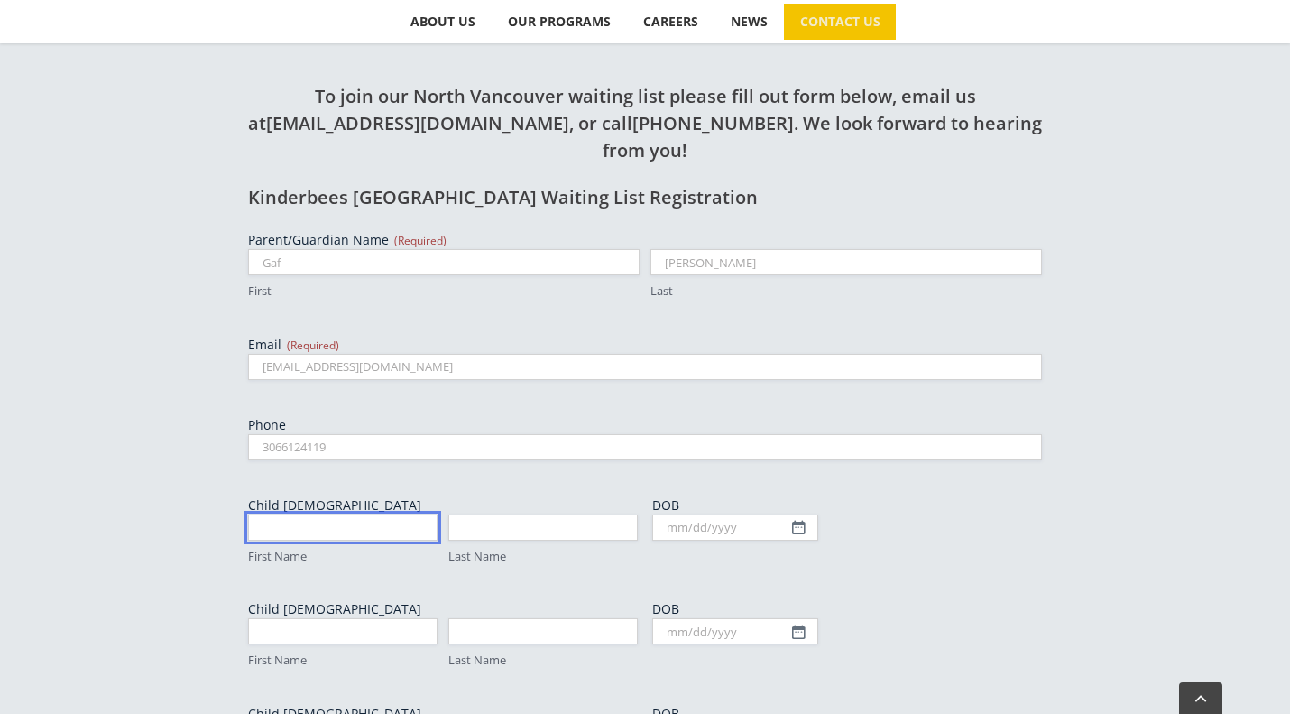
click at [329, 514] on input "First Name" at bounding box center [342, 527] width 189 height 26
type input "[PERSON_NAME]"
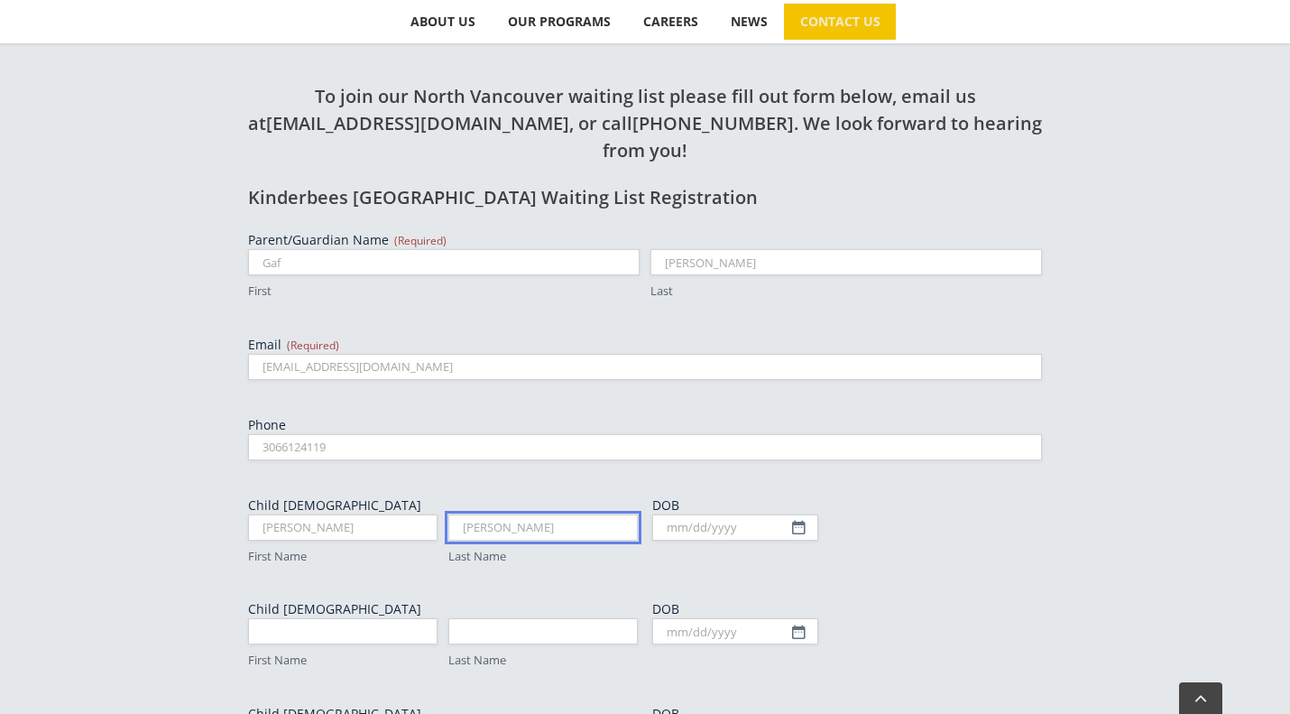
type input "[PERSON_NAME]"
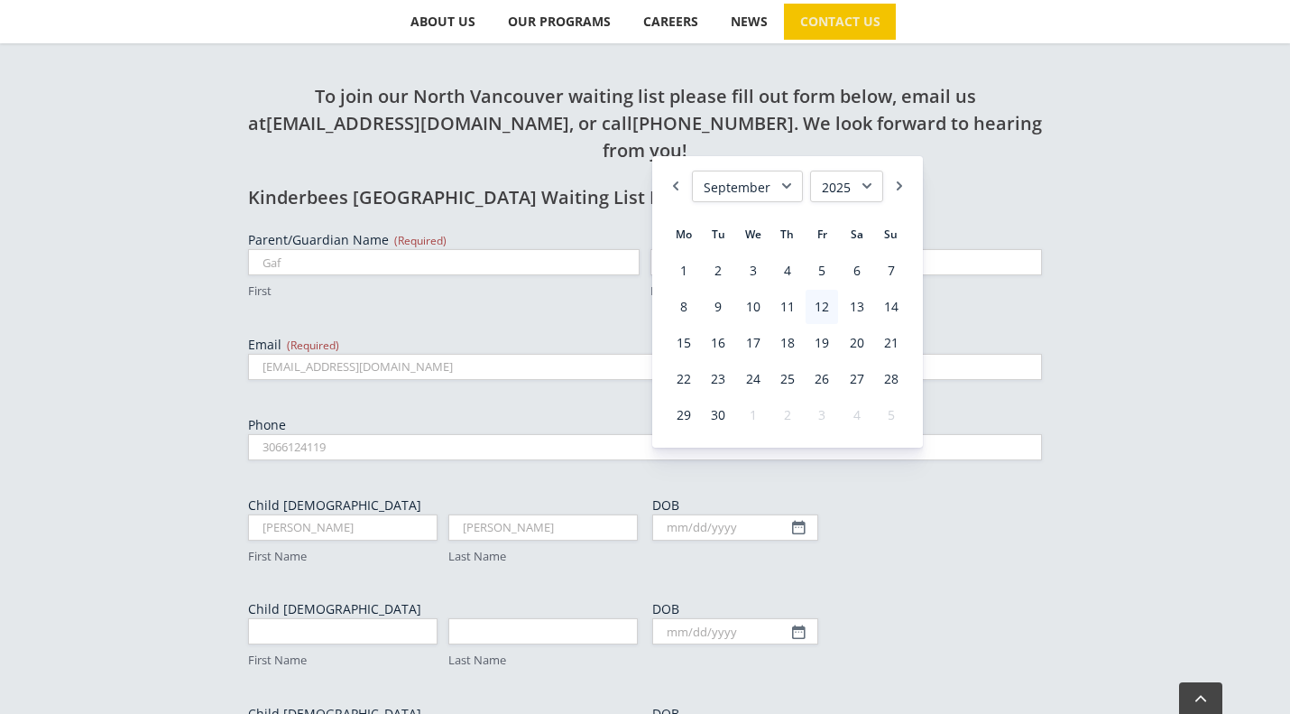
click at [824, 179] on select "1925 1926 1927 1928 1929 1930 1931 1932 1933 1934 1935 1936 1937 1938 1939 1940…" at bounding box center [846, 187] width 73 height 32
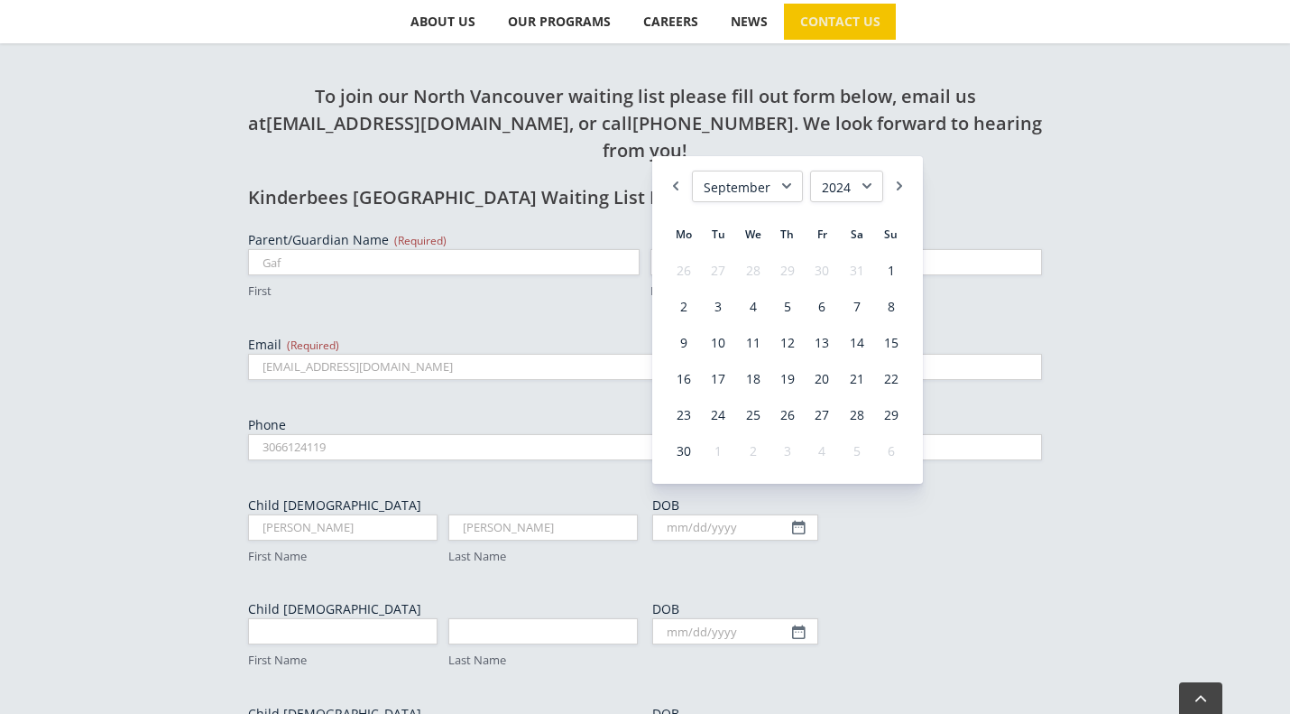
click at [778, 177] on select "January February March April May June July August September October November De…" at bounding box center [747, 187] width 111 height 32
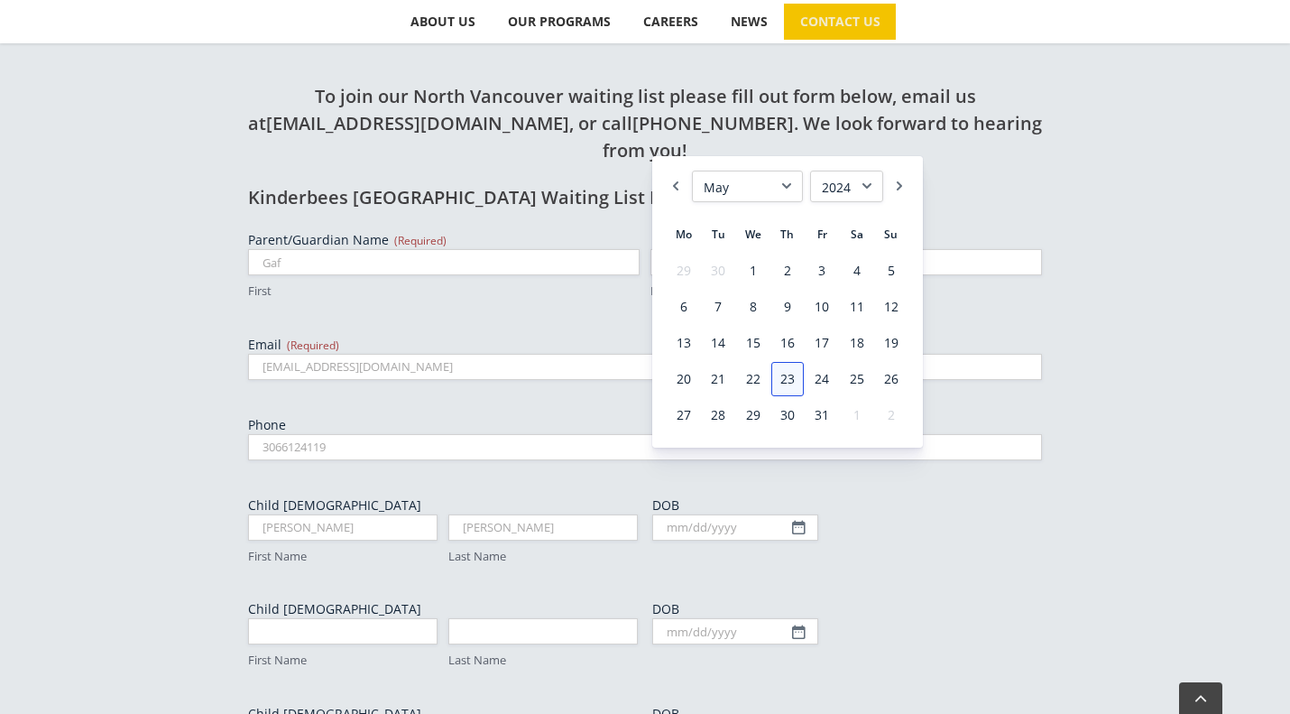
click at [796, 374] on link "23" at bounding box center [788, 379] width 32 height 34
type input "[DATE]"
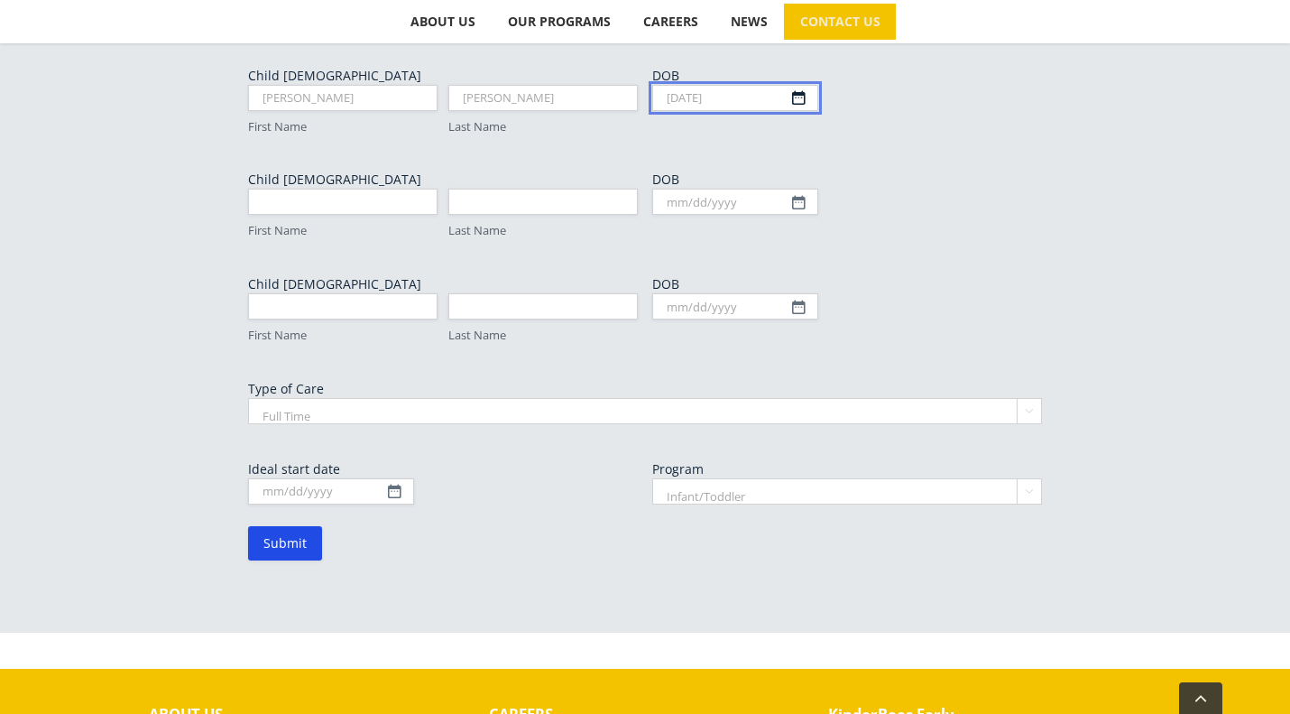
scroll to position [1082, 0]
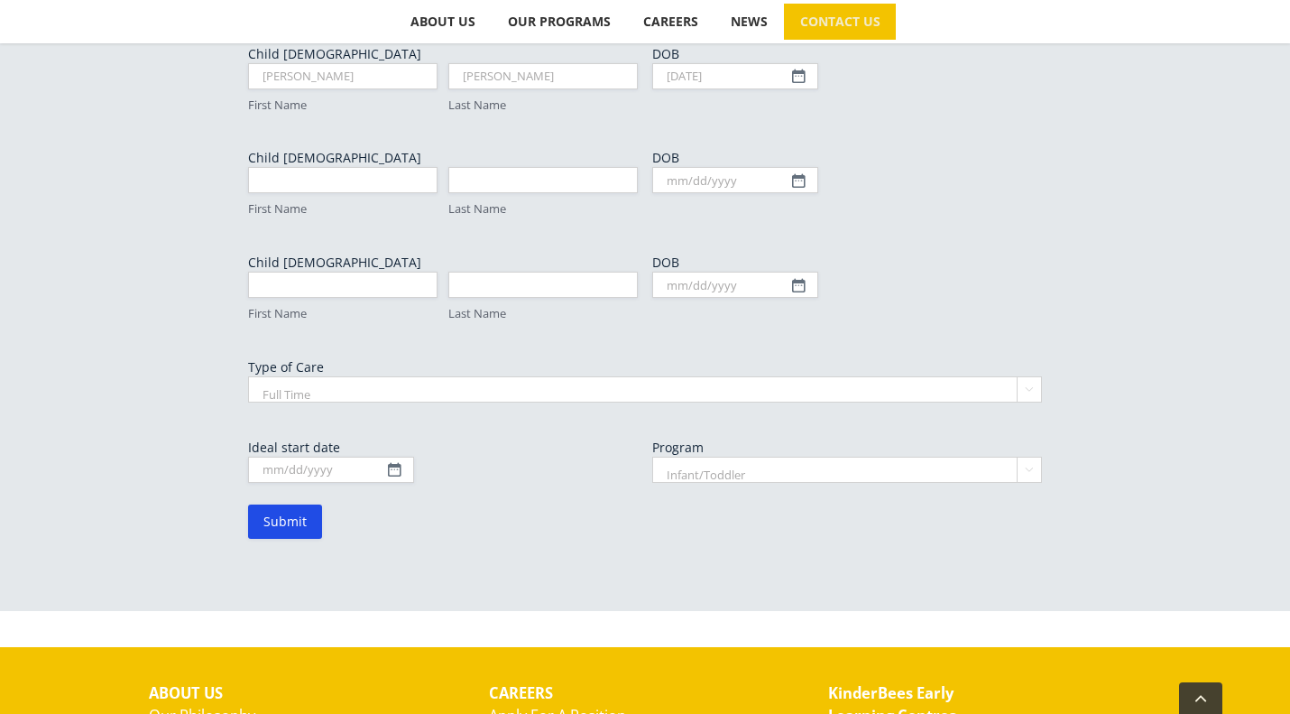
click at [449, 376] on select "Full Time Part Time" at bounding box center [645, 389] width 794 height 26
click at [248, 376] on select "Full Time Part Time" at bounding box center [645, 389] width 794 height 26
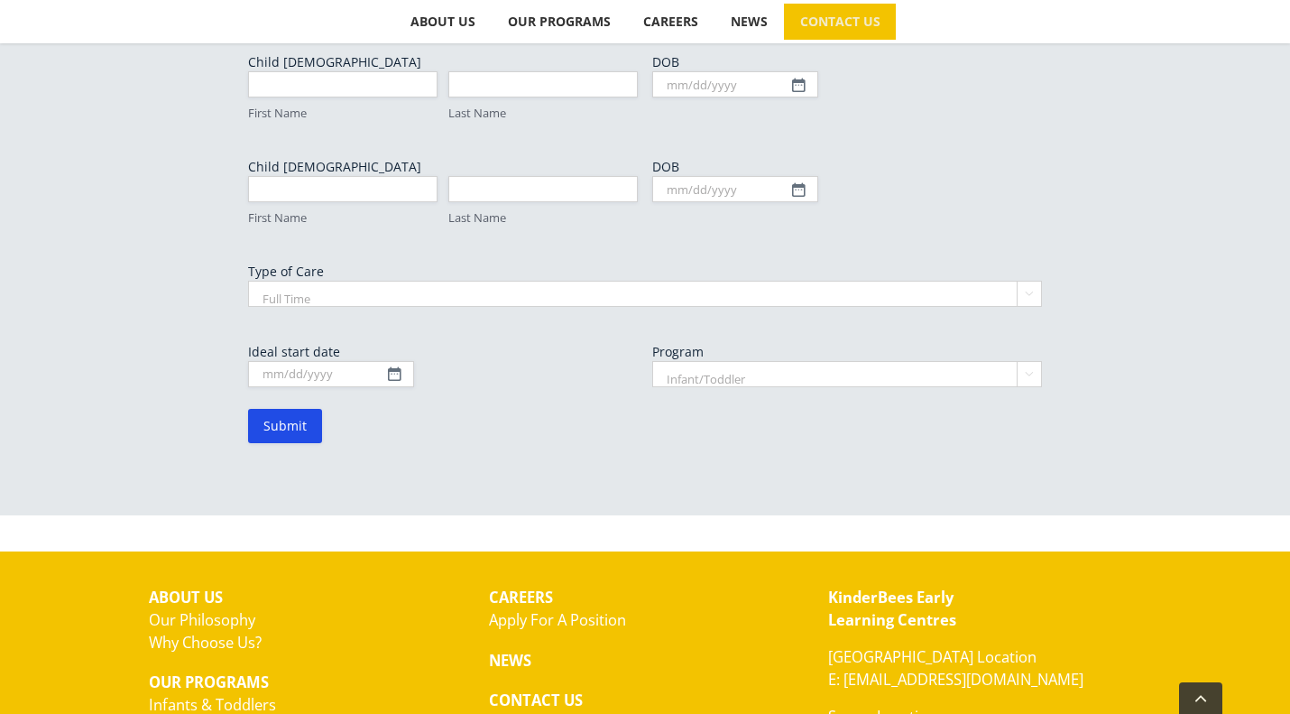
scroll to position [1262, 0]
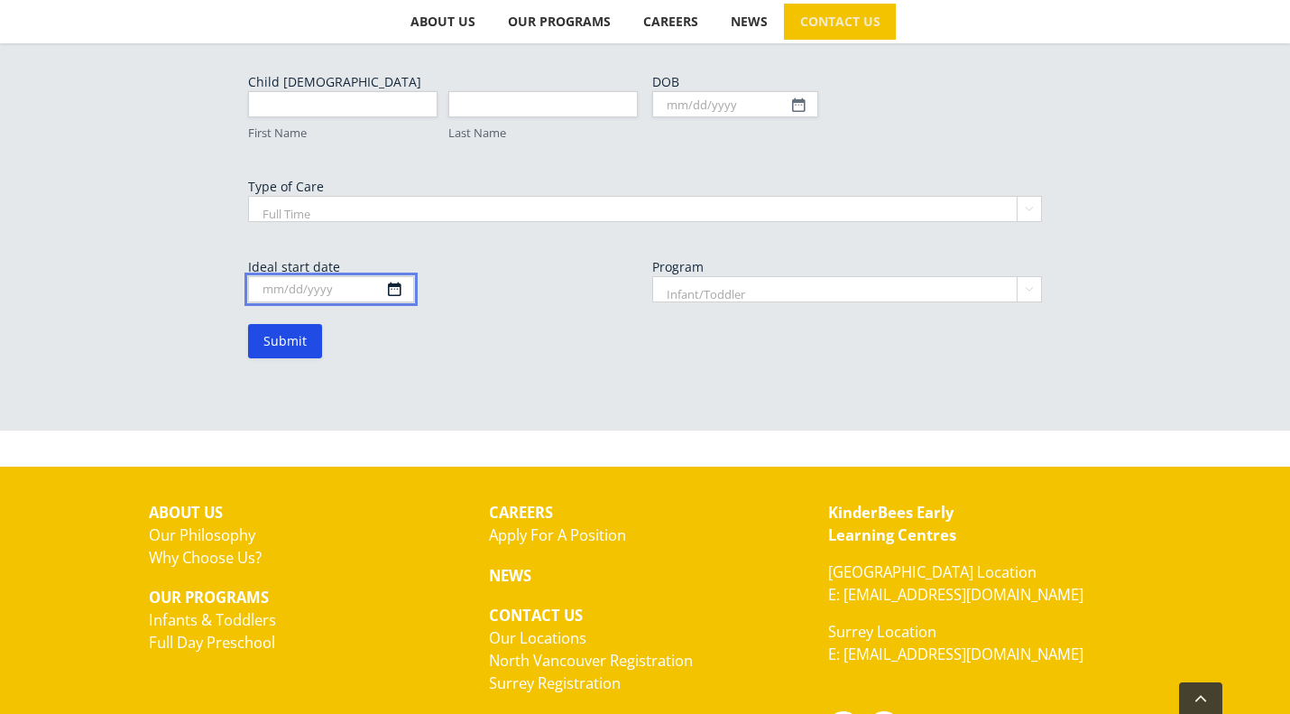
click at [319, 276] on input "Ideal start date" at bounding box center [331, 289] width 166 height 26
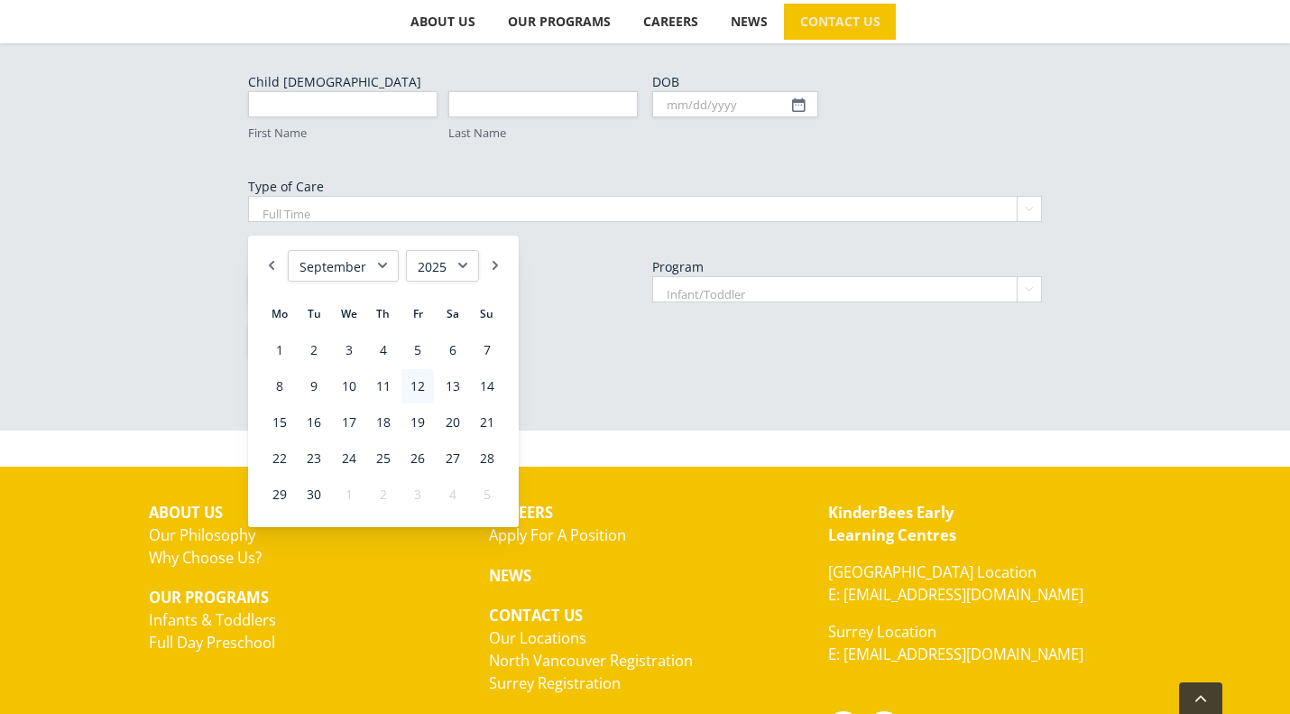
click at [334, 263] on select "January February March April May June July August September October November De…" at bounding box center [343, 266] width 111 height 32
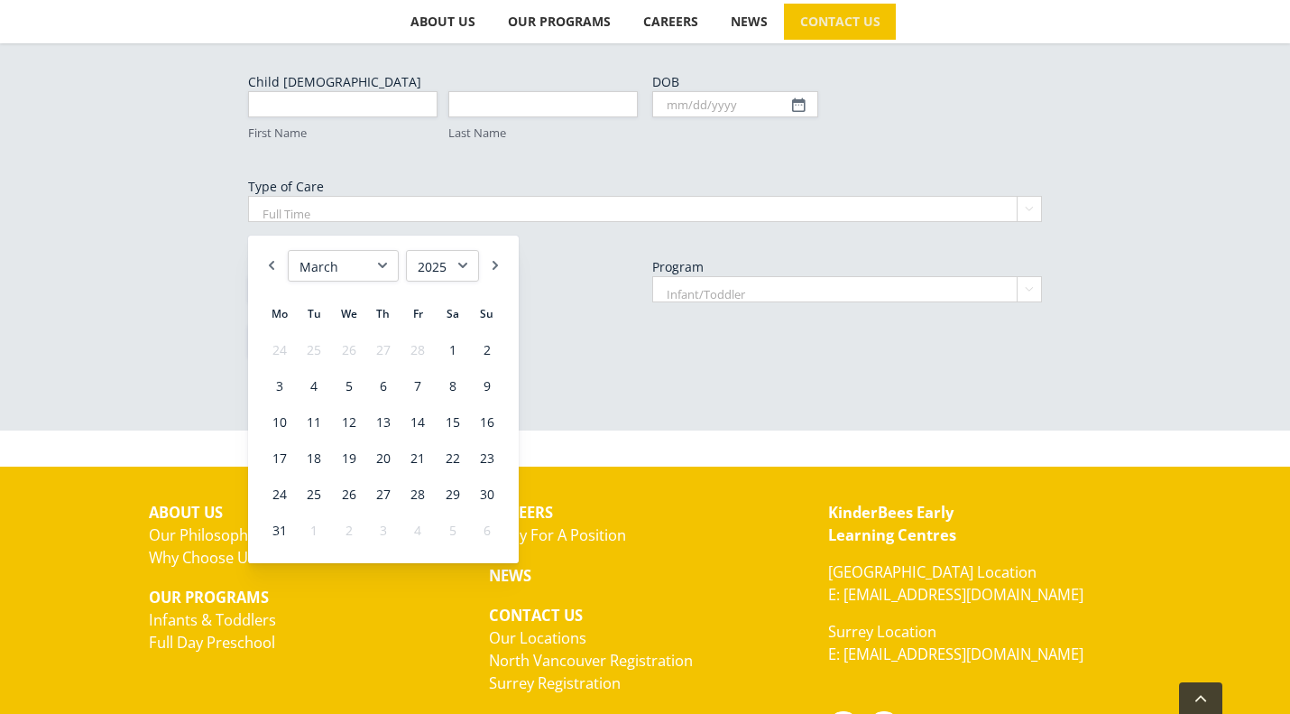
click at [430, 265] on select "1925 1926 1927 1928 1929 1930 1931 1932 1933 1934 1935 1936 1937 1938 1939 1940…" at bounding box center [442, 266] width 73 height 32
click at [283, 384] on link "2" at bounding box center [279, 386] width 32 height 34
type input "[DATE]"
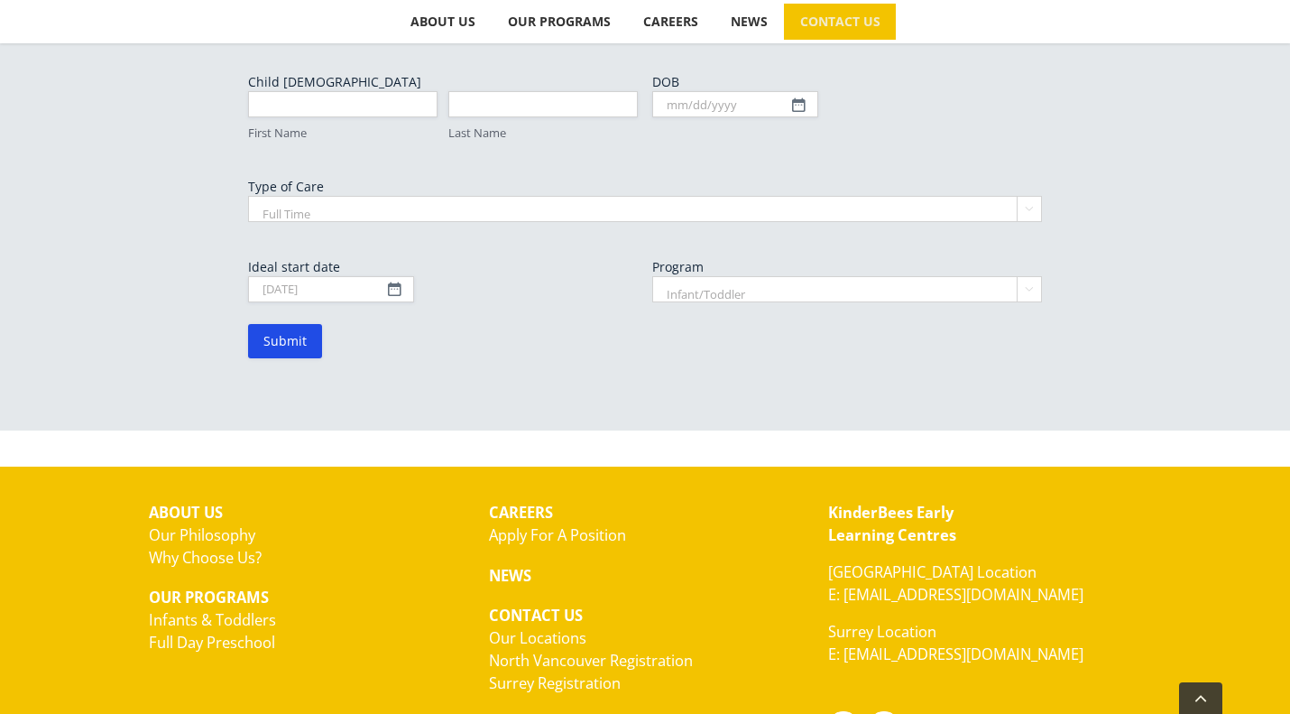
click at [345, 276] on input "03/02/2026" at bounding box center [331, 289] width 166 height 26
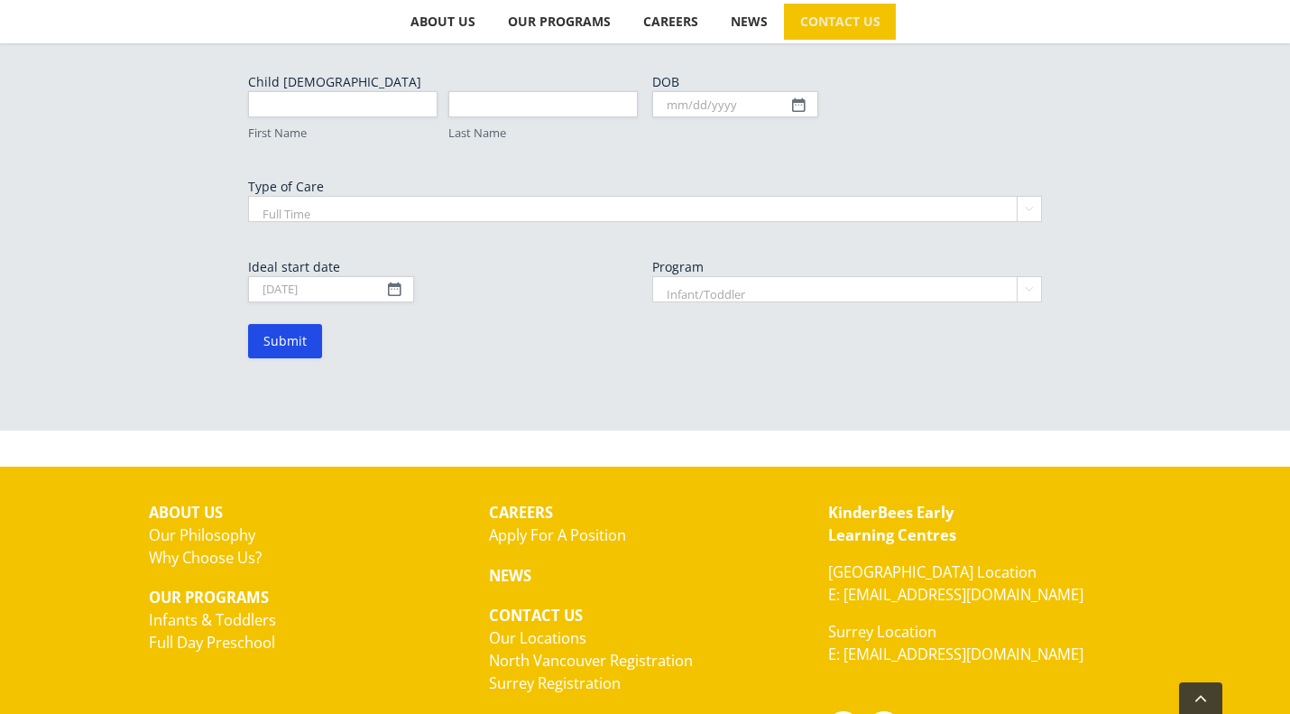
click at [710, 276] on select "Infant/Toddler Preschool" at bounding box center [847, 289] width 390 height 26
click at [652, 276] on select "Infant/Toddler Preschool" at bounding box center [847, 289] width 390 height 26
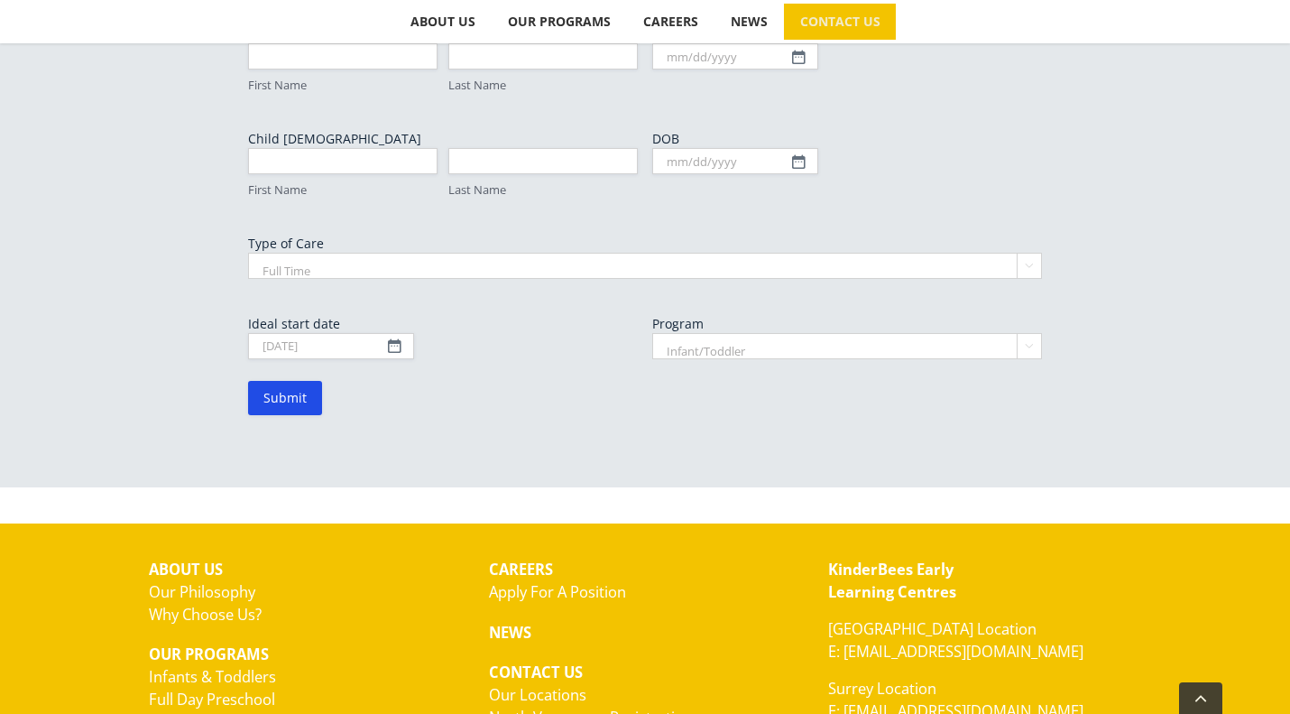
scroll to position [1172, 0]
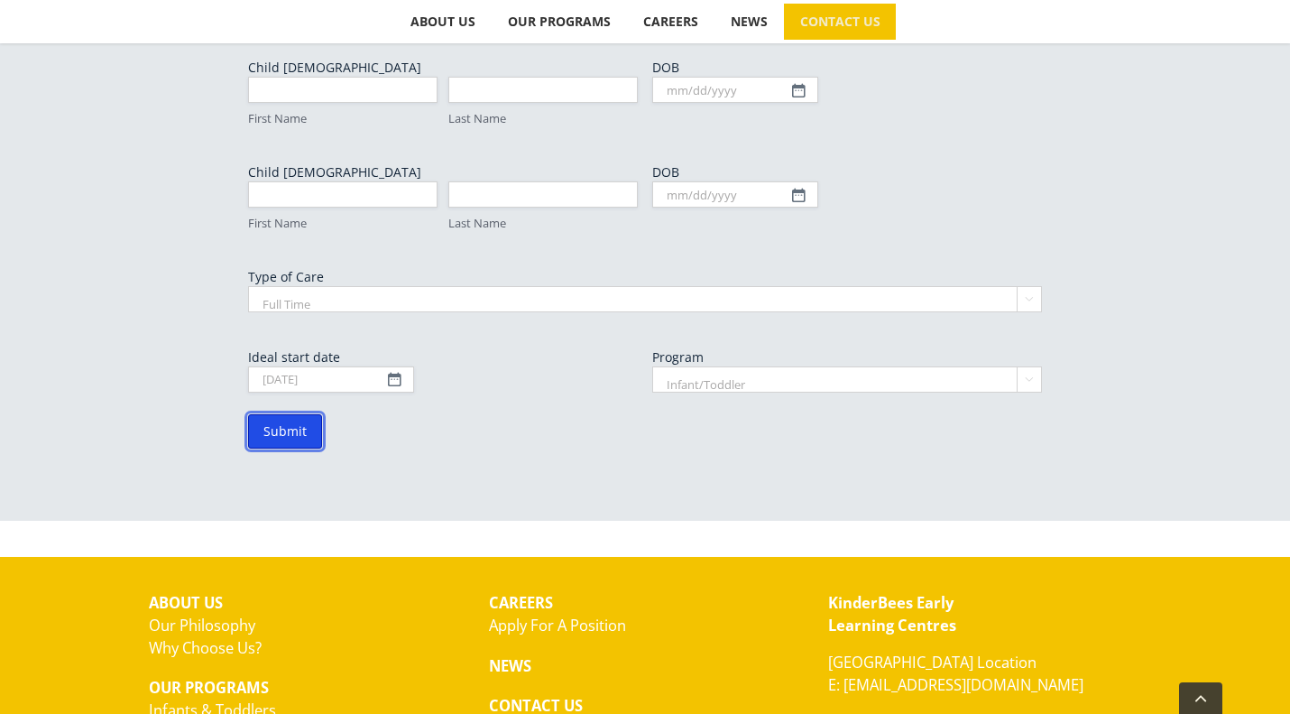
click at [293, 414] on input "Submit" at bounding box center [285, 431] width 74 height 34
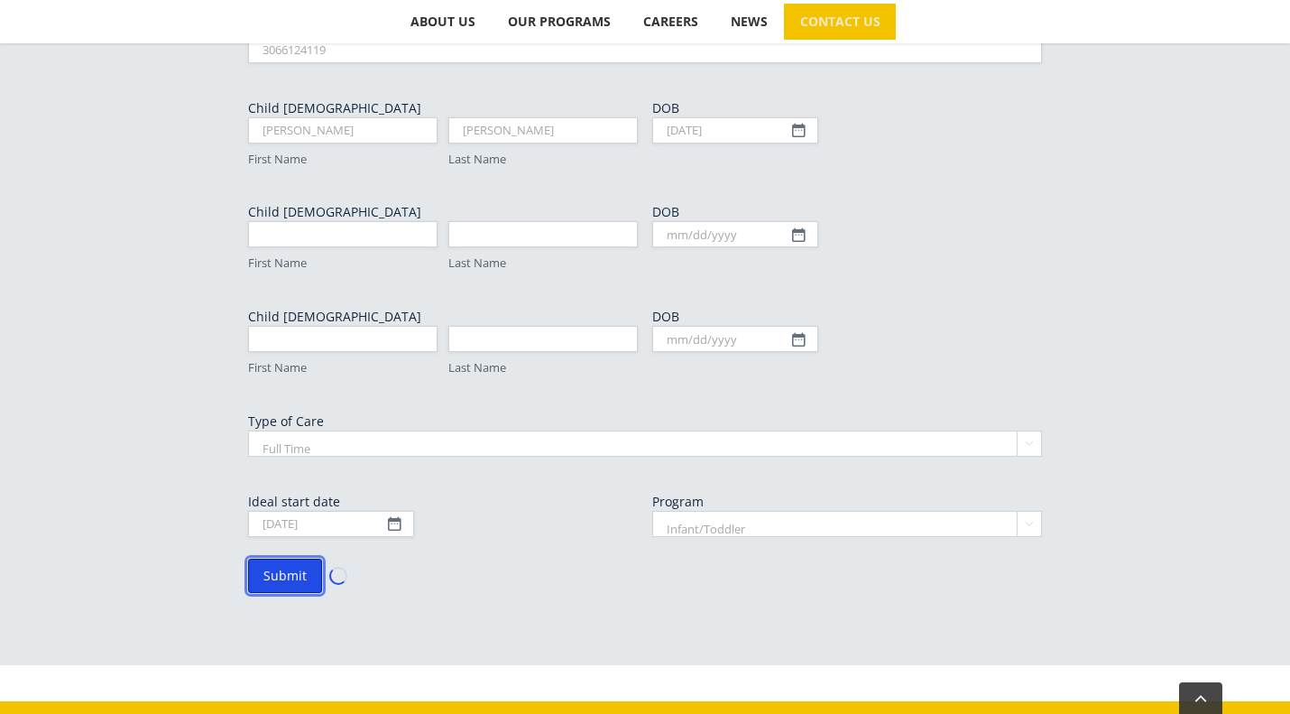
scroll to position [992, 0]
